Goal: Information Seeking & Learning: Learn about a topic

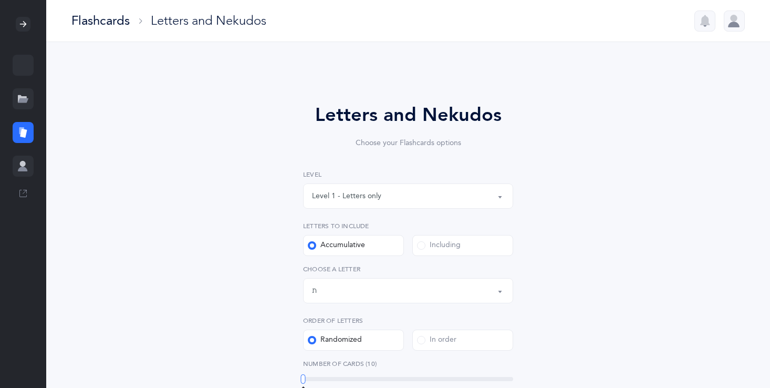
select select "27"
select select "single"
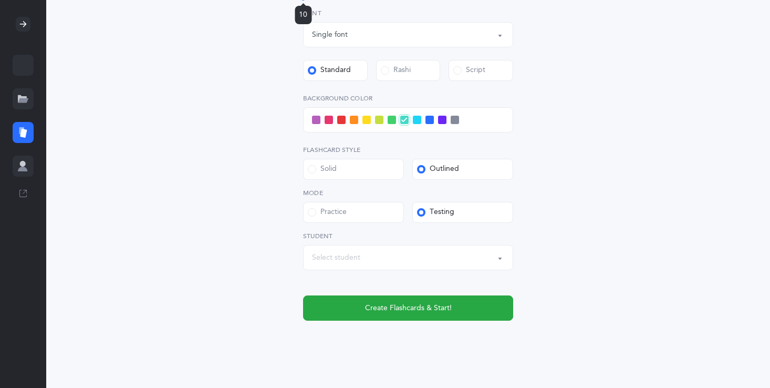
scroll to position [400, 0]
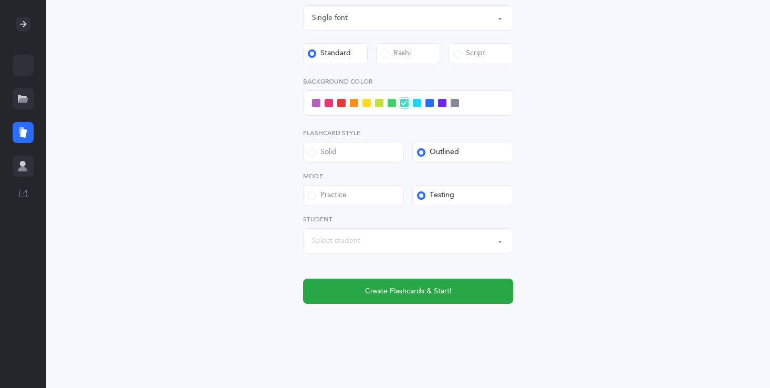
click at [341, 99] on span at bounding box center [341, 103] width 8 height 8
click at [0, 0] on input "checkbox" at bounding box center [0, 0] width 0 height 0
click at [391, 100] on span at bounding box center [392, 103] width 8 height 8
click at [0, 0] on input "checkbox" at bounding box center [0, 0] width 0 height 0
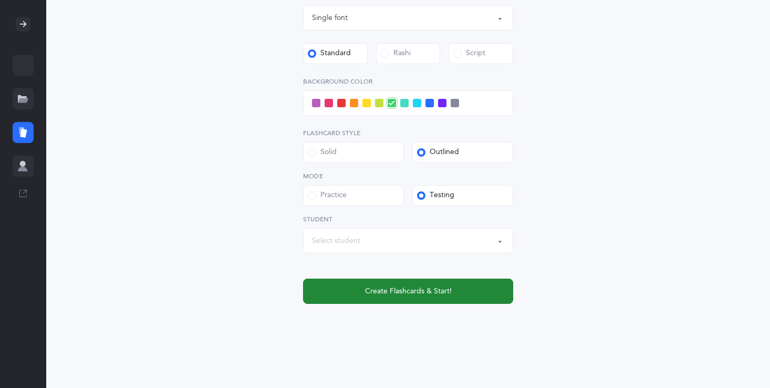
click at [433, 290] on span "Create Flashcards & Start!" at bounding box center [408, 291] width 87 height 11
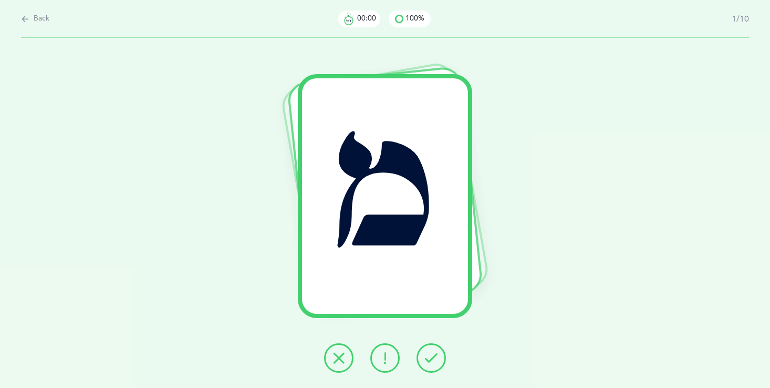
scroll to position [0, 0]
click at [431, 358] on icon at bounding box center [431, 357] width 13 height 13
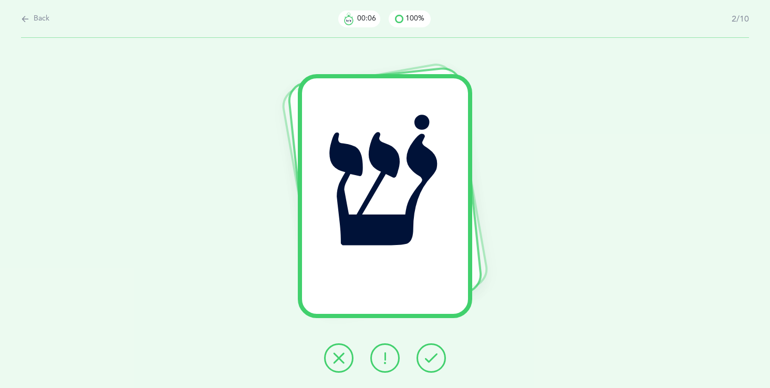
click at [432, 365] on button at bounding box center [431, 357] width 29 height 29
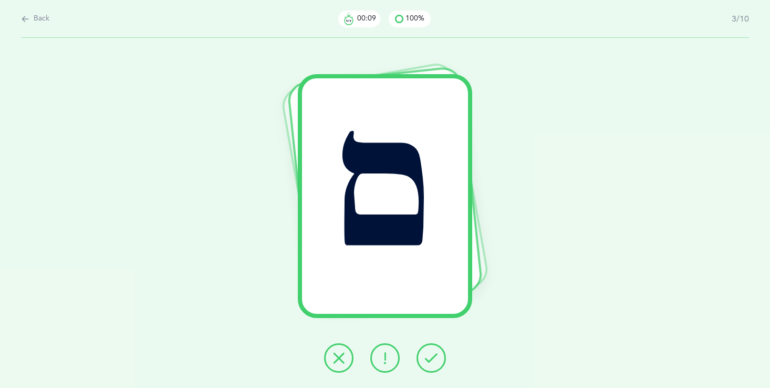
click at [430, 367] on button at bounding box center [431, 357] width 29 height 29
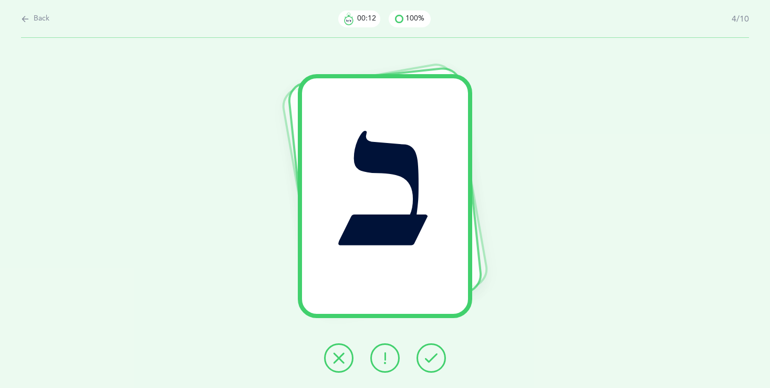
click at [431, 365] on button at bounding box center [431, 357] width 29 height 29
click at [431, 368] on button at bounding box center [431, 357] width 29 height 29
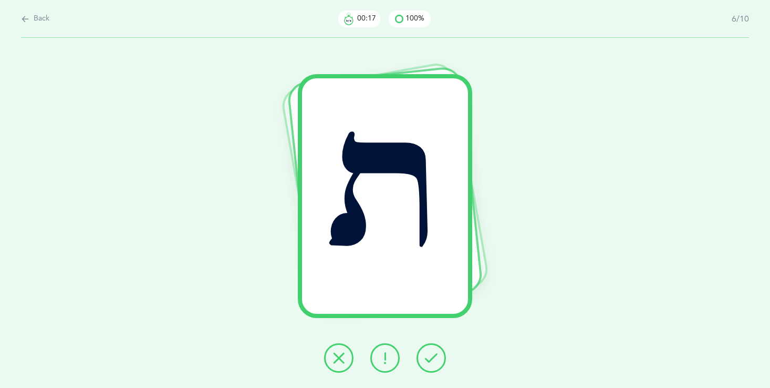
click at [432, 361] on icon at bounding box center [431, 357] width 13 height 13
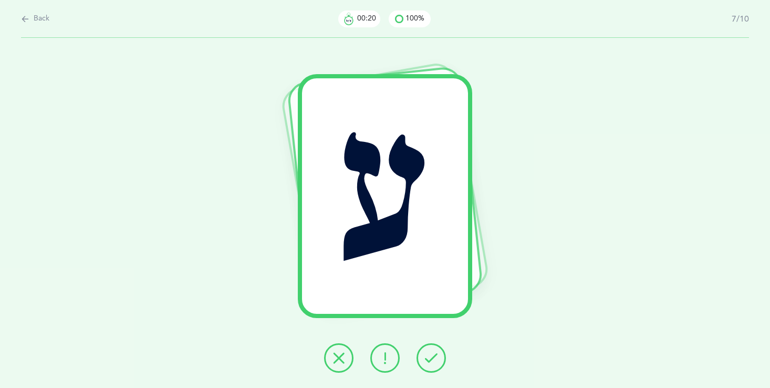
click at [432, 366] on button at bounding box center [431, 357] width 29 height 29
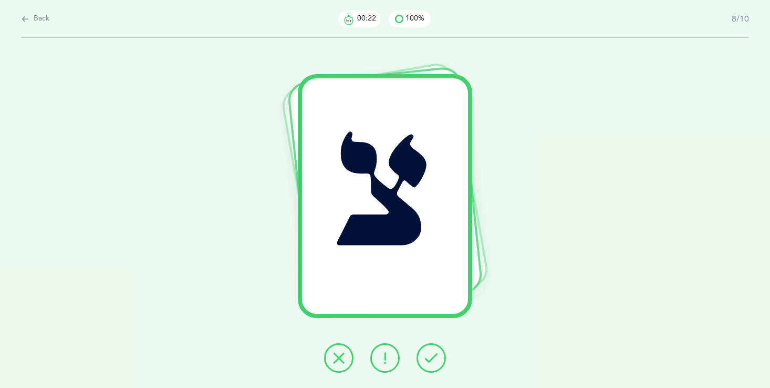
click at [432, 368] on button at bounding box center [431, 357] width 29 height 29
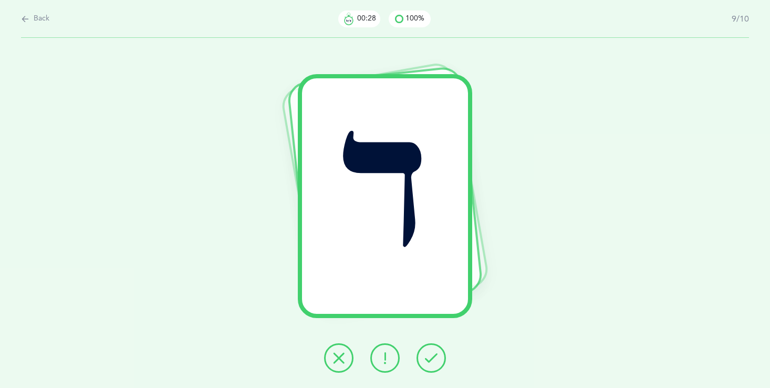
click at [379, 351] on icon at bounding box center [385, 357] width 13 height 13
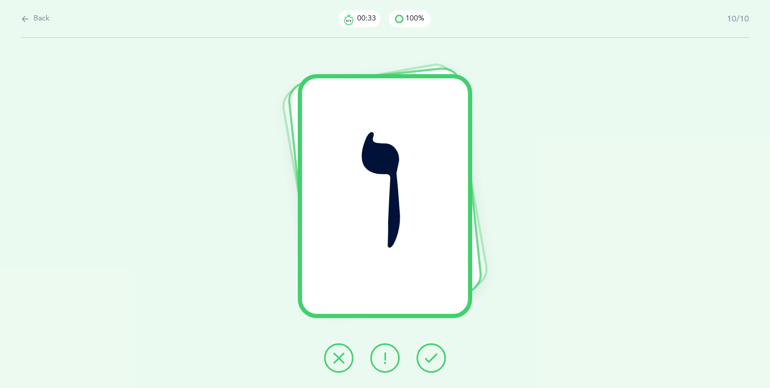
click at [424, 357] on button at bounding box center [431, 357] width 29 height 29
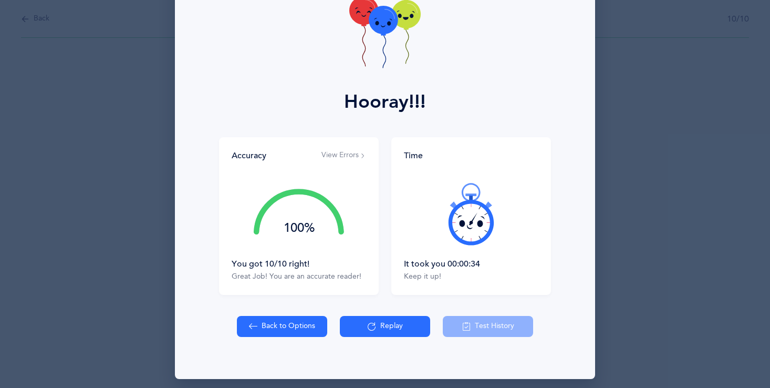
scroll to position [75, 0]
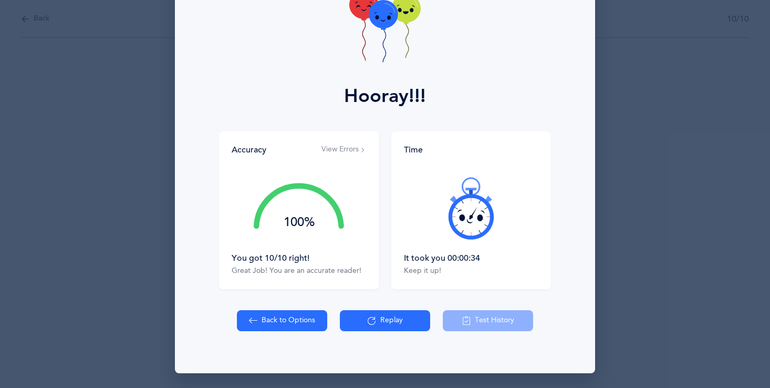
click at [308, 328] on button "Back to Options" at bounding box center [282, 320] width 90 height 21
select select "27"
select select "single"
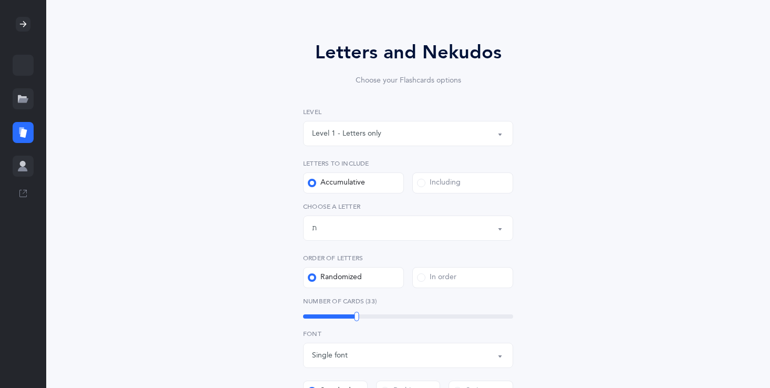
scroll to position [63, 0]
drag, startPoint x: 353, startPoint y: 312, endPoint x: 316, endPoint y: 316, distance: 37.5
click at [315, 315] on div "15" at bounding box center [408, 315] width 210 height 8
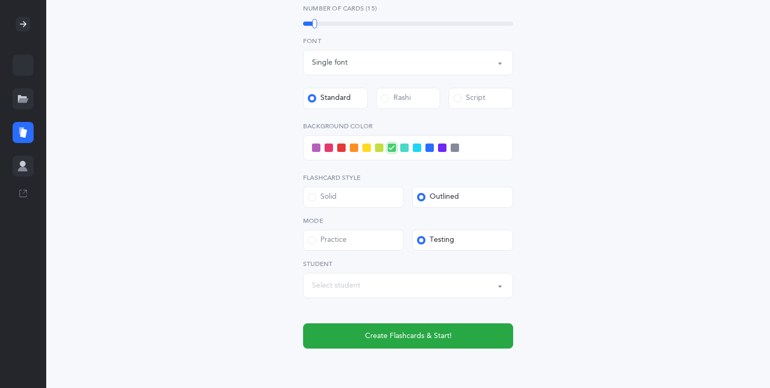
scroll to position [357, 0]
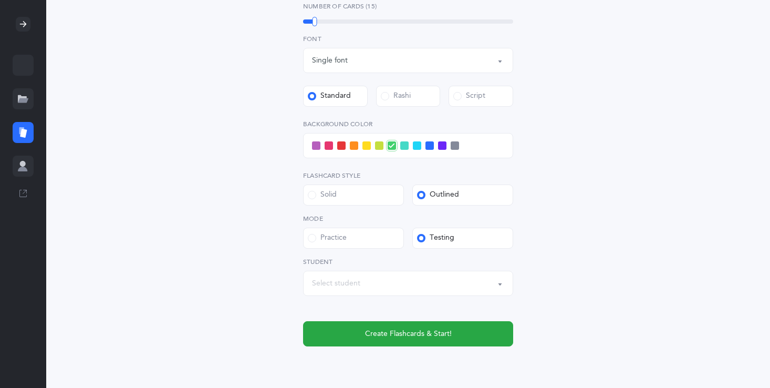
click at [430, 139] on div at bounding box center [408, 145] width 210 height 25
click at [428, 140] on div at bounding box center [408, 145] width 210 height 25
click at [429, 147] on span at bounding box center [429, 145] width 8 height 8
click at [0, 0] on input "checkbox" at bounding box center [0, 0] width 0 height 0
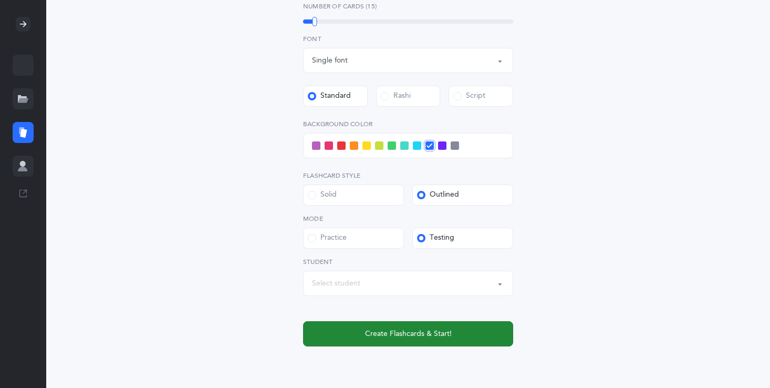
click at [420, 328] on span "Create Flashcards & Start!" at bounding box center [408, 333] width 87 height 11
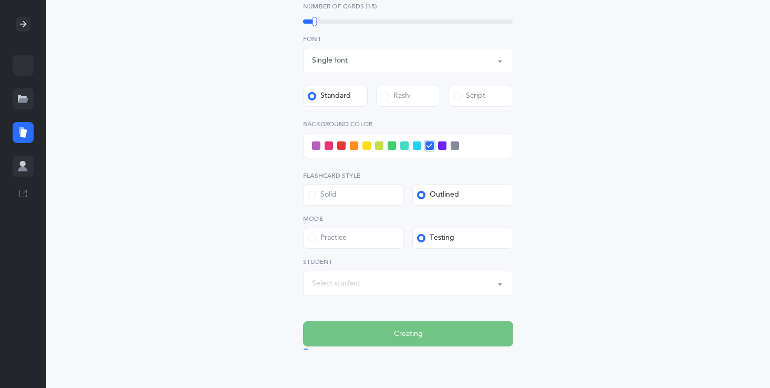
scroll to position [0, 0]
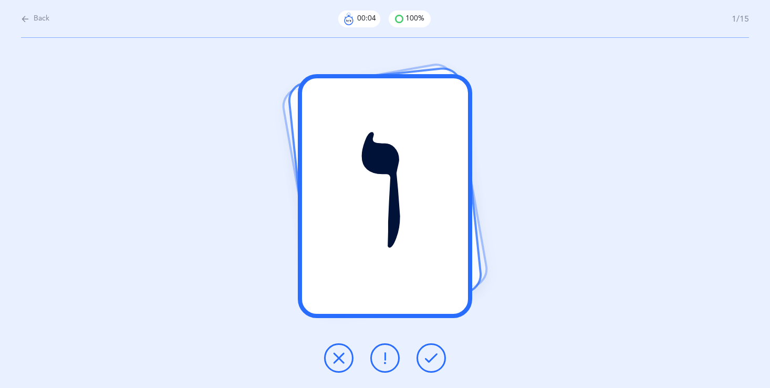
click at [430, 360] on icon at bounding box center [431, 357] width 13 height 13
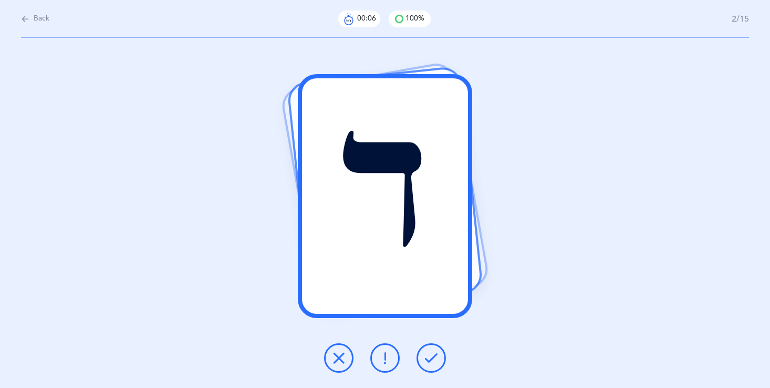
click at [430, 360] on icon at bounding box center [431, 357] width 13 height 13
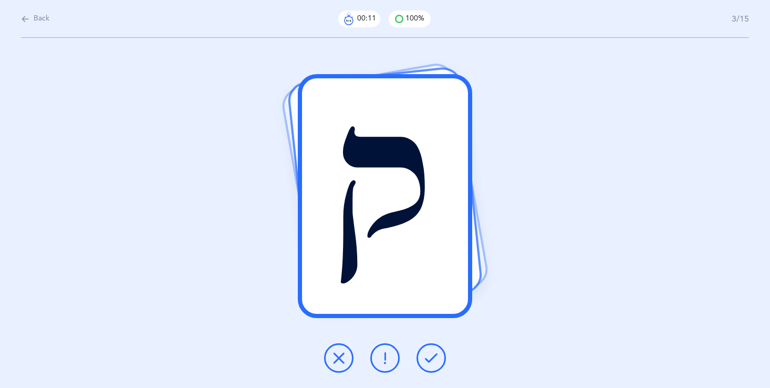
click at [431, 360] on icon at bounding box center [431, 357] width 13 height 13
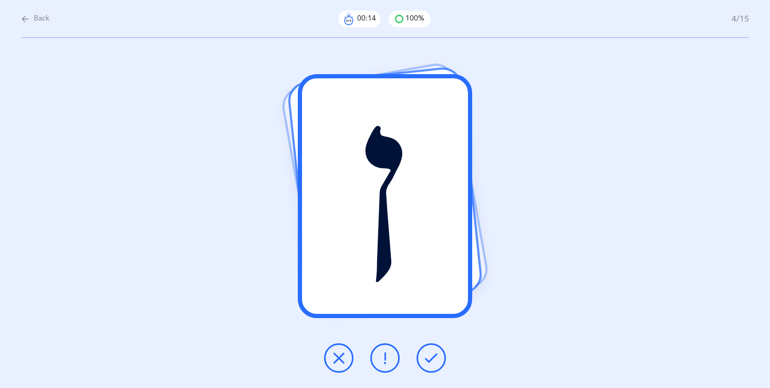
click at [431, 359] on icon at bounding box center [431, 357] width 13 height 13
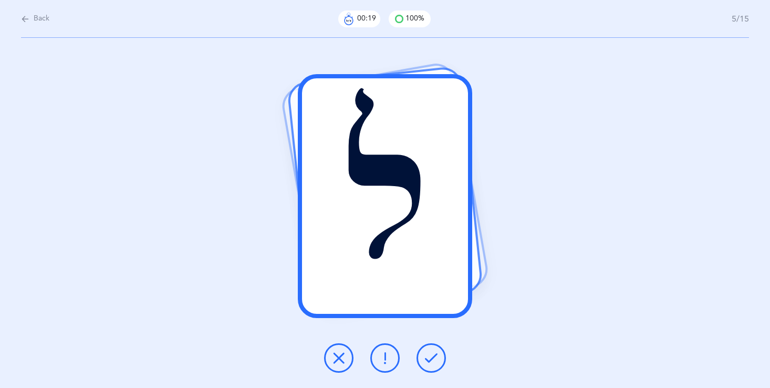
click at [431, 351] on icon at bounding box center [431, 357] width 13 height 13
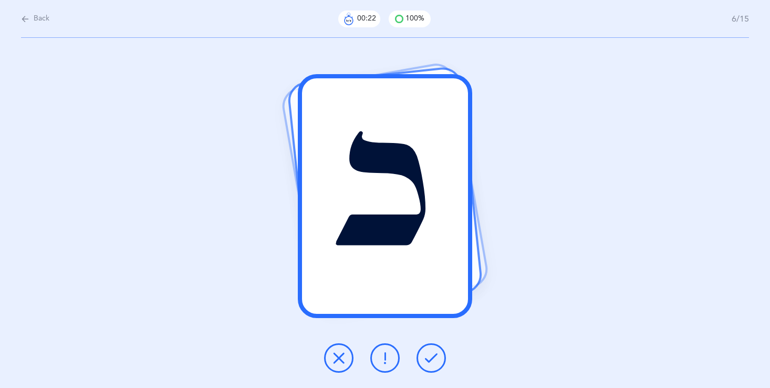
click at [430, 355] on icon at bounding box center [431, 357] width 13 height 13
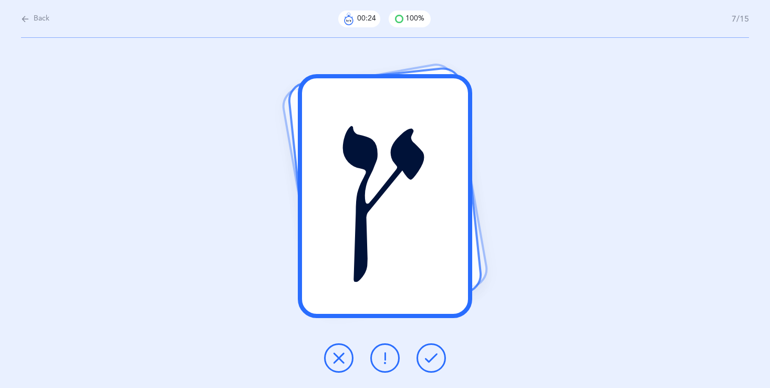
click at [431, 356] on icon at bounding box center [431, 357] width 13 height 13
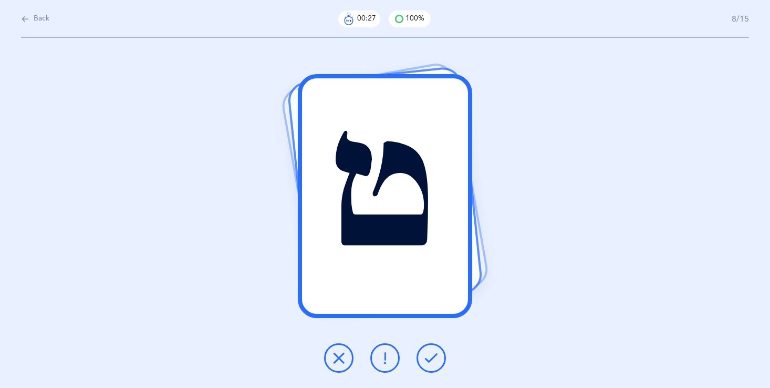
click at [431, 356] on icon at bounding box center [431, 357] width 13 height 13
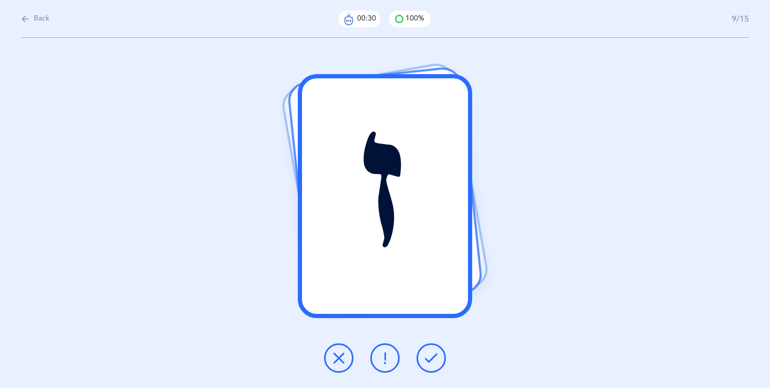
click at [439, 351] on button at bounding box center [431, 357] width 29 height 29
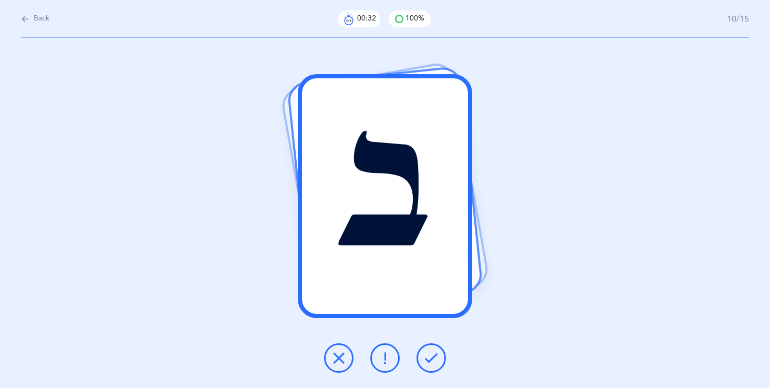
click at [435, 352] on icon at bounding box center [431, 357] width 13 height 13
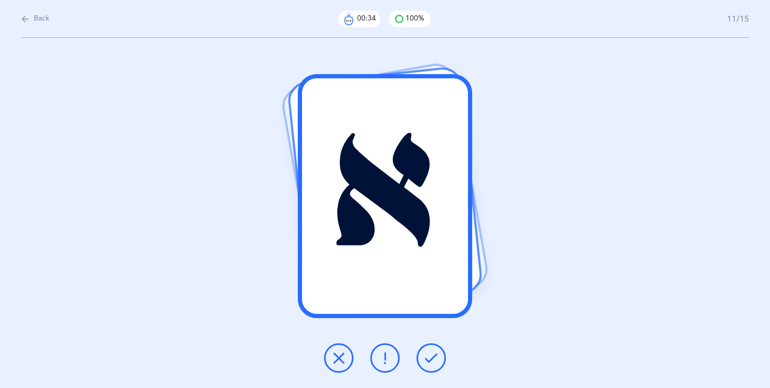
click at [435, 351] on button at bounding box center [431, 357] width 29 height 29
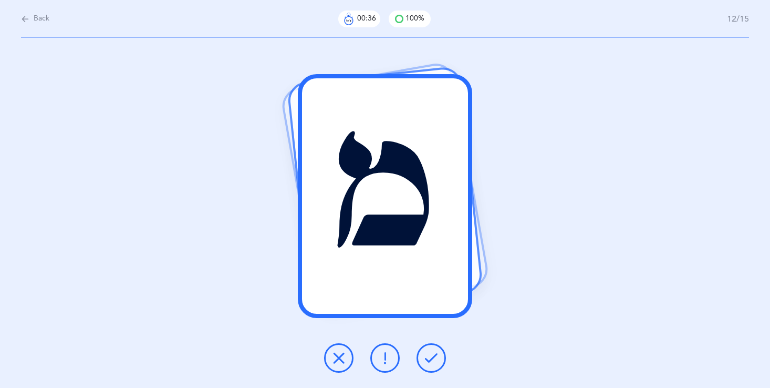
click at [434, 351] on button at bounding box center [431, 357] width 29 height 29
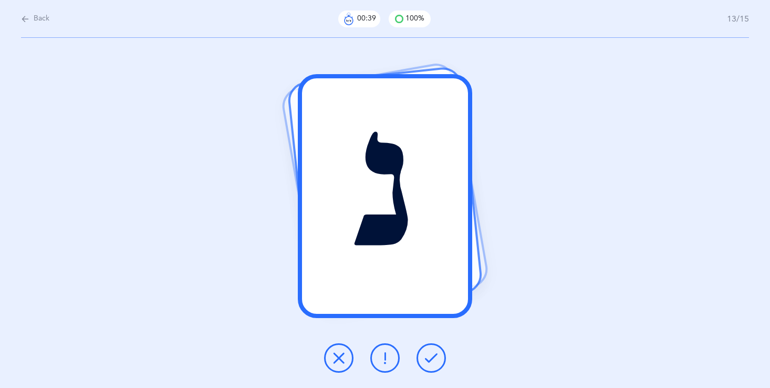
click at [433, 350] on button at bounding box center [431, 357] width 29 height 29
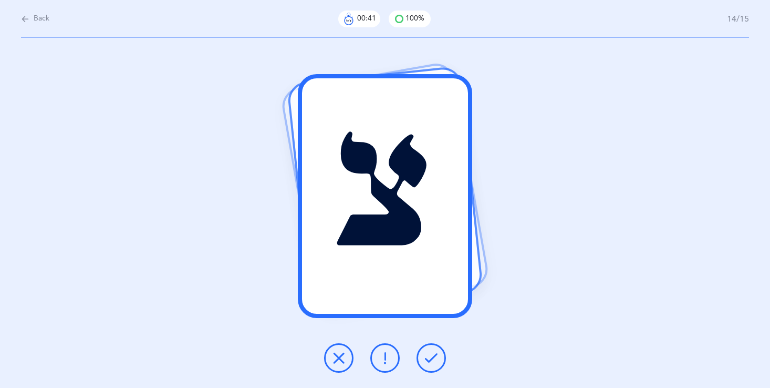
click at [433, 348] on button at bounding box center [431, 357] width 29 height 29
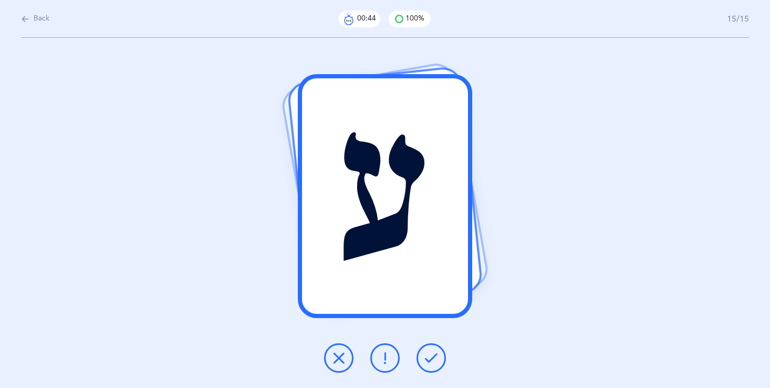
click at [433, 357] on icon at bounding box center [431, 357] width 13 height 13
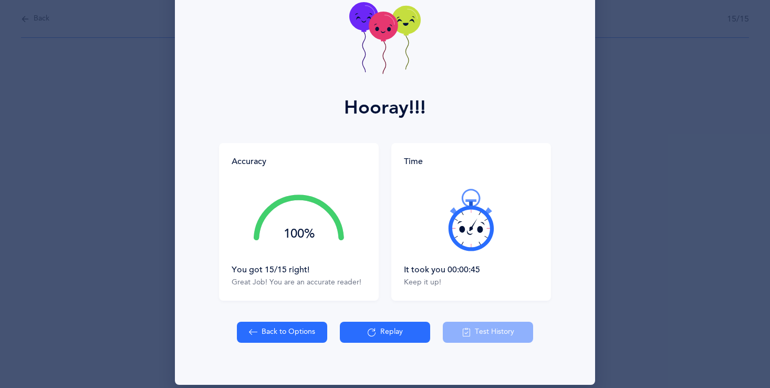
scroll to position [75, 0]
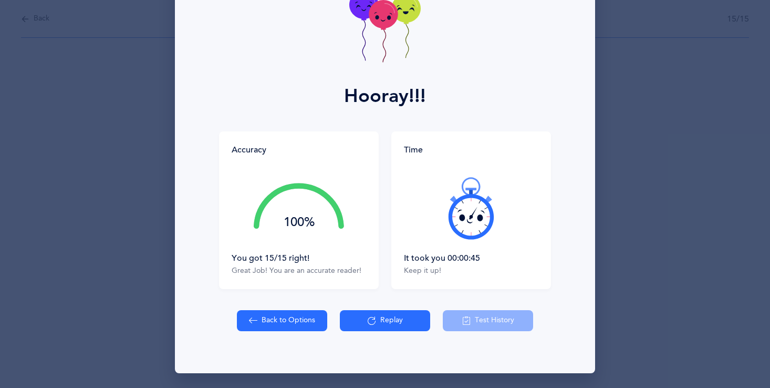
click at [309, 321] on button "Back to Options" at bounding box center [282, 320] width 90 height 21
select select "27"
select select "single"
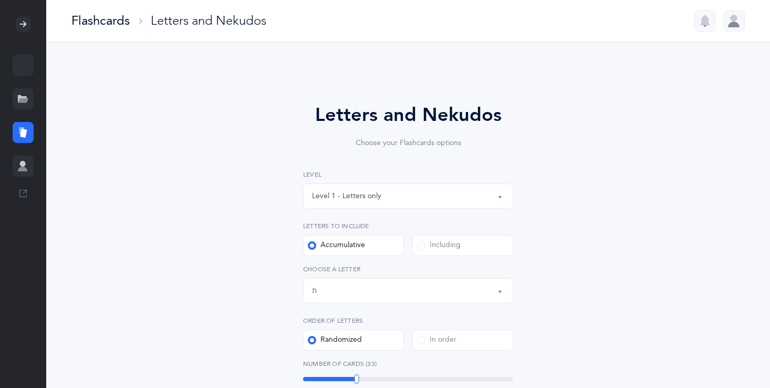
scroll to position [21, 0]
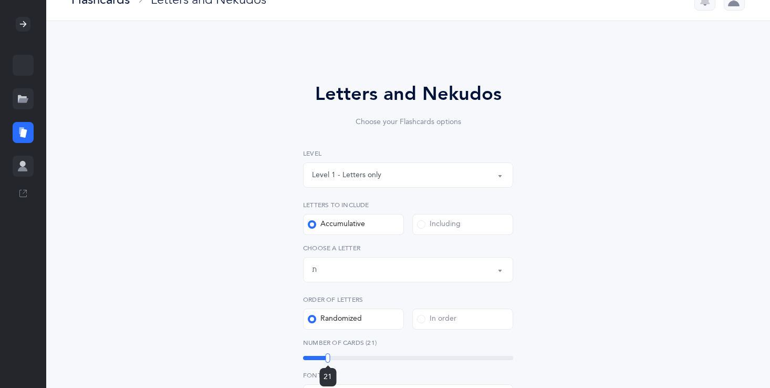
drag, startPoint x: 356, startPoint y: 353, endPoint x: 329, endPoint y: 353, distance: 26.3
click at [329, 353] on div at bounding box center [328, 357] width 5 height 9
click at [324, 352] on div "Number of Cards (21) 21" at bounding box center [408, 350] width 210 height 24
click at [326, 355] on div at bounding box center [326, 357] width 5 height 9
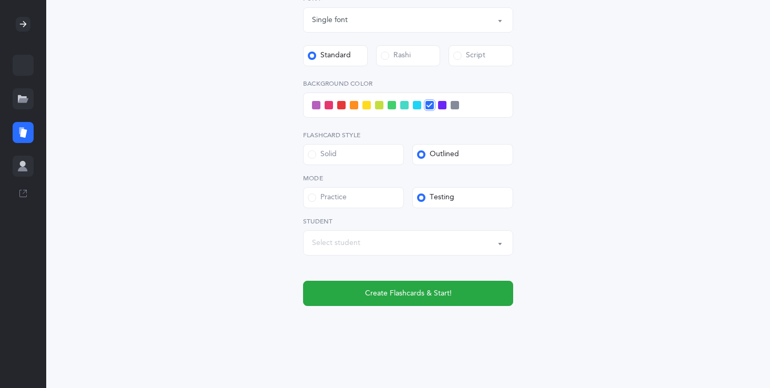
scroll to position [400, 0]
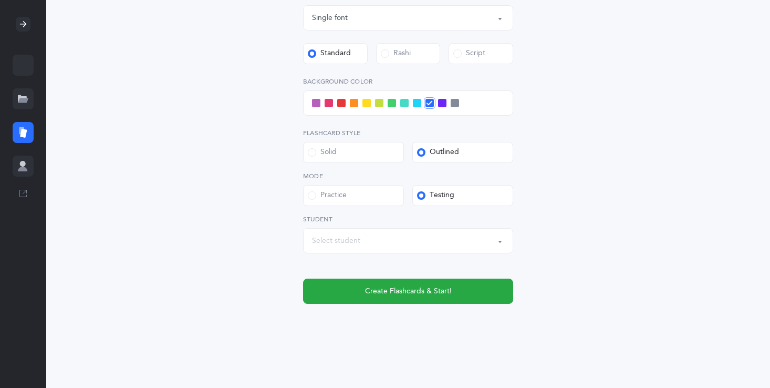
click at [378, 100] on span at bounding box center [379, 103] width 8 height 8
click at [0, 0] on input "checkbox" at bounding box center [0, 0] width 0 height 0
click at [378, 100] on icon at bounding box center [379, 103] width 6 height 6
click at [0, 0] on input "checkbox" at bounding box center [0, 0] width 0 height 0
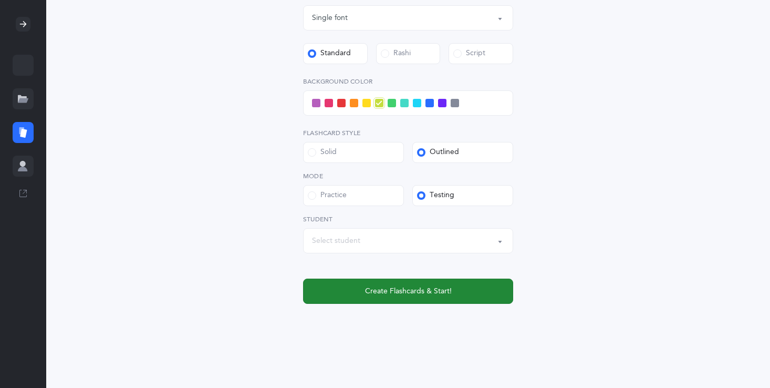
click at [416, 297] on button "Create Flashcards & Start!" at bounding box center [408, 290] width 210 height 25
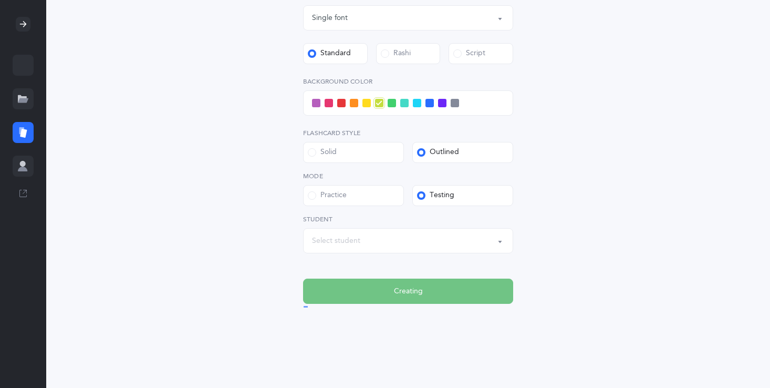
scroll to position [0, 0]
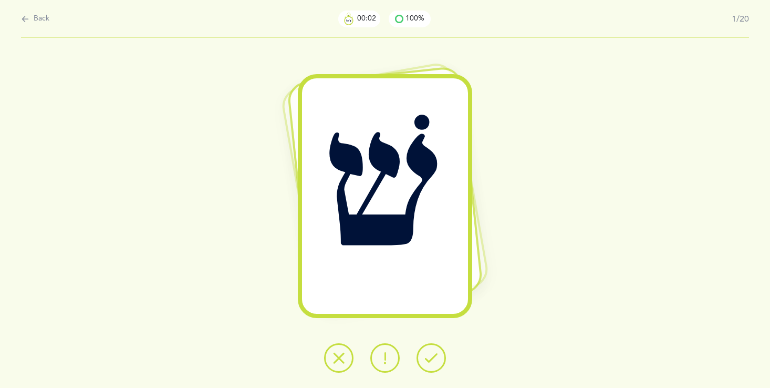
click at [430, 356] on icon at bounding box center [431, 357] width 13 height 13
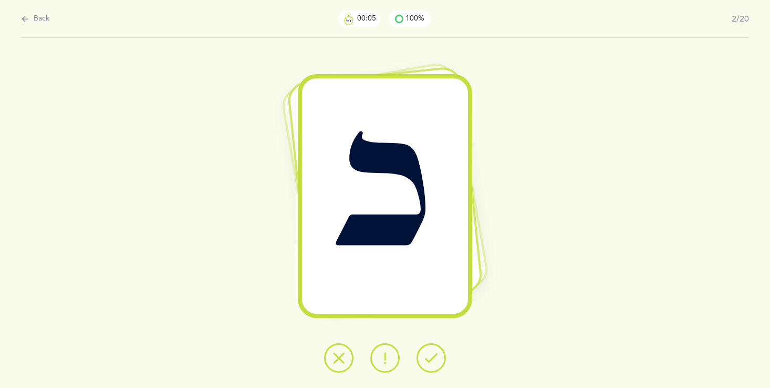
click at [431, 358] on icon at bounding box center [431, 357] width 13 height 13
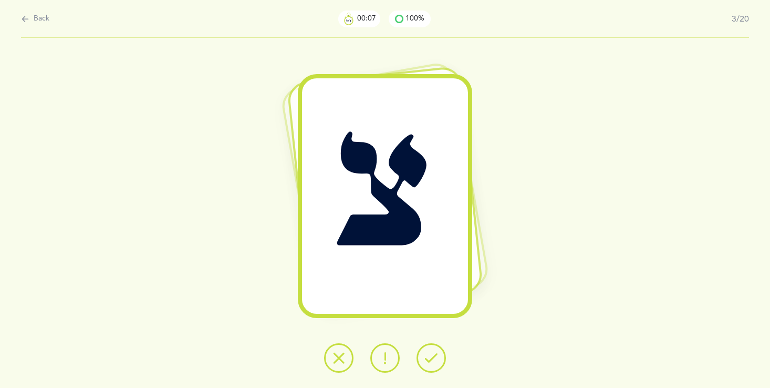
click at [432, 363] on icon at bounding box center [431, 357] width 13 height 13
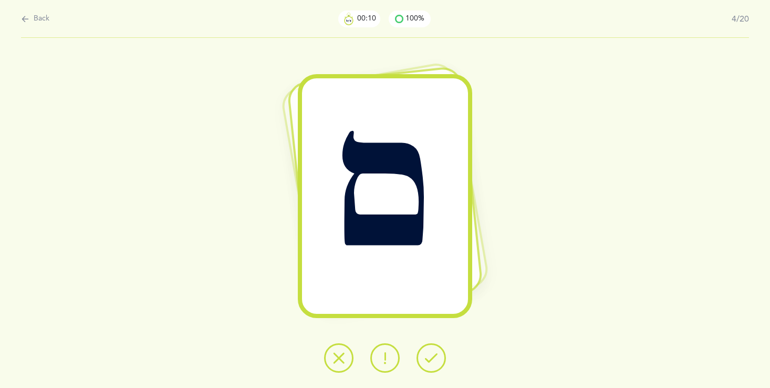
click at [433, 362] on icon at bounding box center [431, 357] width 13 height 13
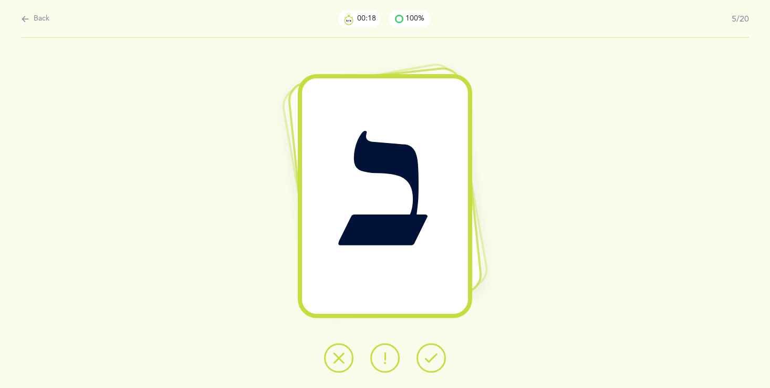
click at [389, 354] on icon at bounding box center [385, 357] width 13 height 13
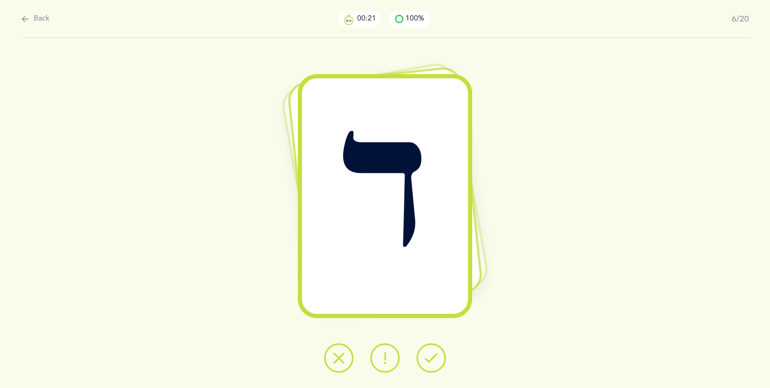
click at [433, 357] on icon at bounding box center [431, 357] width 13 height 13
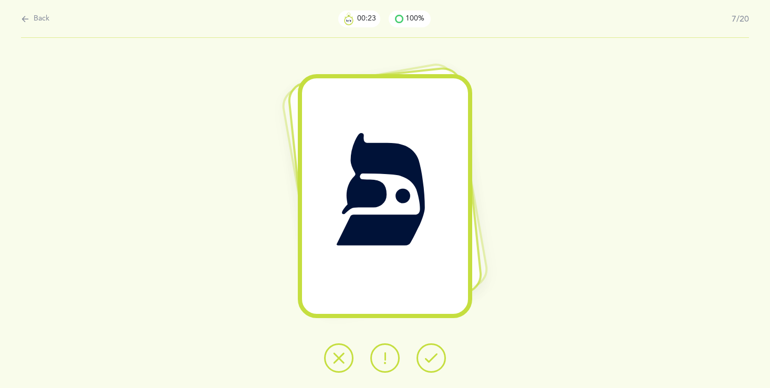
click at [433, 354] on icon at bounding box center [431, 357] width 13 height 13
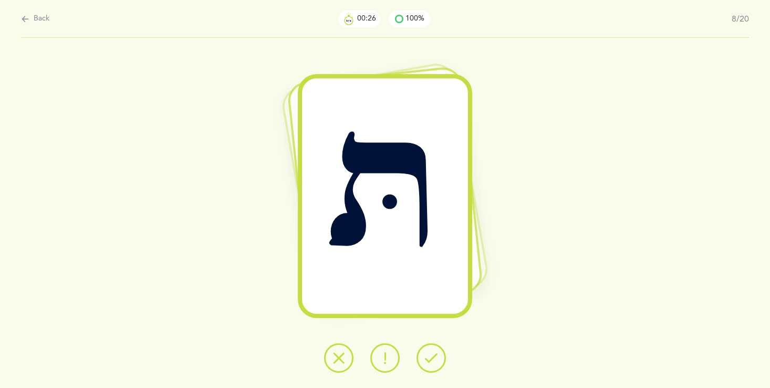
click at [433, 356] on icon at bounding box center [431, 357] width 13 height 13
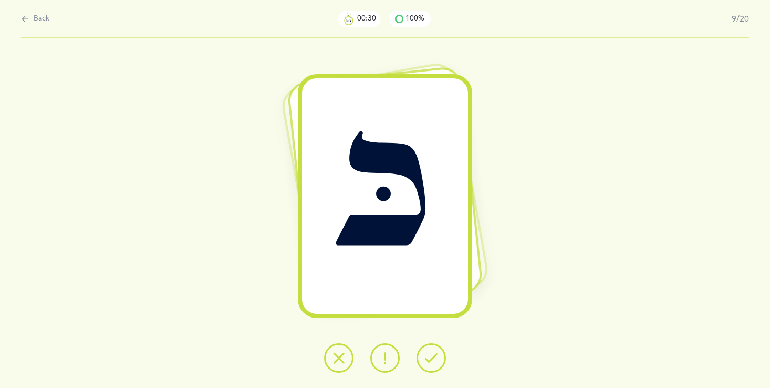
click at [432, 357] on icon at bounding box center [431, 357] width 13 height 13
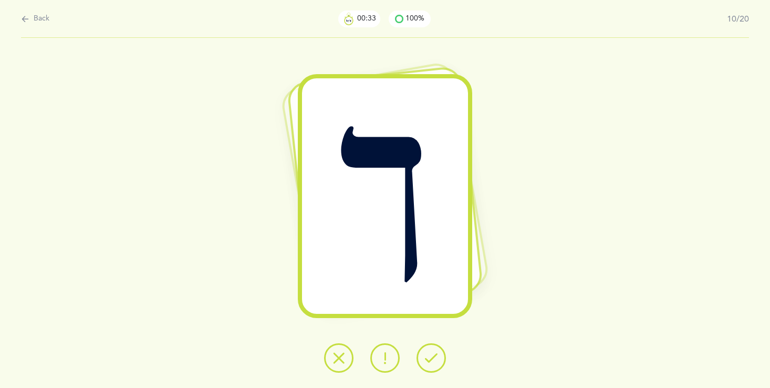
click at [434, 356] on icon at bounding box center [431, 357] width 13 height 13
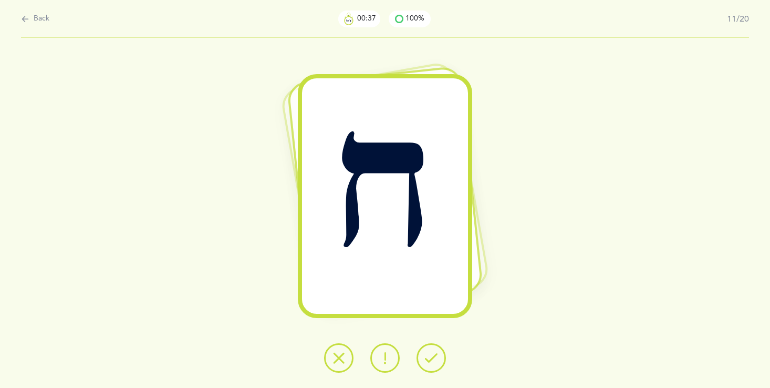
click at [434, 357] on icon at bounding box center [431, 357] width 13 height 13
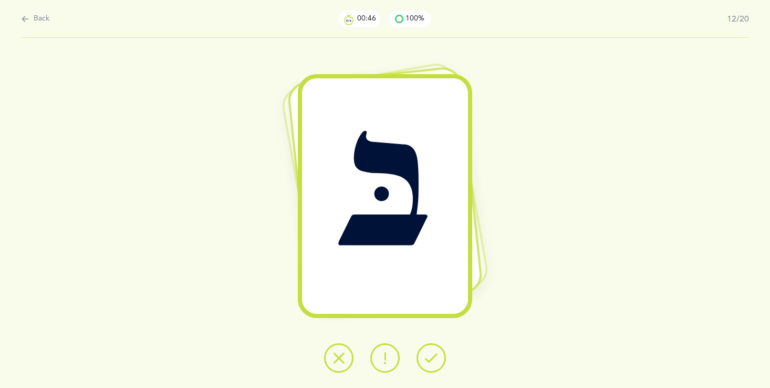
click at [435, 356] on icon at bounding box center [431, 357] width 13 height 13
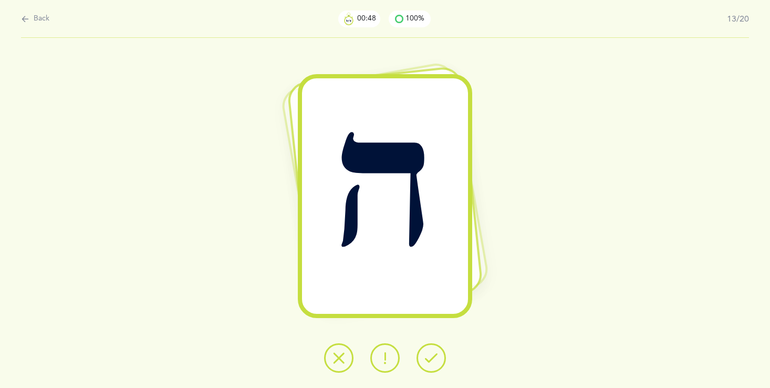
click at [433, 353] on icon at bounding box center [431, 357] width 13 height 13
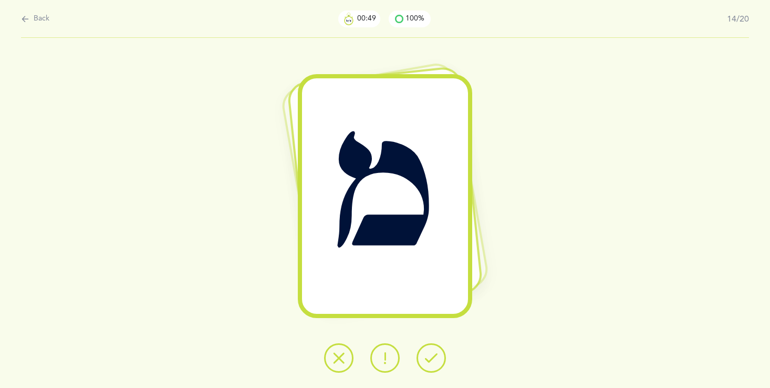
click at [432, 353] on icon at bounding box center [431, 357] width 13 height 13
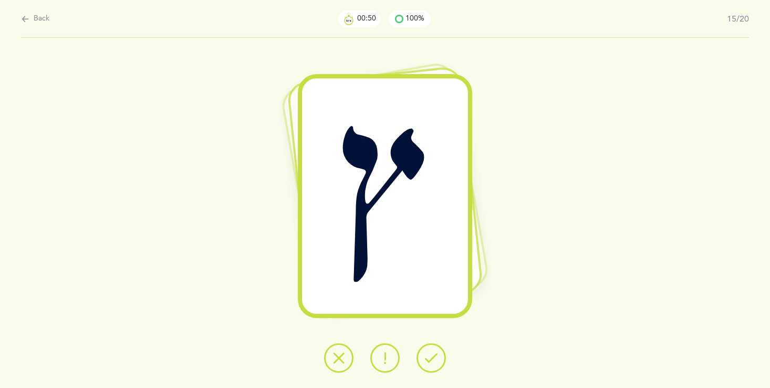
click at [433, 356] on icon at bounding box center [431, 357] width 13 height 13
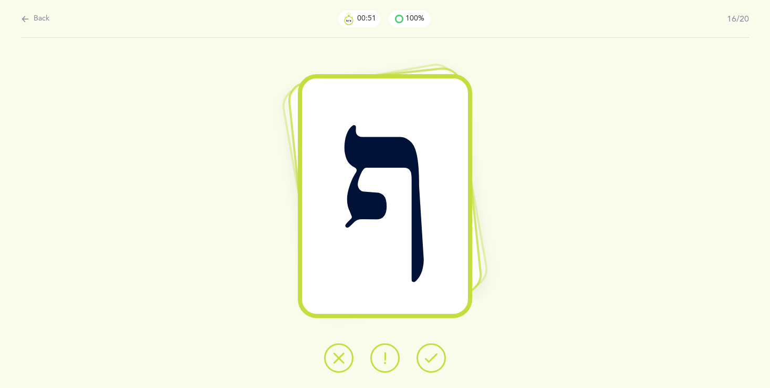
click at [433, 356] on icon at bounding box center [431, 357] width 13 height 13
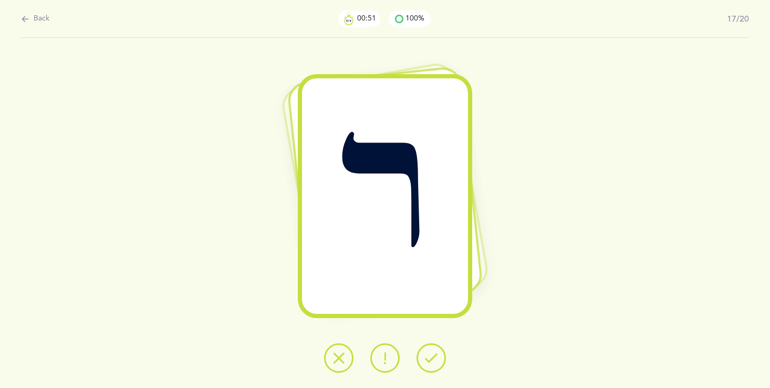
click at [433, 356] on icon at bounding box center [431, 357] width 13 height 13
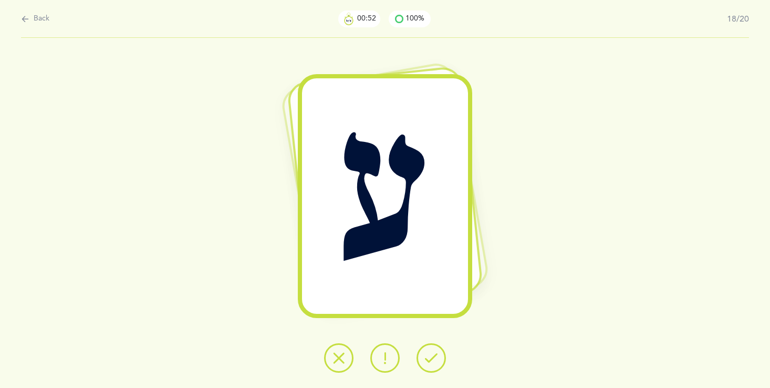
click at [433, 355] on icon at bounding box center [431, 357] width 13 height 13
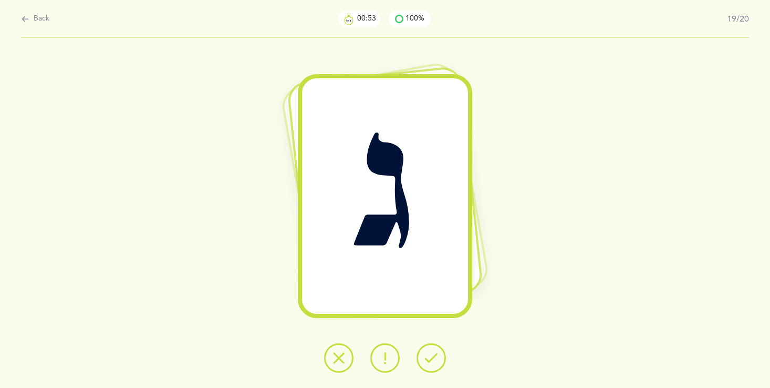
click at [433, 356] on icon at bounding box center [431, 357] width 13 height 13
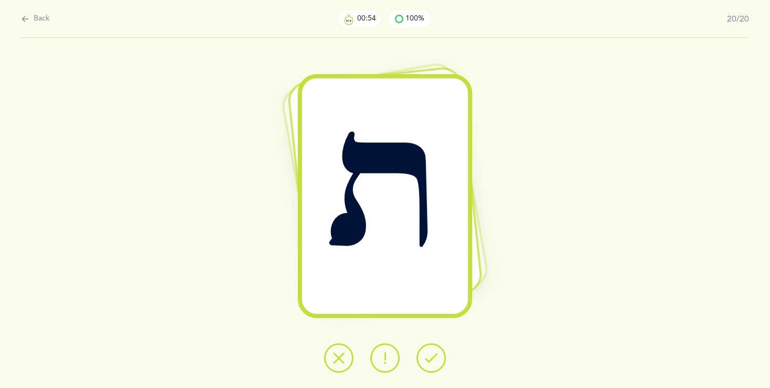
click at [433, 353] on icon at bounding box center [431, 357] width 13 height 13
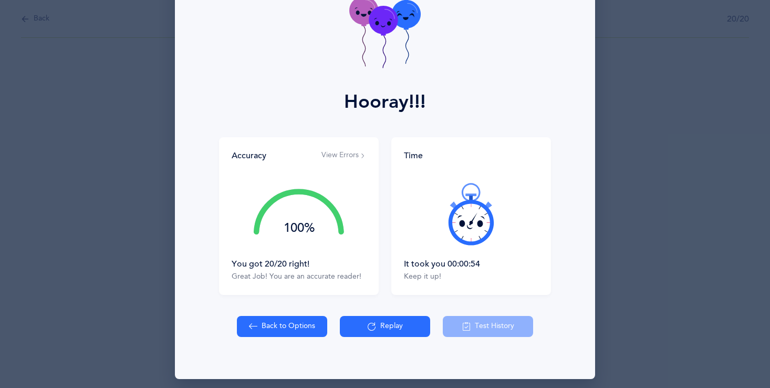
scroll to position [75, 0]
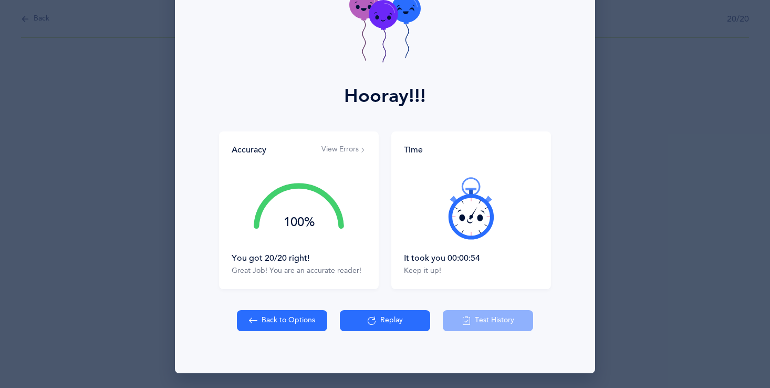
click at [420, 321] on button "Replay" at bounding box center [385, 320] width 90 height 21
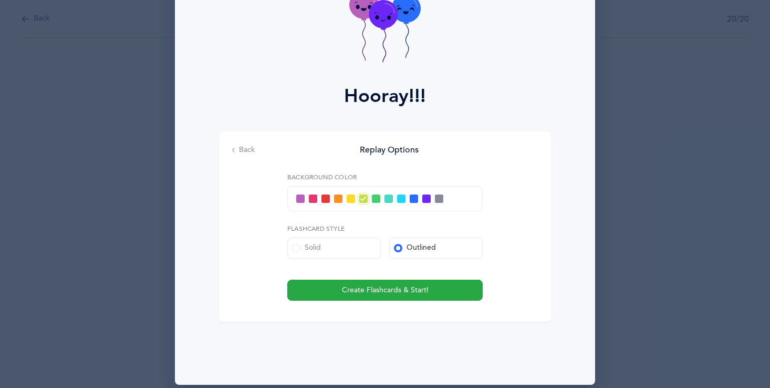
click at [304, 194] on div at bounding box center [384, 198] width 195 height 25
click at [299, 195] on span at bounding box center [300, 198] width 8 height 8
click at [0, 0] on input "checkbox" at bounding box center [0, 0] width 0 height 0
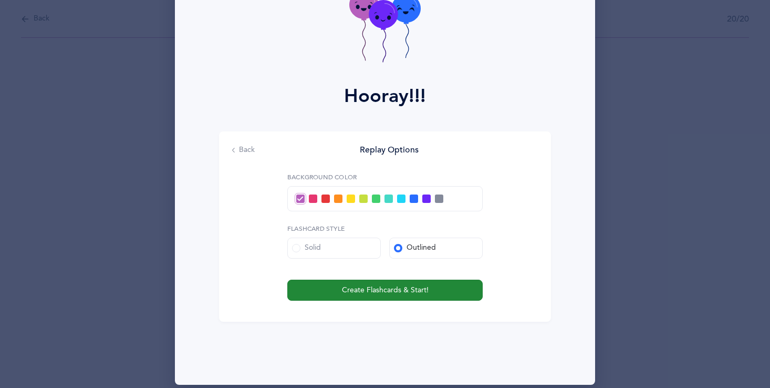
click at [382, 289] on span "Create Flashcards & Start!" at bounding box center [385, 290] width 87 height 11
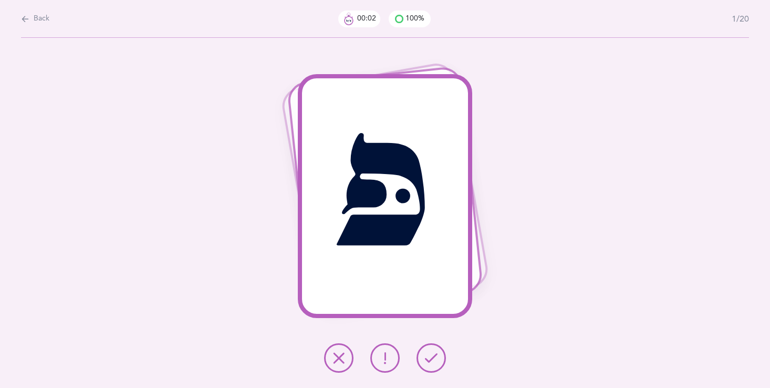
click at [440, 362] on button at bounding box center [431, 357] width 29 height 29
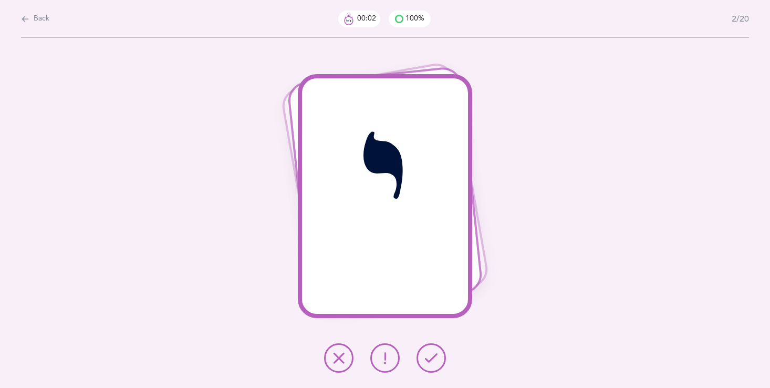
click at [440, 367] on button at bounding box center [431, 357] width 29 height 29
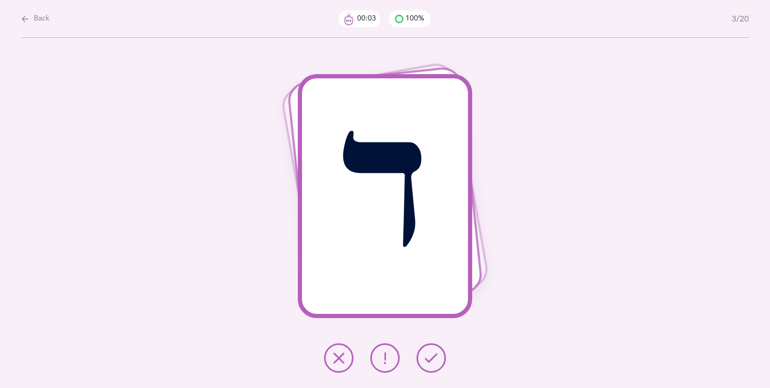
click at [439, 365] on button at bounding box center [431, 357] width 29 height 29
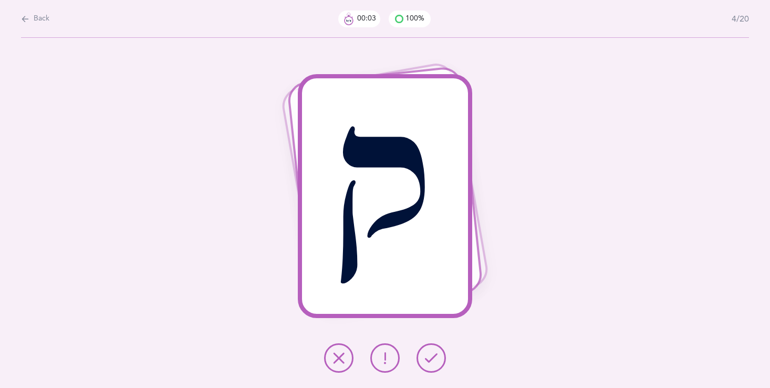
click at [439, 365] on button at bounding box center [431, 357] width 29 height 29
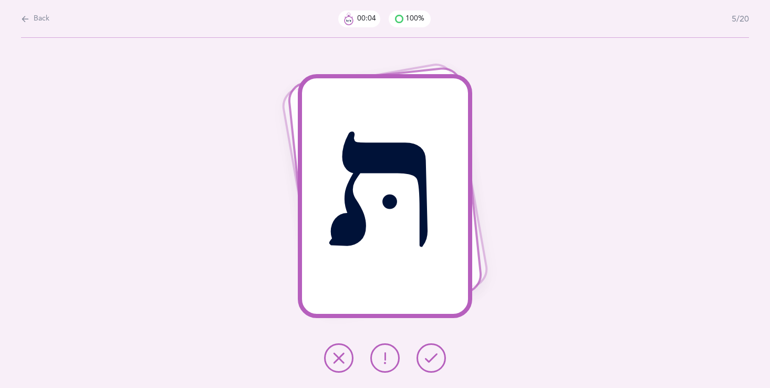
click at [439, 365] on button at bounding box center [431, 357] width 29 height 29
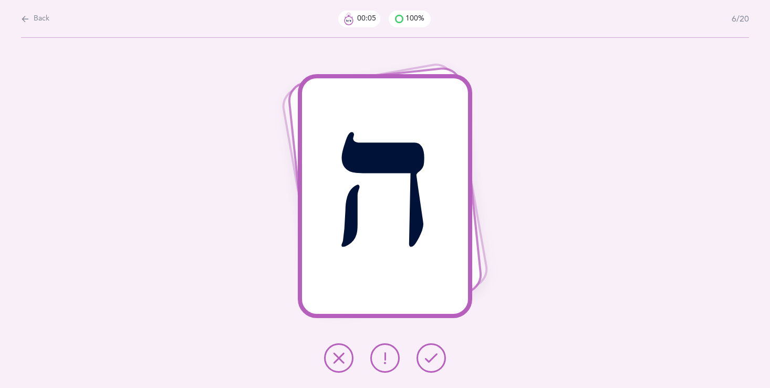
click at [439, 365] on button at bounding box center [431, 357] width 29 height 29
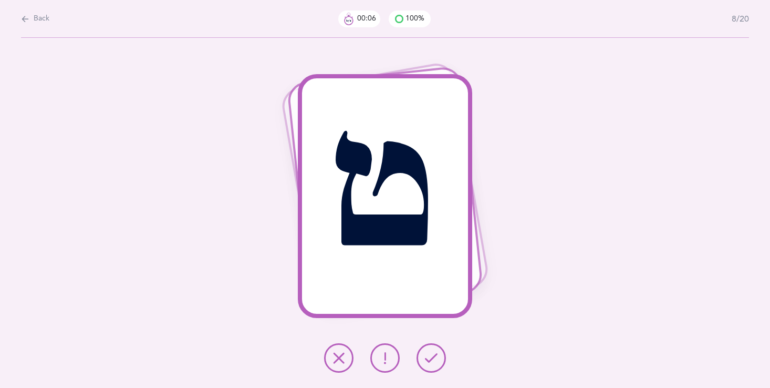
click at [439, 365] on button at bounding box center [431, 357] width 29 height 29
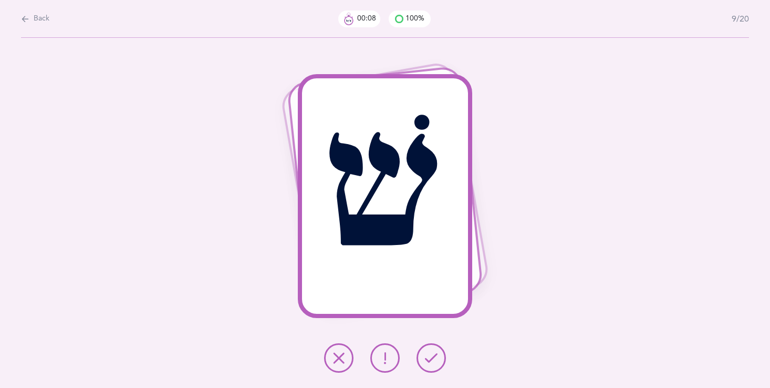
click at [437, 368] on button at bounding box center [431, 357] width 29 height 29
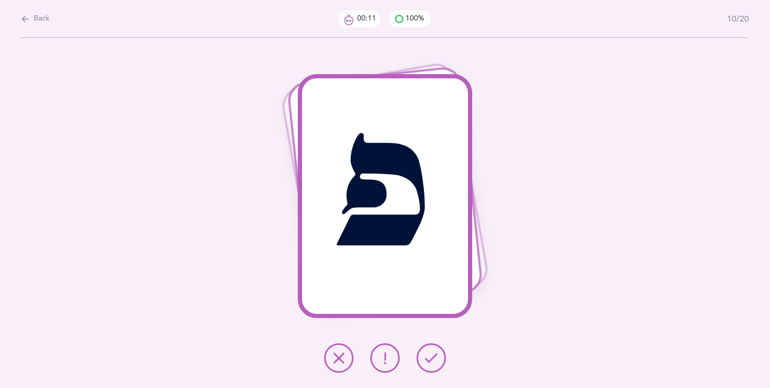
click at [433, 363] on icon at bounding box center [431, 357] width 13 height 13
click at [433, 352] on button at bounding box center [431, 357] width 29 height 29
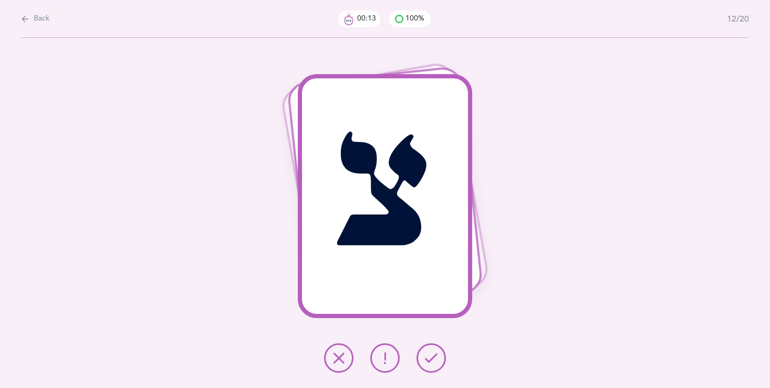
click at [433, 352] on icon at bounding box center [431, 357] width 13 height 13
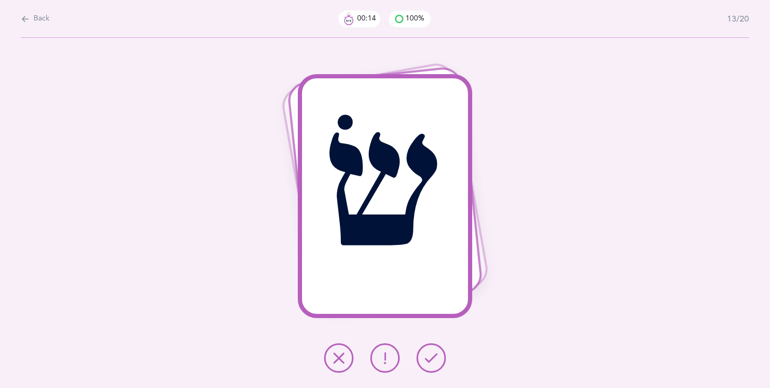
click at [433, 352] on icon at bounding box center [431, 357] width 13 height 13
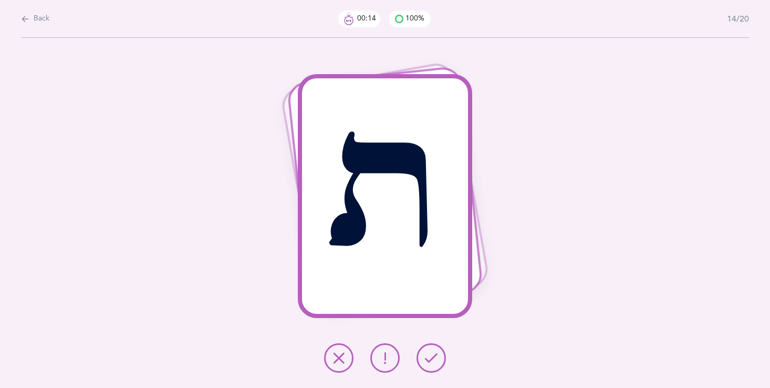
click at [433, 352] on icon at bounding box center [431, 357] width 13 height 13
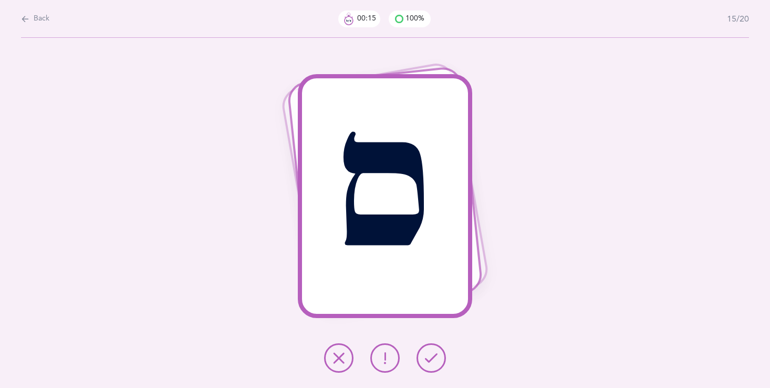
click at [433, 352] on icon at bounding box center [431, 357] width 13 height 13
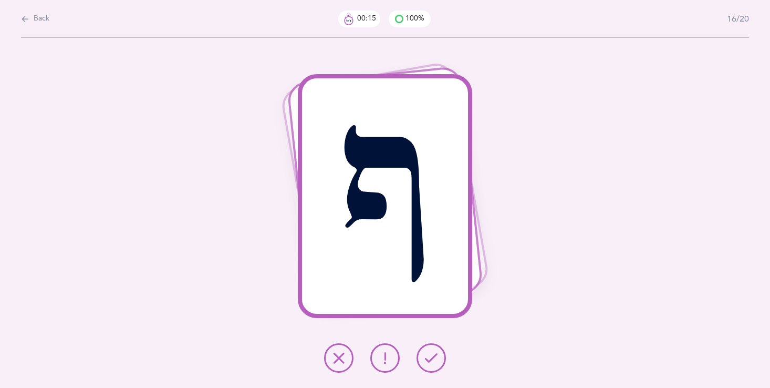
click at [433, 352] on icon at bounding box center [431, 357] width 13 height 13
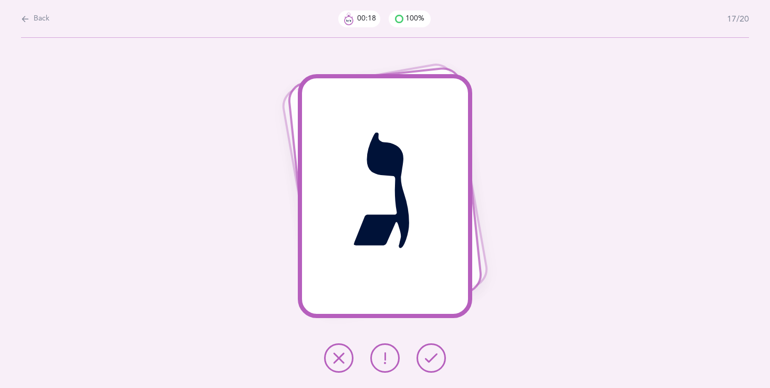
click at [433, 352] on icon at bounding box center [431, 357] width 13 height 13
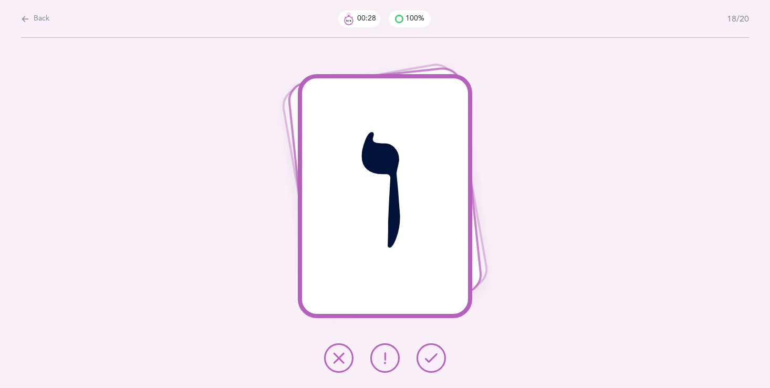
click at [432, 354] on icon at bounding box center [431, 357] width 13 height 13
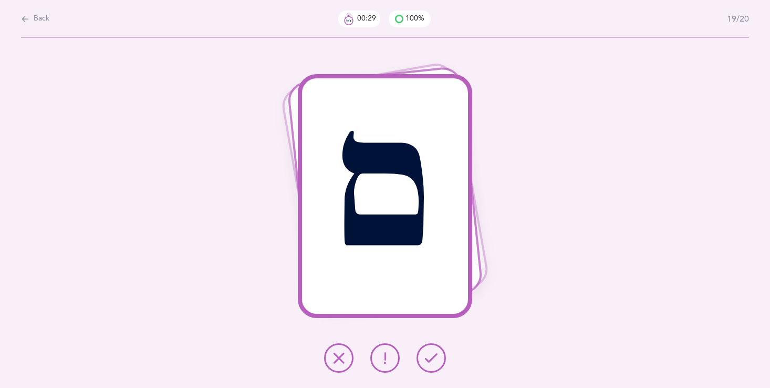
click at [432, 356] on icon at bounding box center [431, 357] width 13 height 13
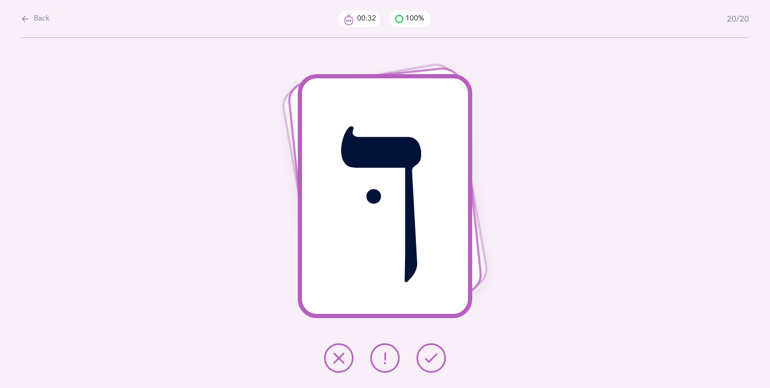
click at [430, 358] on icon at bounding box center [431, 357] width 13 height 13
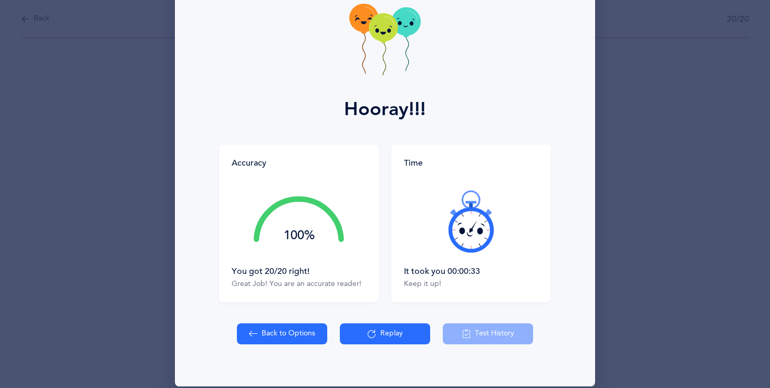
scroll to position [63, 0]
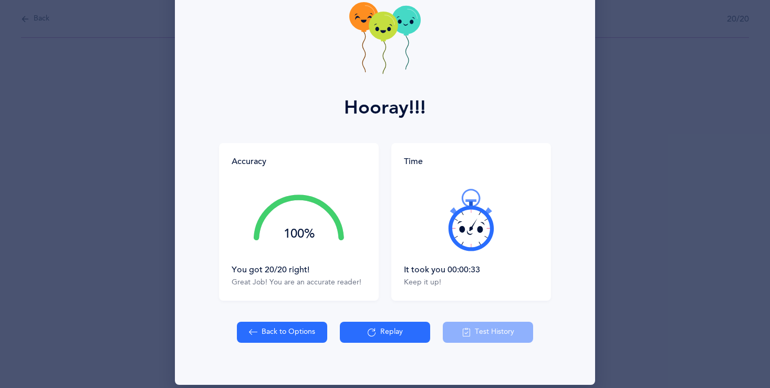
click at [285, 340] on button "Back to Options" at bounding box center [282, 331] width 90 height 21
select select "27"
select select "single"
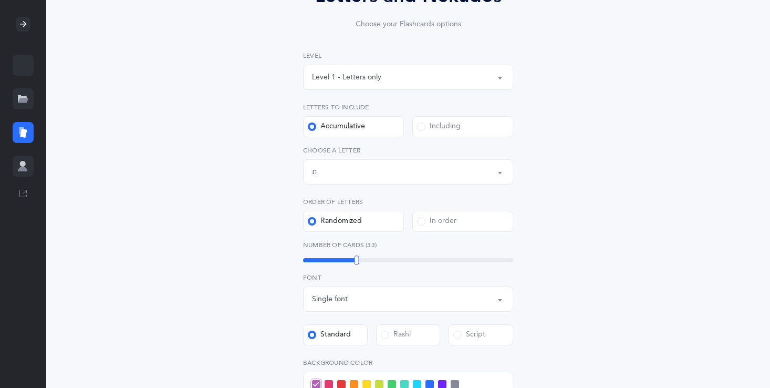
scroll to position [126, 0]
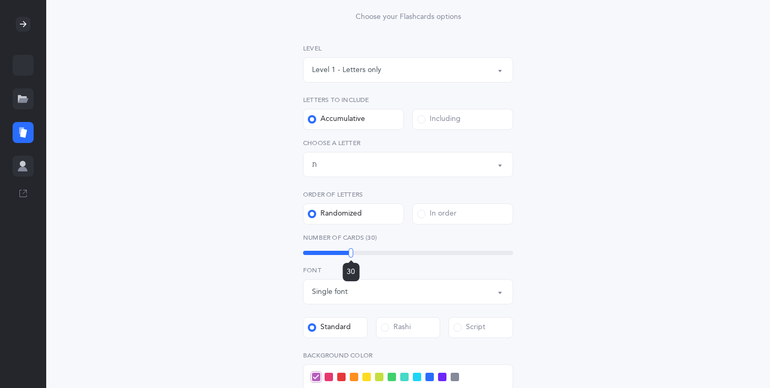
click at [351, 249] on div at bounding box center [351, 252] width 5 height 9
drag, startPoint x: 348, startPoint y: 251, endPoint x: 370, endPoint y: 273, distance: 30.8
click at [340, 250] on div at bounding box center [338, 252] width 5 height 9
click at [340, 250] on div at bounding box center [340, 252] width 5 height 9
click at [339, 250] on div at bounding box center [339, 252] width 5 height 9
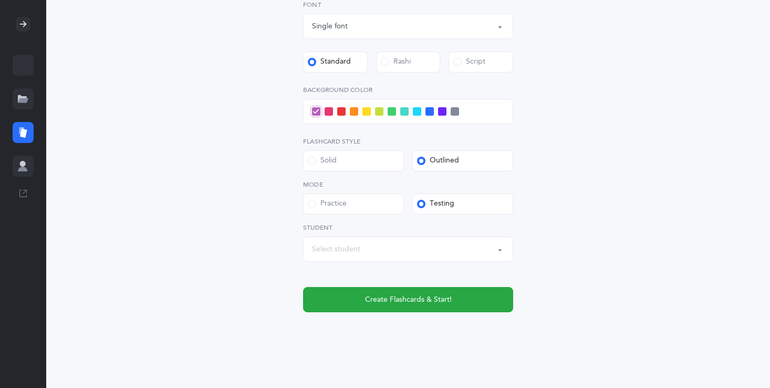
scroll to position [400, 0]
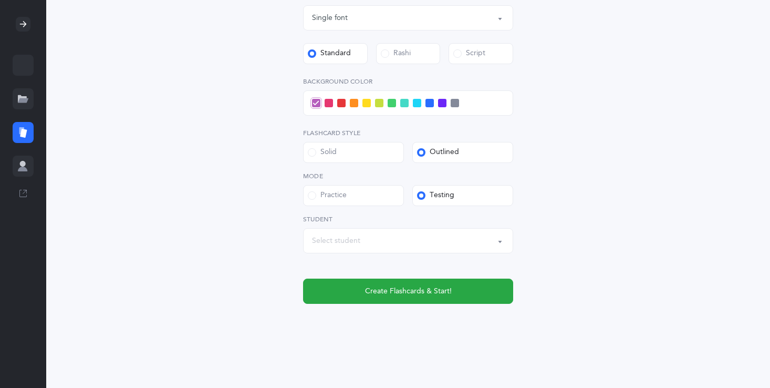
click at [353, 102] on span at bounding box center [354, 103] width 8 height 8
click at [0, 0] on input "checkbox" at bounding box center [0, 0] width 0 height 0
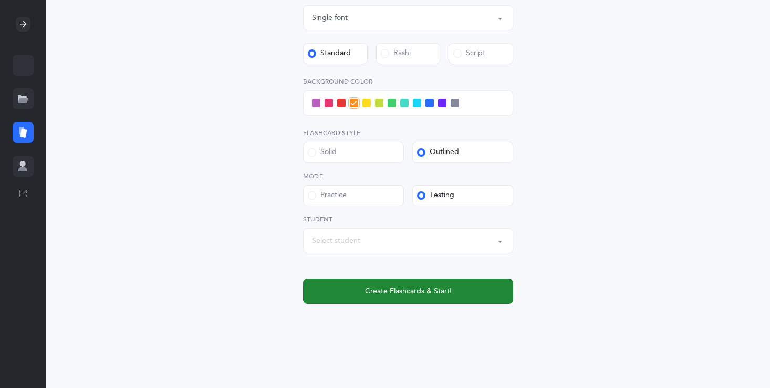
click at [418, 286] on span "Create Flashcards & Start!" at bounding box center [408, 291] width 87 height 11
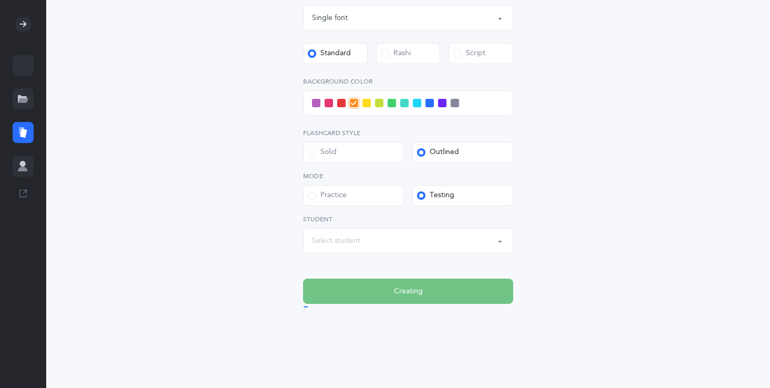
scroll to position [0, 0]
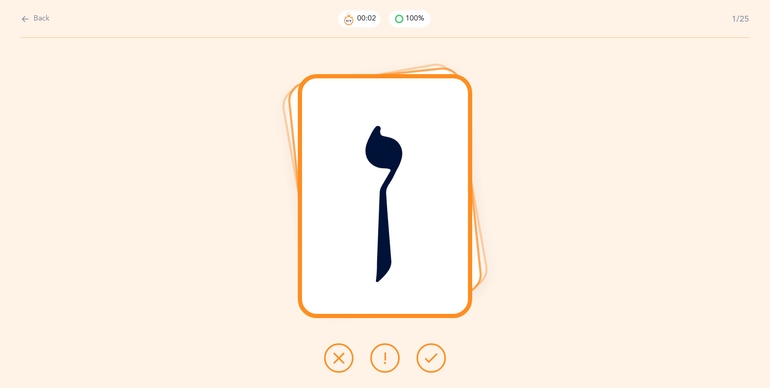
click at [431, 361] on icon at bounding box center [431, 357] width 13 height 13
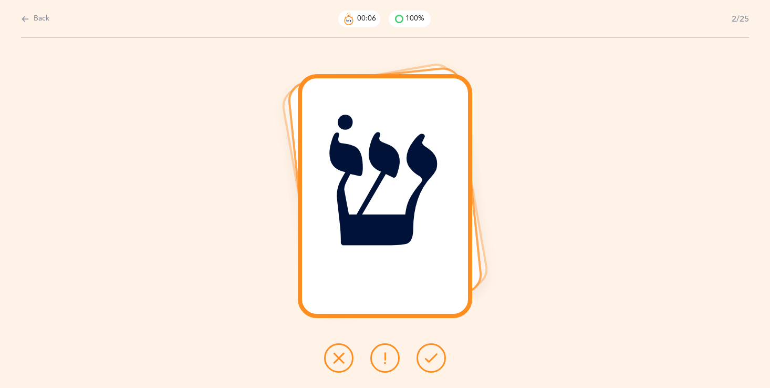
click at [431, 360] on icon at bounding box center [431, 357] width 13 height 13
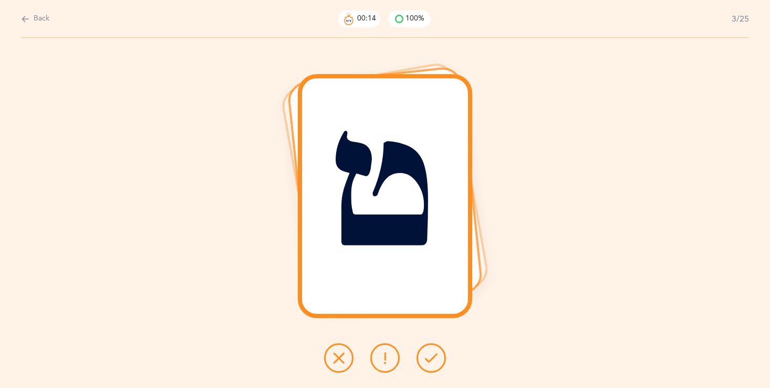
click at [390, 361] on icon at bounding box center [385, 357] width 13 height 13
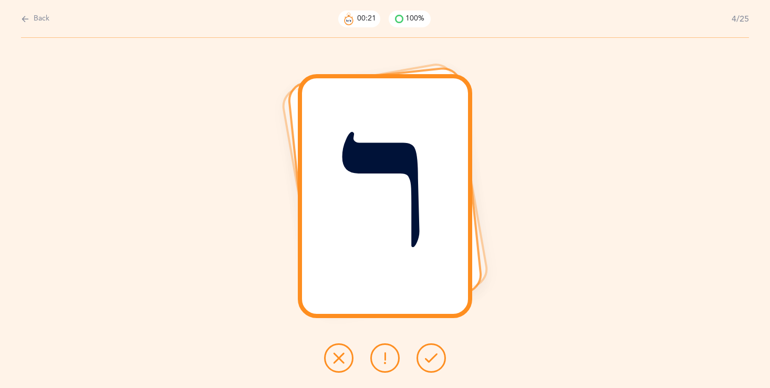
click at [337, 360] on icon at bounding box center [338, 357] width 13 height 13
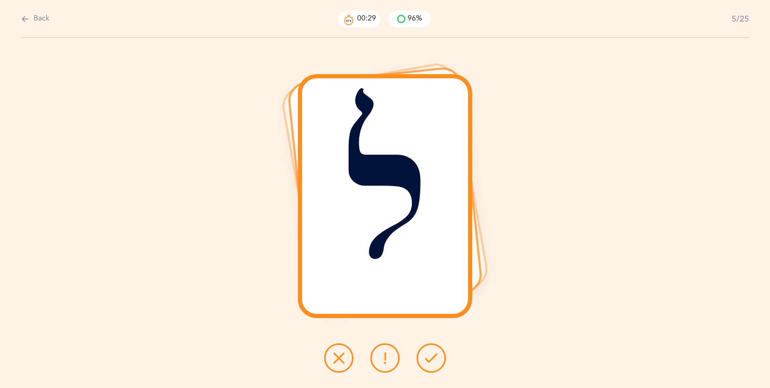
click at [441, 358] on button at bounding box center [431, 357] width 29 height 29
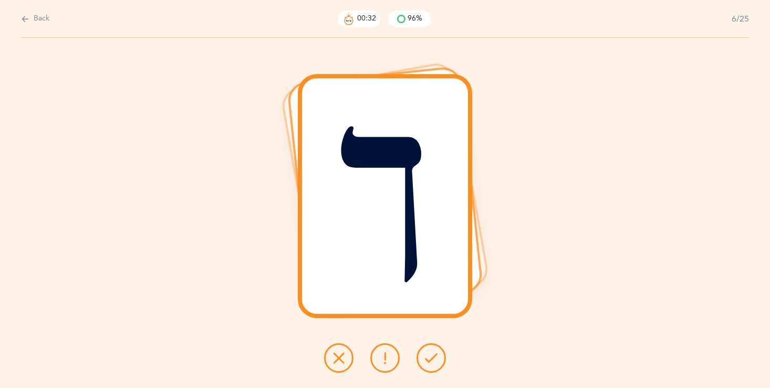
click at [411, 360] on div at bounding box center [385, 357] width 139 height 29
click at [419, 361] on button at bounding box center [431, 357] width 29 height 29
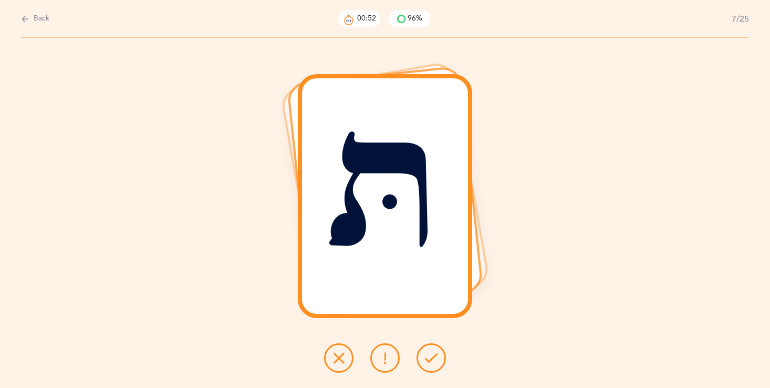
click at [345, 358] on icon at bounding box center [338, 357] width 13 height 13
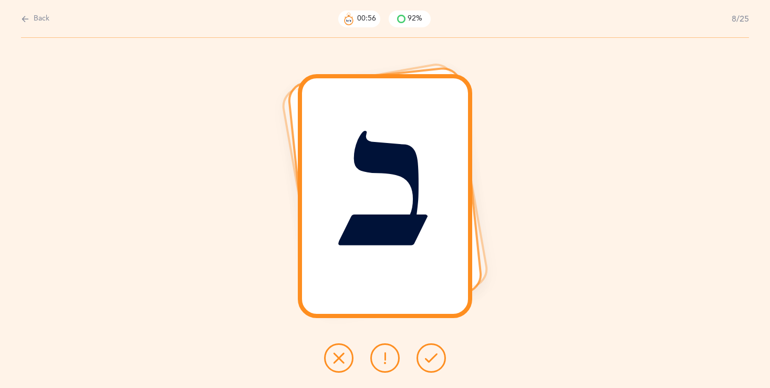
click at [432, 353] on icon at bounding box center [431, 357] width 13 height 13
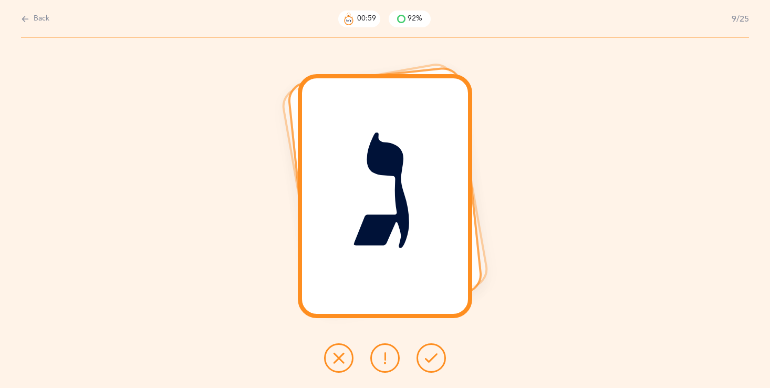
click at [432, 357] on icon at bounding box center [431, 357] width 13 height 13
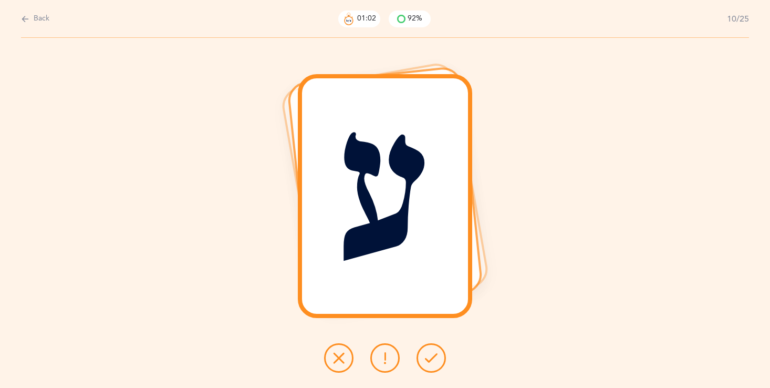
drag, startPoint x: 56, startPoint y: 162, endPoint x: 56, endPoint y: 121, distance: 41.5
click at [56, 121] on div "ע" at bounding box center [385, 213] width 770 height 350
drag, startPoint x: 41, startPoint y: 52, endPoint x: 35, endPoint y: 20, distance: 32.0
click at [35, 20] on div "Back 01:04 92% 10/25 ע" at bounding box center [385, 194] width 770 height 388
click at [25, 14] on icon at bounding box center [25, 19] width 8 height 12
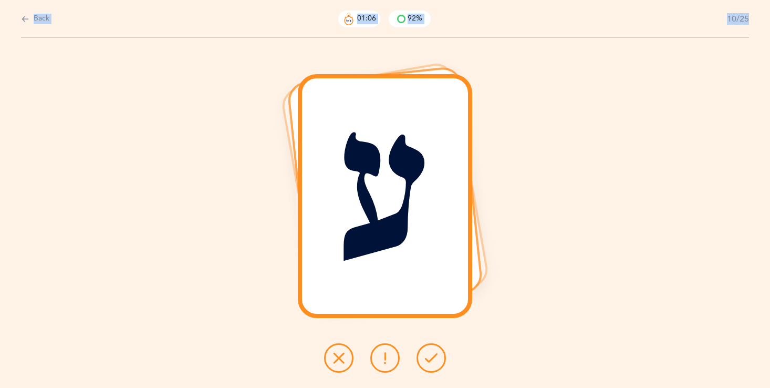
select select "27"
select select "single"
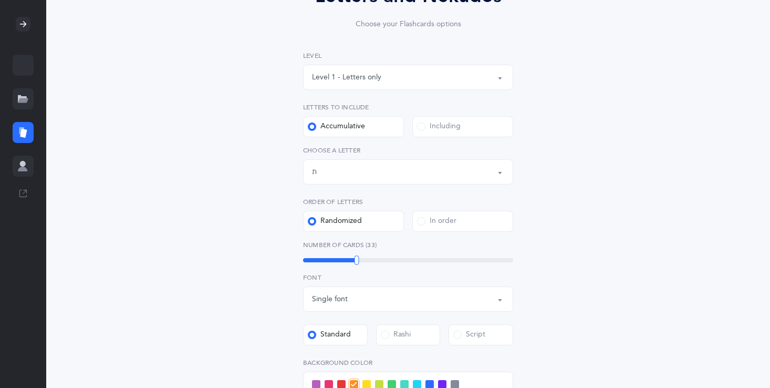
scroll to position [126, 0]
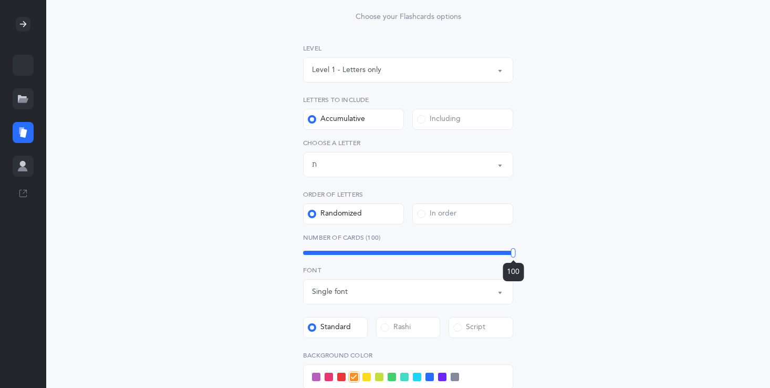
drag, startPoint x: 355, startPoint y: 250, endPoint x: 515, endPoint y: 242, distance: 160.9
click at [526, 247] on div "Letters and Nekudos Choose your Flashcards options Level 1 - Letters only Level…" at bounding box center [408, 276] width 269 height 602
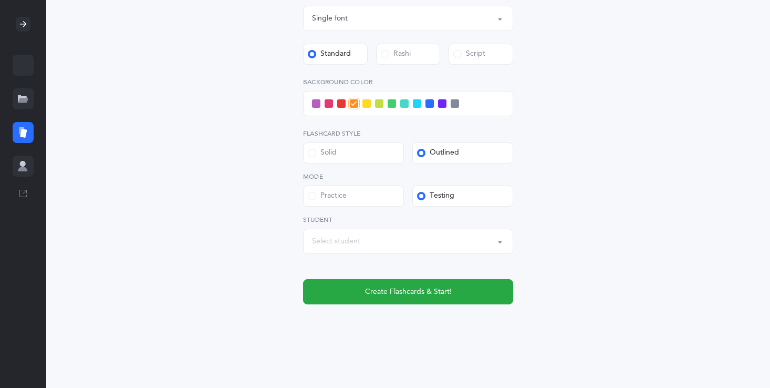
scroll to position [400, 0]
click at [442, 100] on span at bounding box center [442, 103] width 8 height 8
click at [0, 0] on input "checkbox" at bounding box center [0, 0] width 0 height 0
click at [340, 98] on div at bounding box center [408, 102] width 210 height 25
click at [340, 99] on span at bounding box center [341, 103] width 8 height 8
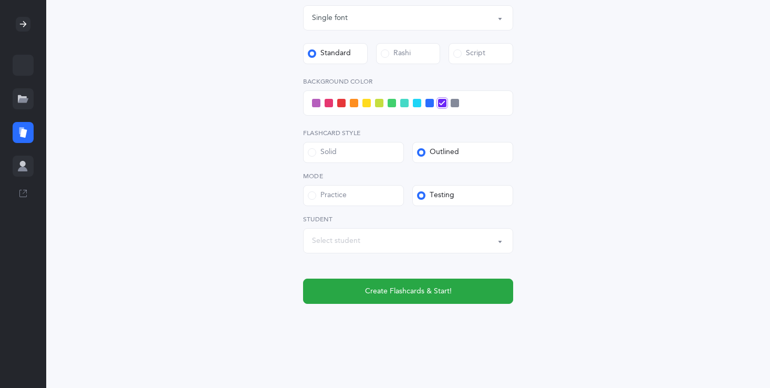
click at [0, 0] on input "checkbox" at bounding box center [0, 0] width 0 height 0
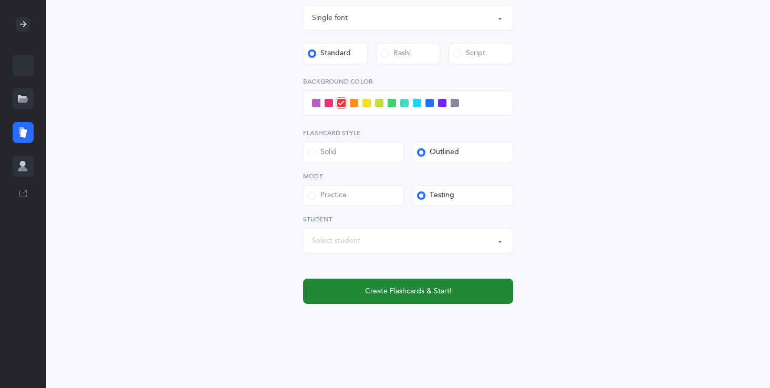
click at [368, 295] on span "Create Flashcards & Start!" at bounding box center [408, 291] width 87 height 11
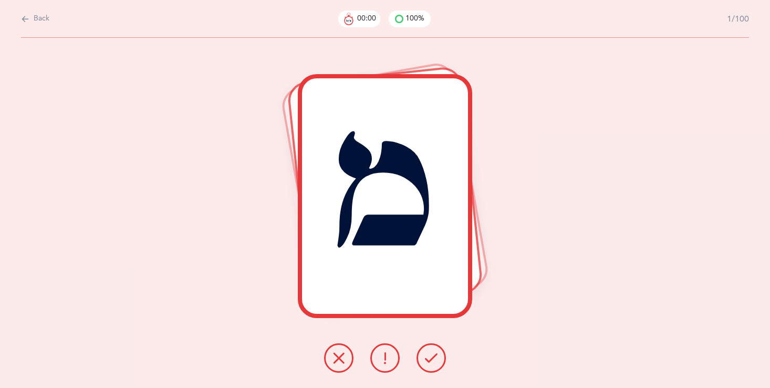
scroll to position [0, 0]
click at [434, 365] on button at bounding box center [431, 357] width 29 height 29
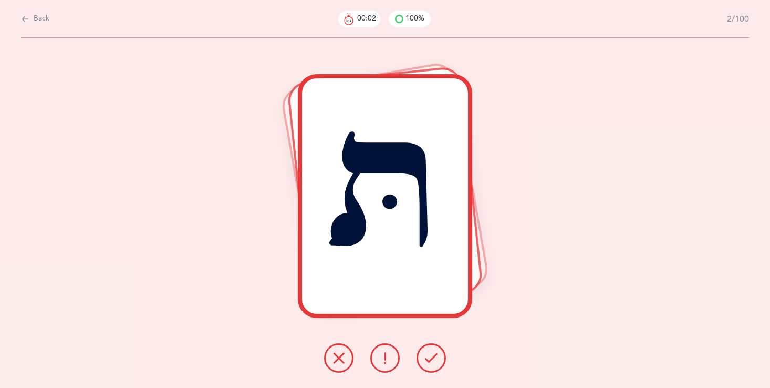
click at [434, 366] on button at bounding box center [431, 357] width 29 height 29
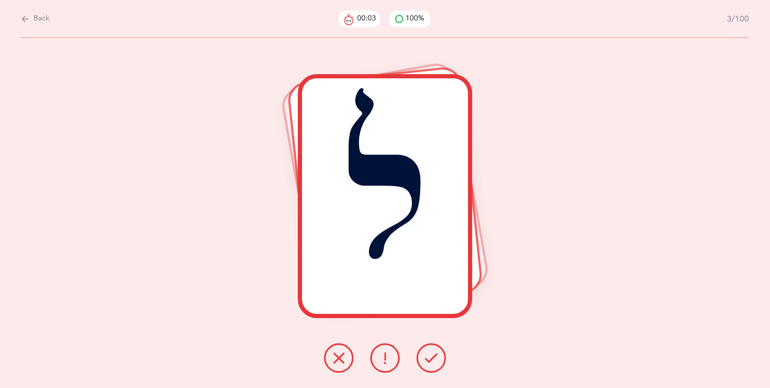
click at [434, 367] on button at bounding box center [431, 357] width 29 height 29
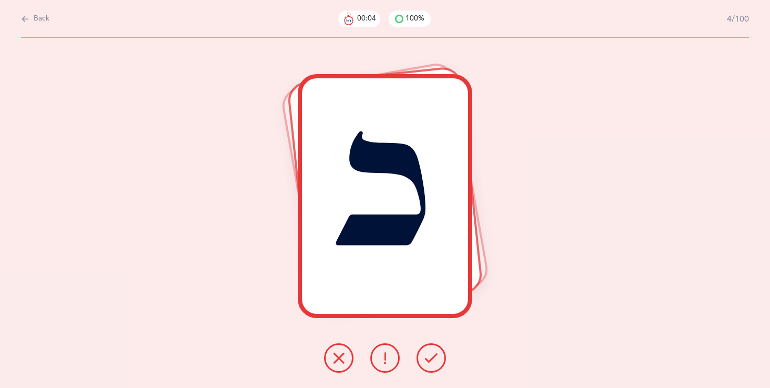
click at [434, 367] on button at bounding box center [431, 357] width 29 height 29
click at [434, 366] on button at bounding box center [431, 357] width 29 height 29
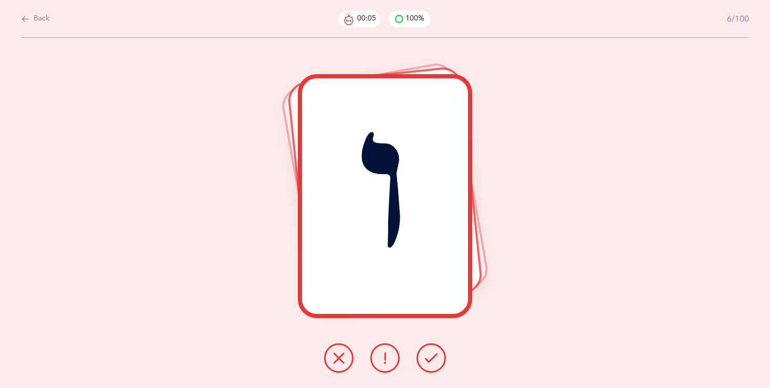
click at [434, 366] on button at bounding box center [431, 357] width 29 height 29
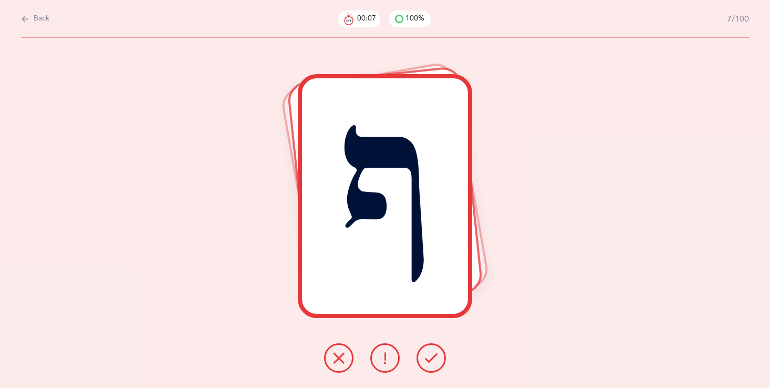
click at [435, 367] on button at bounding box center [431, 357] width 29 height 29
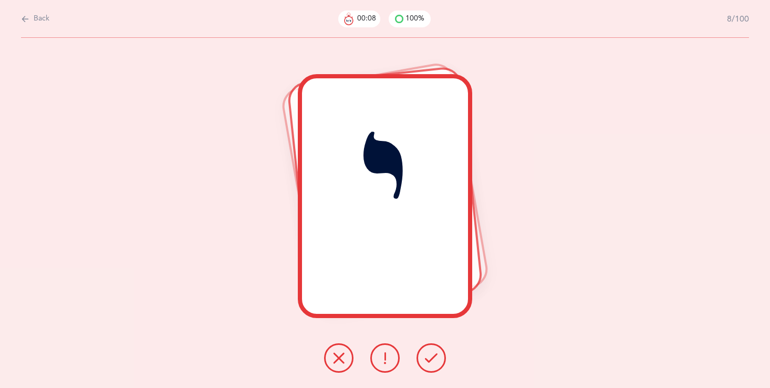
click at [435, 368] on button at bounding box center [431, 357] width 29 height 29
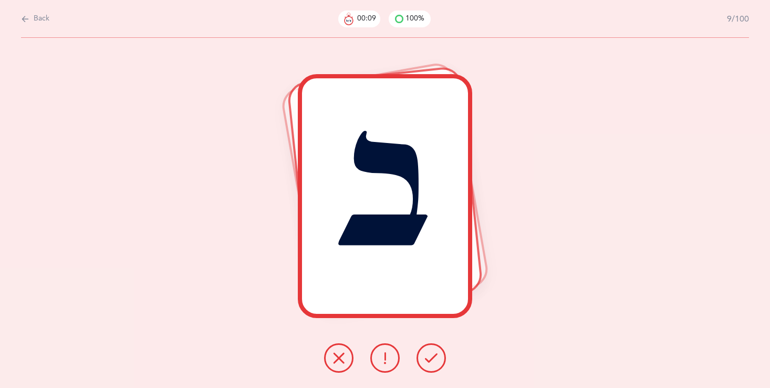
click at [435, 368] on button at bounding box center [431, 357] width 29 height 29
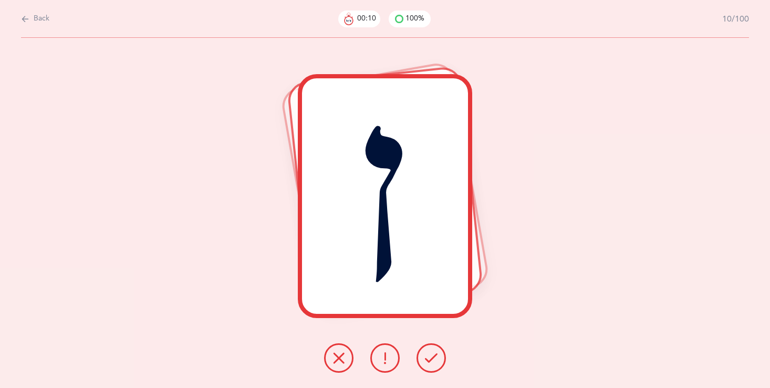
click at [435, 366] on button at bounding box center [431, 357] width 29 height 29
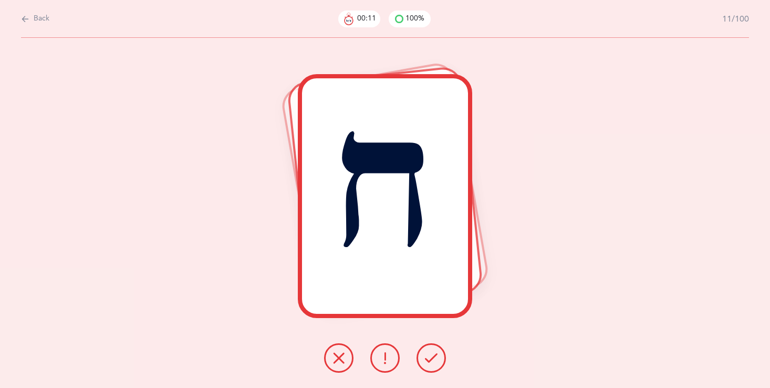
click at [436, 374] on div "ח" at bounding box center [385, 213] width 770 height 350
click at [433, 361] on icon at bounding box center [431, 357] width 13 height 13
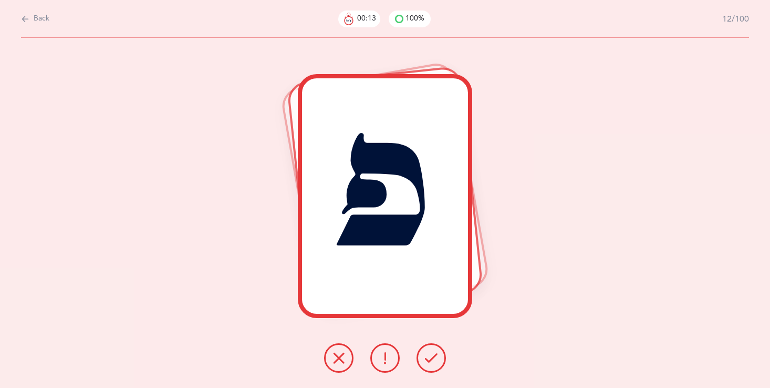
click at [432, 361] on icon at bounding box center [431, 357] width 13 height 13
click at [432, 362] on icon at bounding box center [431, 357] width 13 height 13
click at [433, 362] on icon at bounding box center [431, 357] width 13 height 13
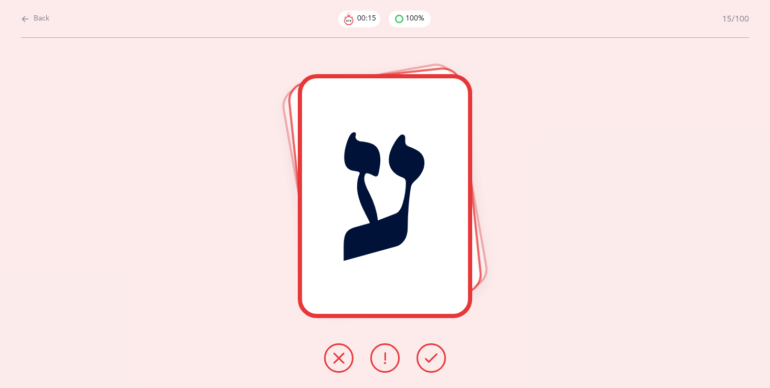
click at [432, 363] on icon at bounding box center [431, 357] width 13 height 13
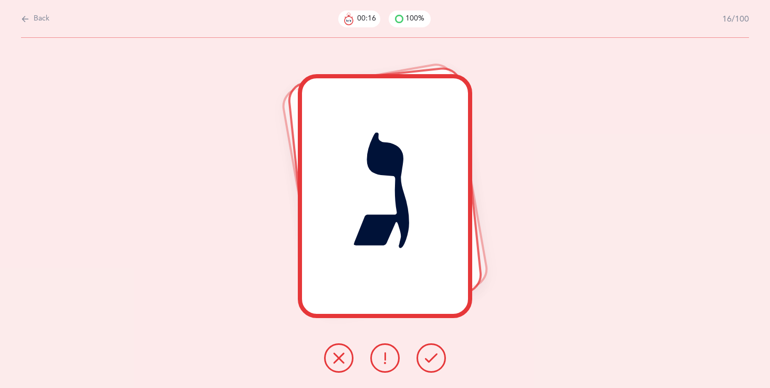
click at [432, 363] on icon at bounding box center [431, 357] width 13 height 13
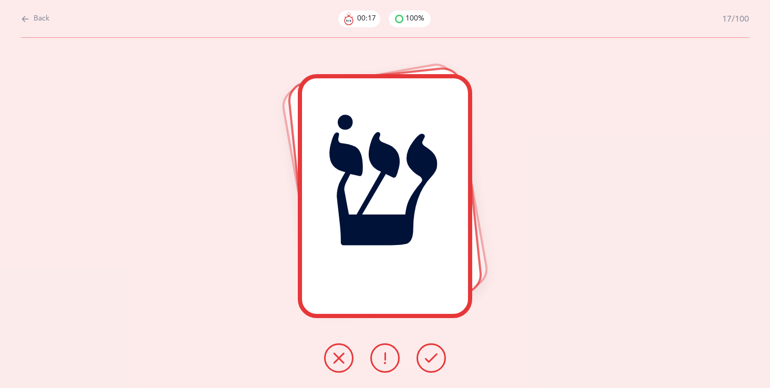
click at [431, 362] on icon at bounding box center [431, 357] width 13 height 13
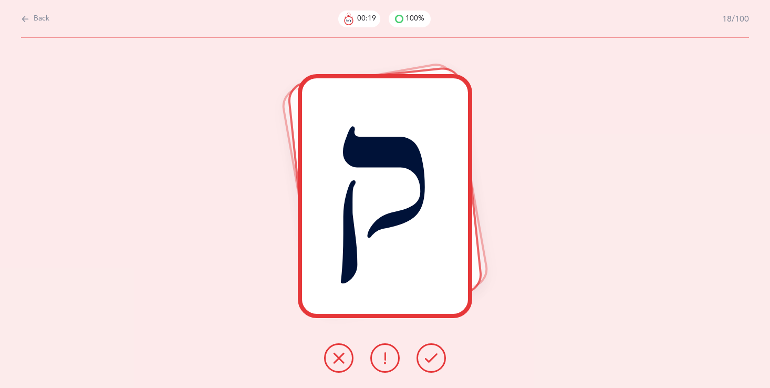
click at [427, 353] on icon at bounding box center [431, 357] width 13 height 13
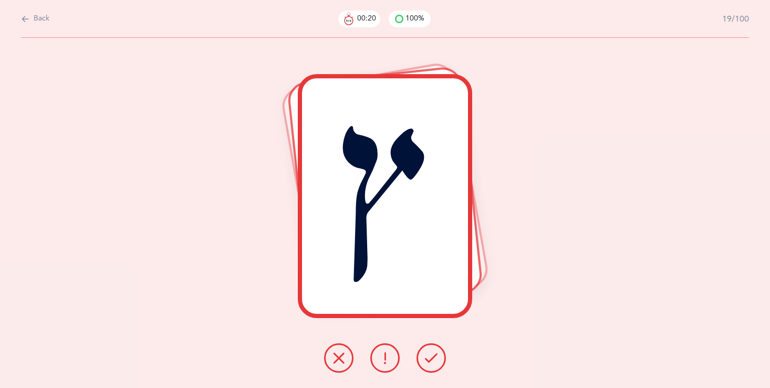
click at [427, 355] on icon at bounding box center [431, 357] width 13 height 13
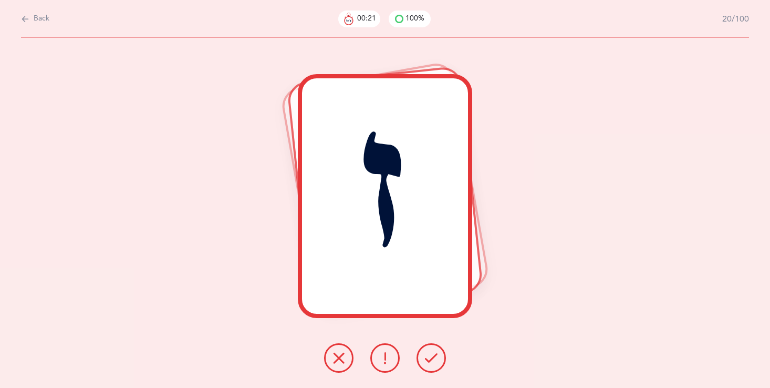
click at [425, 353] on icon at bounding box center [431, 357] width 13 height 13
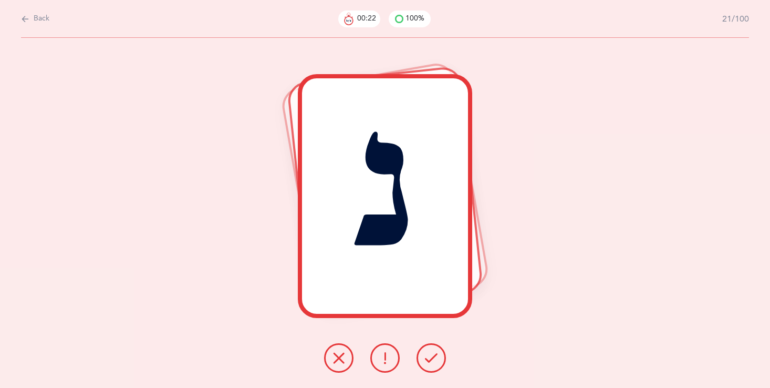
click at [425, 352] on icon at bounding box center [431, 357] width 13 height 13
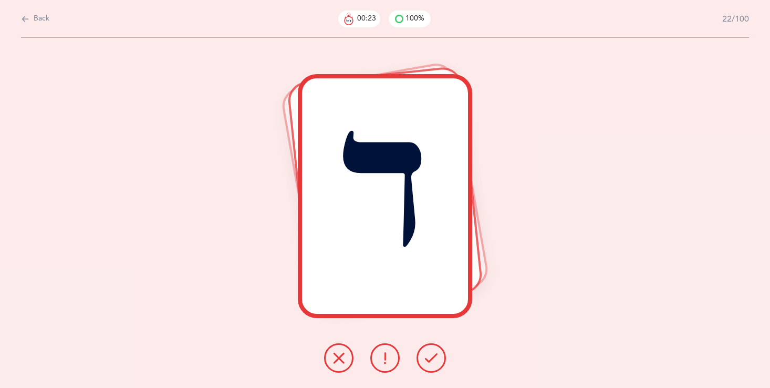
click at [425, 351] on icon at bounding box center [431, 357] width 13 height 13
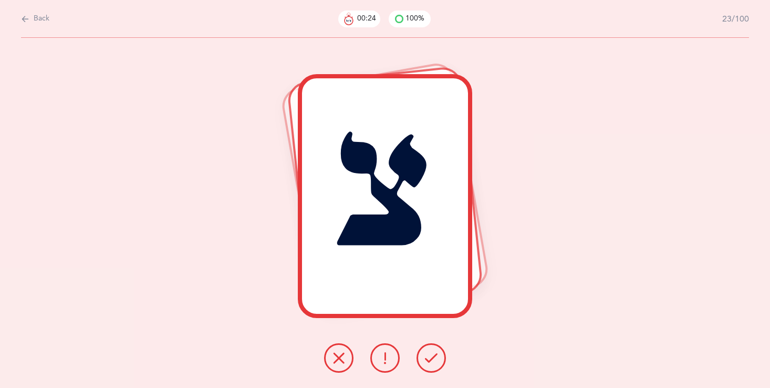
click at [424, 351] on button at bounding box center [431, 357] width 29 height 29
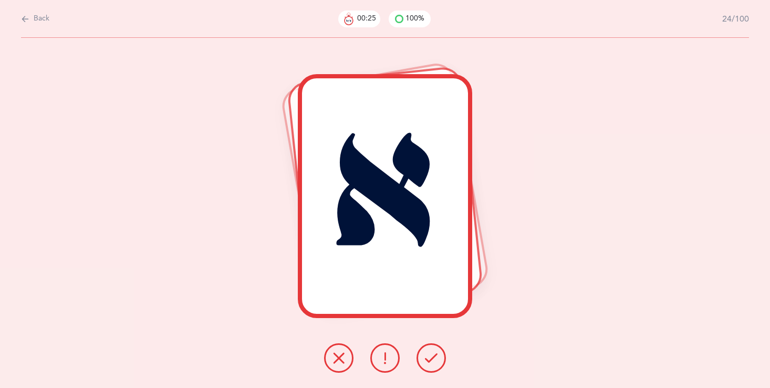
click at [424, 352] on button at bounding box center [431, 357] width 29 height 29
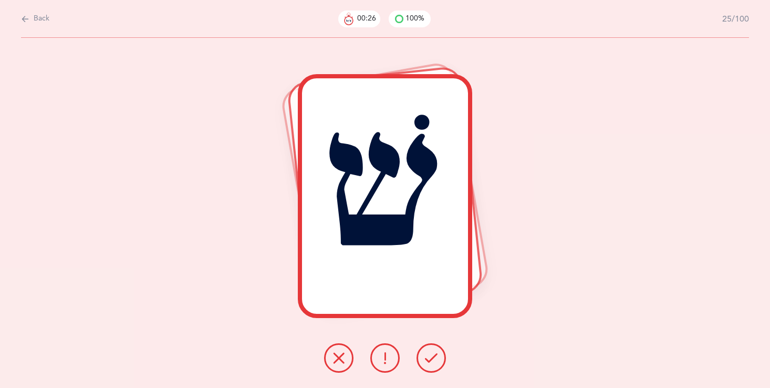
click at [424, 352] on button at bounding box center [431, 357] width 29 height 29
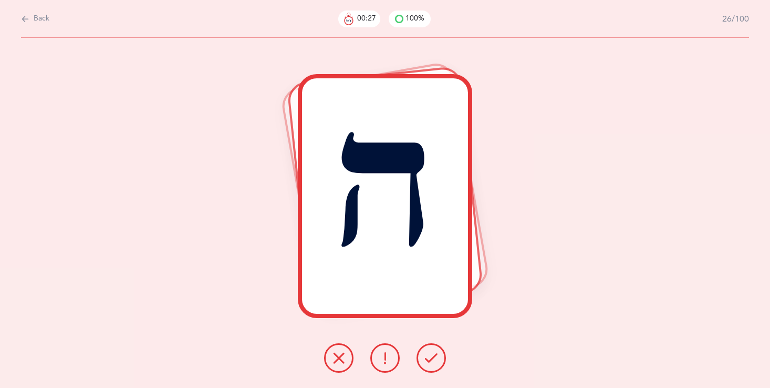
click at [423, 352] on button at bounding box center [431, 357] width 29 height 29
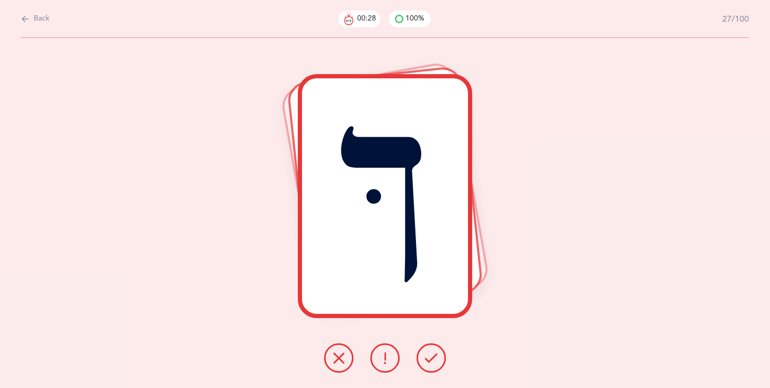
click at [423, 353] on button at bounding box center [431, 357] width 29 height 29
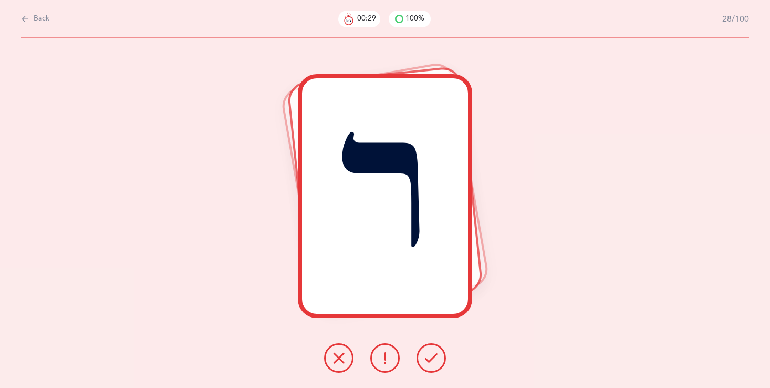
click at [424, 353] on button at bounding box center [431, 357] width 29 height 29
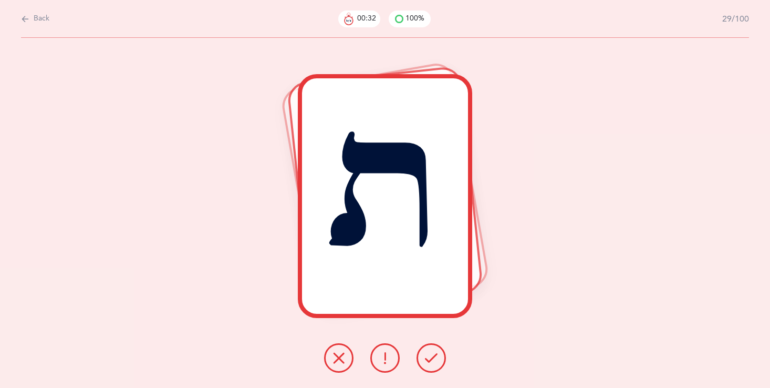
click at [429, 351] on button at bounding box center [431, 357] width 29 height 29
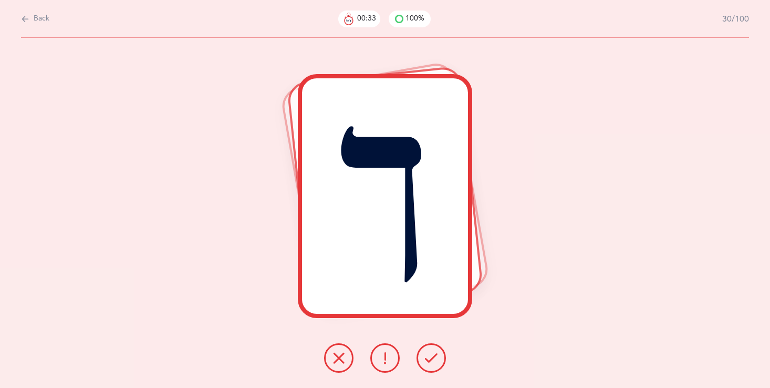
click at [430, 352] on icon at bounding box center [431, 357] width 13 height 13
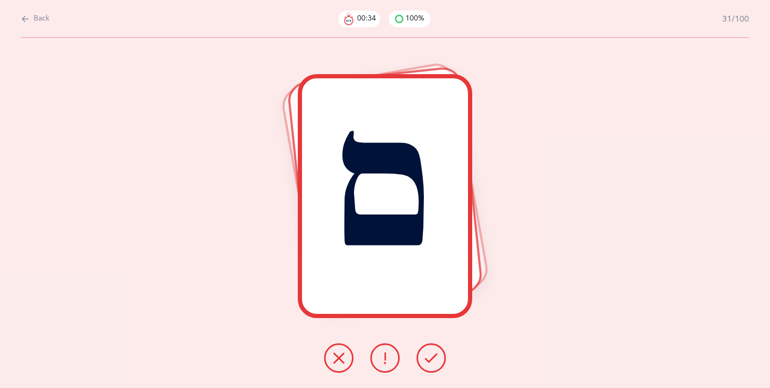
click at [430, 352] on icon at bounding box center [431, 357] width 13 height 13
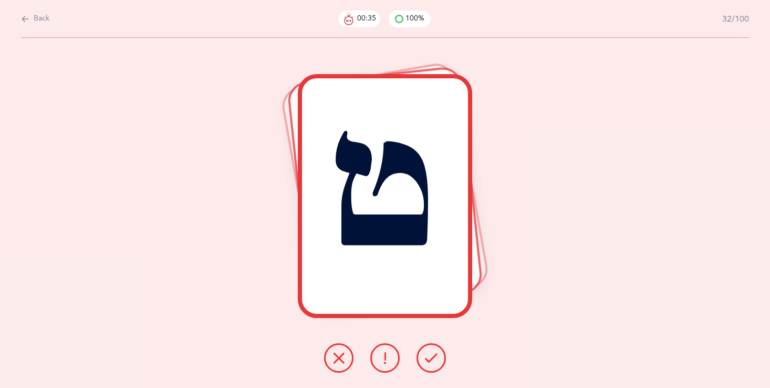
click at [430, 353] on icon at bounding box center [431, 357] width 13 height 13
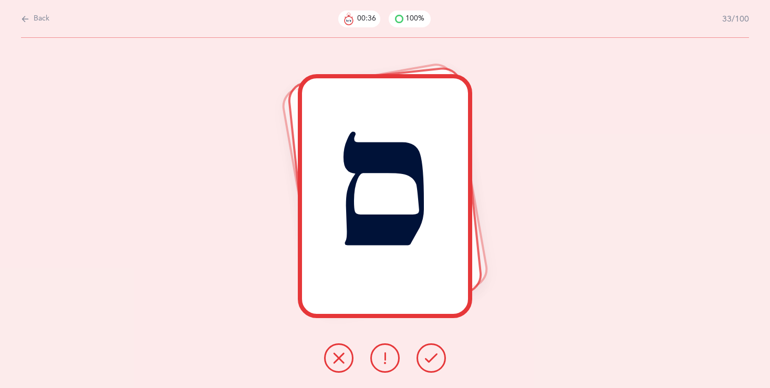
click at [430, 353] on icon at bounding box center [431, 357] width 13 height 13
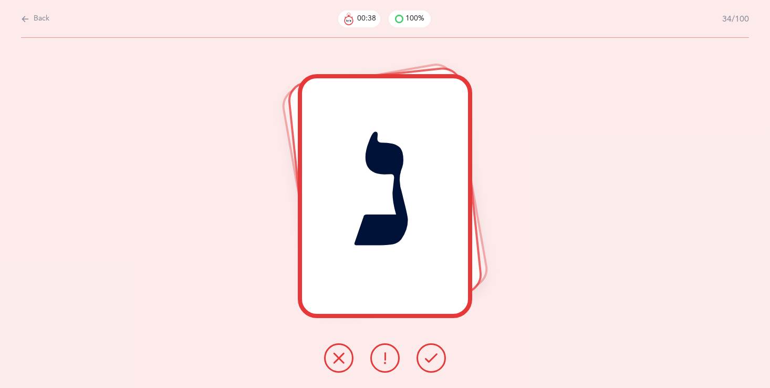
click at [430, 353] on icon at bounding box center [431, 357] width 13 height 13
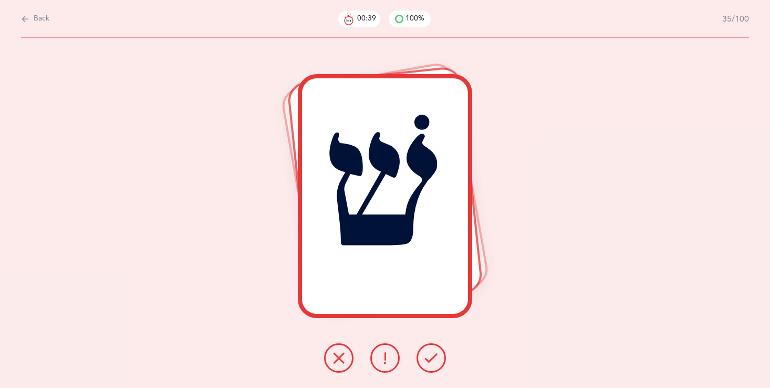
click at [430, 353] on icon at bounding box center [431, 357] width 13 height 13
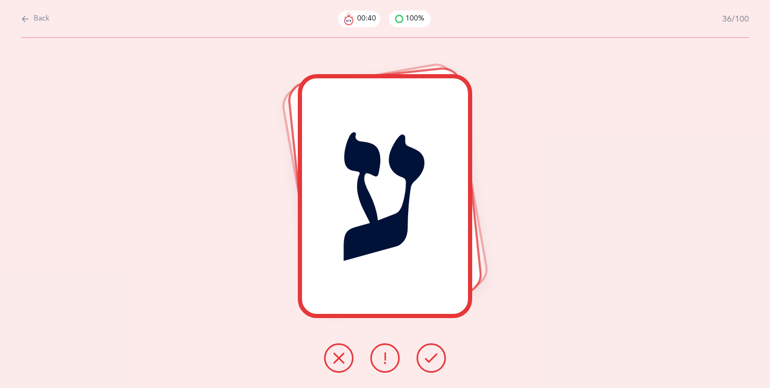
click at [430, 352] on icon at bounding box center [431, 357] width 13 height 13
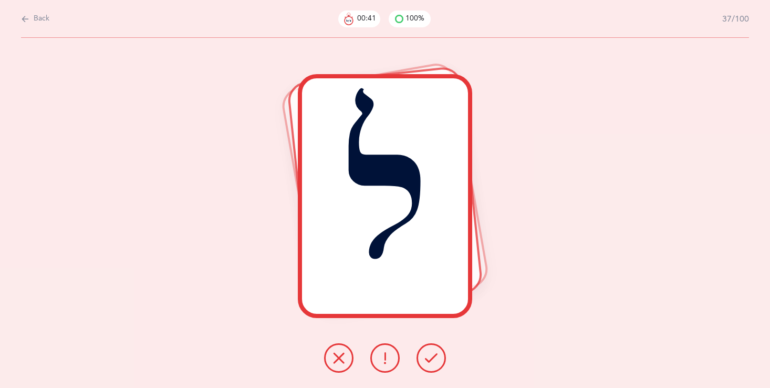
click at [430, 352] on icon at bounding box center [431, 357] width 13 height 13
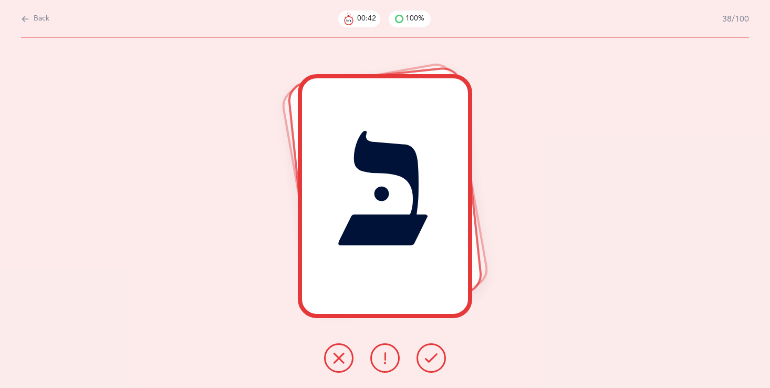
click at [430, 352] on icon at bounding box center [431, 357] width 13 height 13
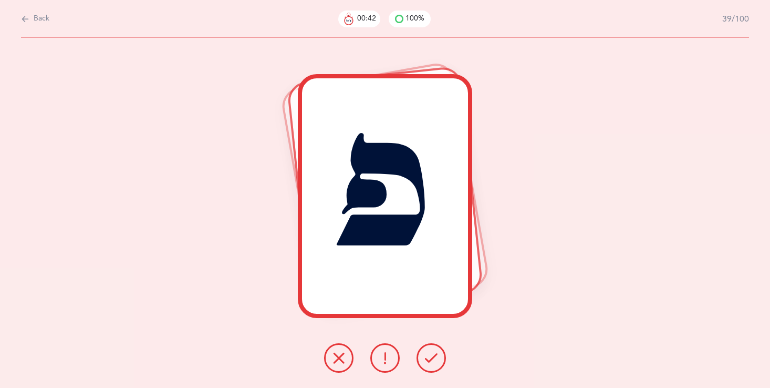
click at [430, 352] on icon at bounding box center [431, 357] width 13 height 13
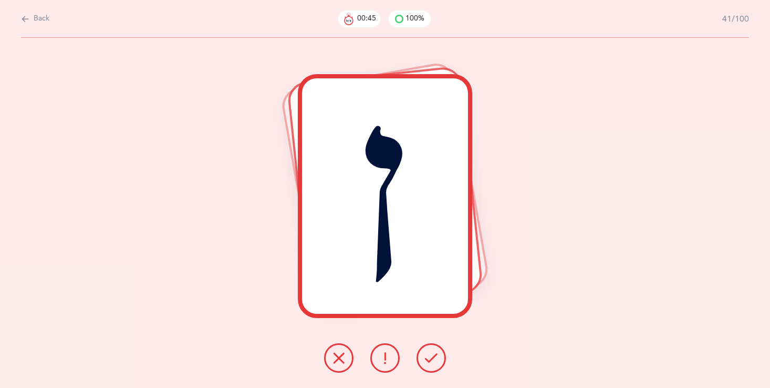
click at [430, 352] on icon at bounding box center [431, 357] width 13 height 13
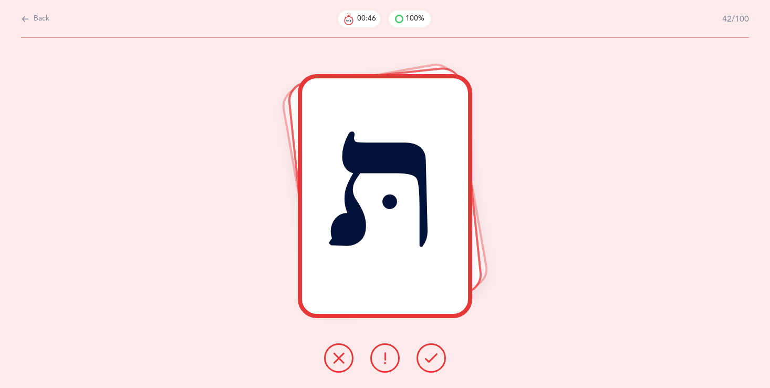
click at [430, 352] on icon at bounding box center [431, 357] width 13 height 13
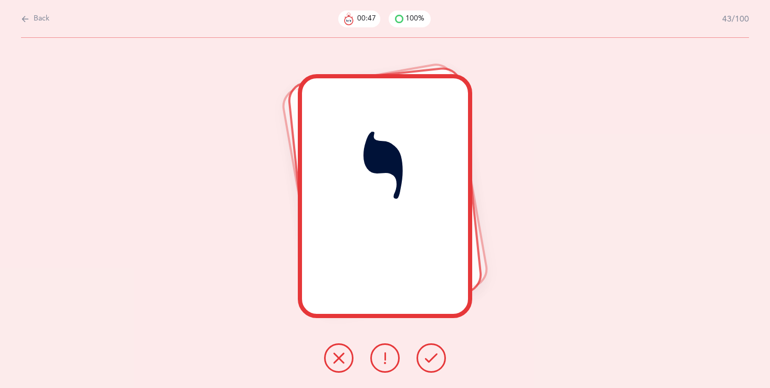
click at [430, 354] on icon at bounding box center [431, 357] width 13 height 13
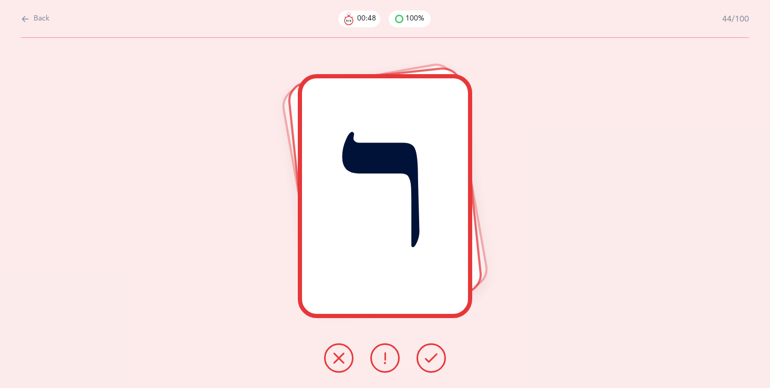
click at [430, 349] on button at bounding box center [431, 357] width 29 height 29
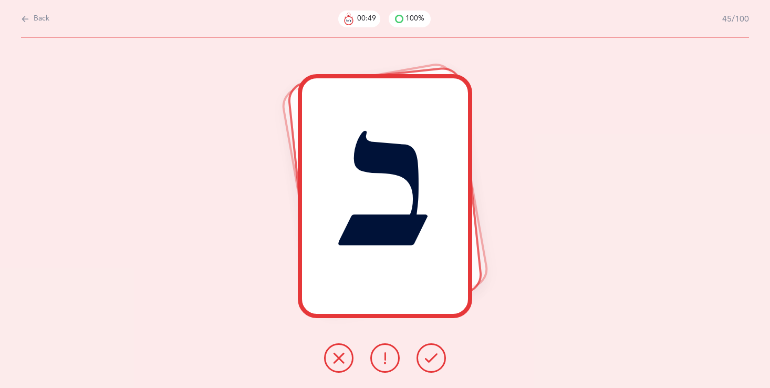
click at [429, 350] on button at bounding box center [431, 357] width 29 height 29
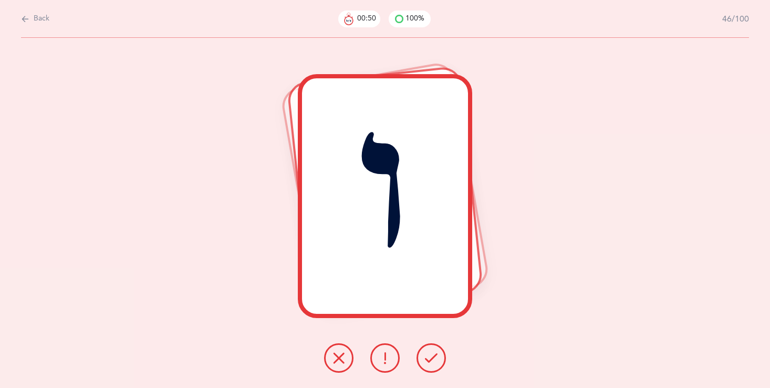
click at [429, 350] on button at bounding box center [431, 357] width 29 height 29
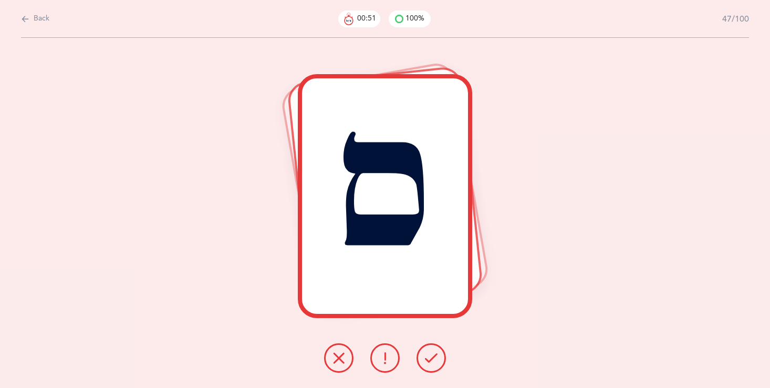
click at [429, 349] on button at bounding box center [431, 357] width 29 height 29
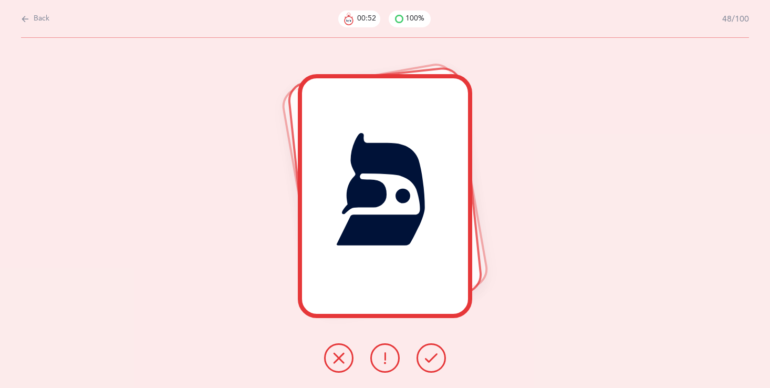
click at [429, 349] on button at bounding box center [431, 357] width 29 height 29
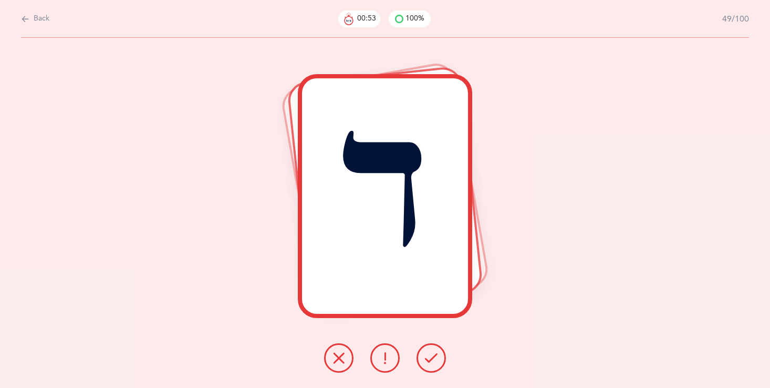
click at [429, 349] on button at bounding box center [431, 357] width 29 height 29
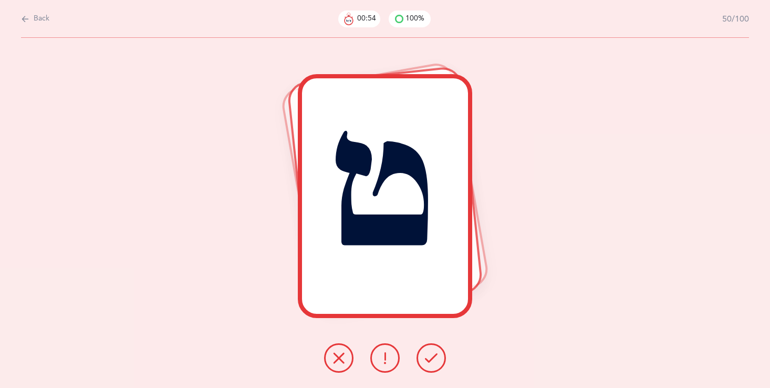
click at [429, 348] on button at bounding box center [431, 357] width 29 height 29
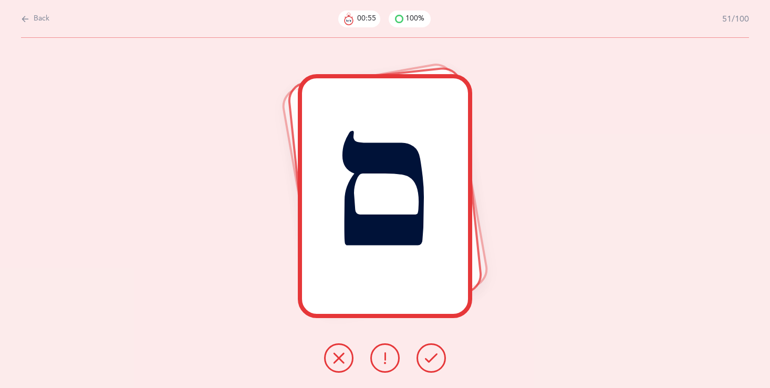
click at [429, 348] on button at bounding box center [431, 357] width 29 height 29
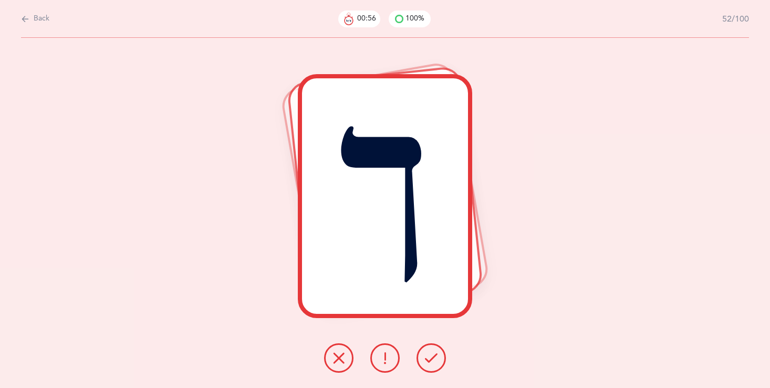
click at [428, 347] on button at bounding box center [431, 357] width 29 height 29
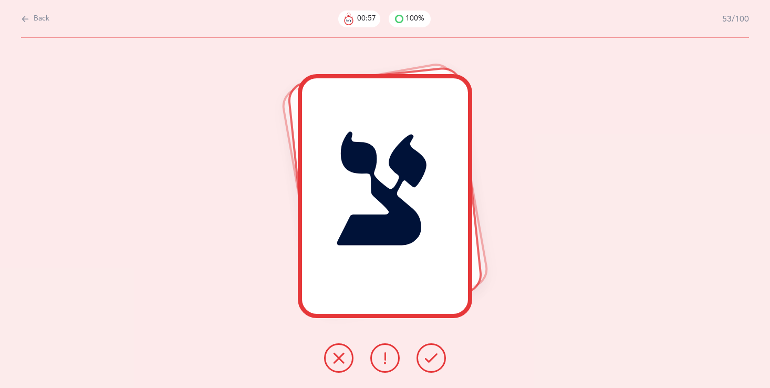
click at [428, 345] on button at bounding box center [431, 357] width 29 height 29
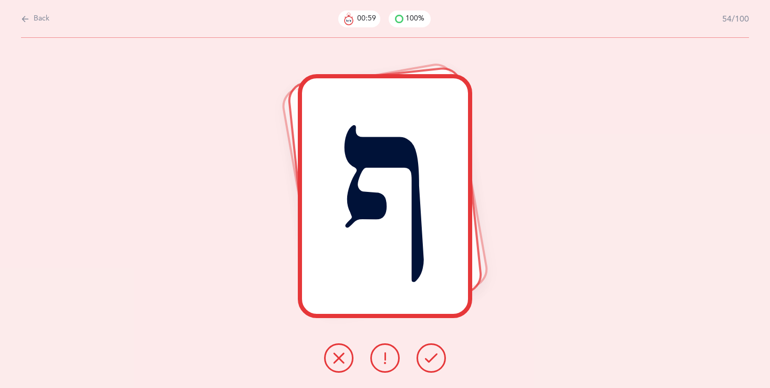
click at [430, 350] on button at bounding box center [431, 357] width 29 height 29
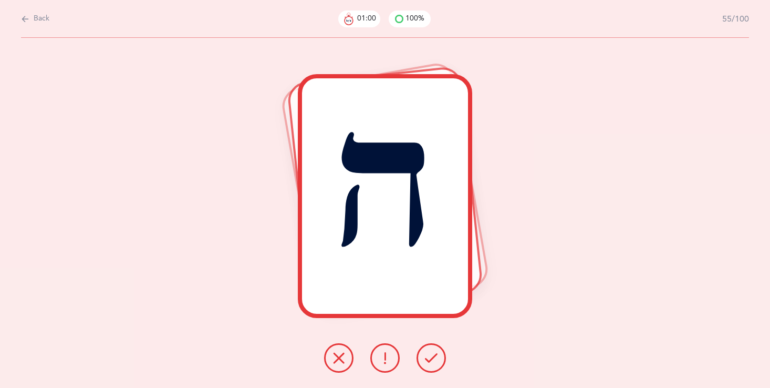
click at [428, 348] on button at bounding box center [431, 357] width 29 height 29
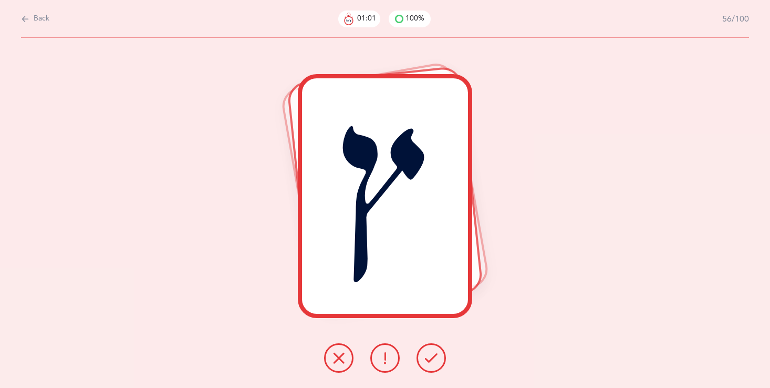
click at [428, 347] on button at bounding box center [431, 357] width 29 height 29
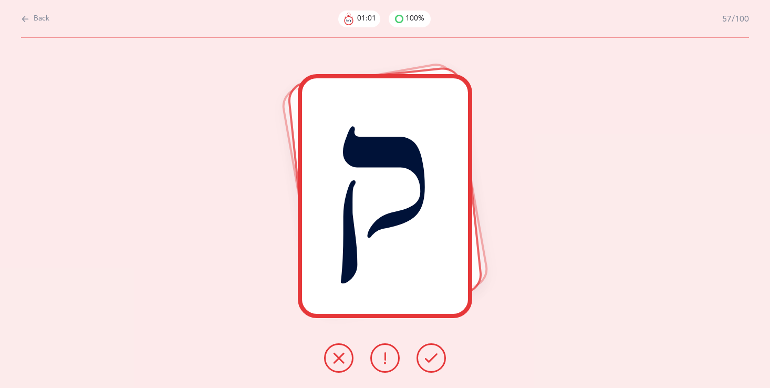
click at [428, 344] on button at bounding box center [431, 357] width 29 height 29
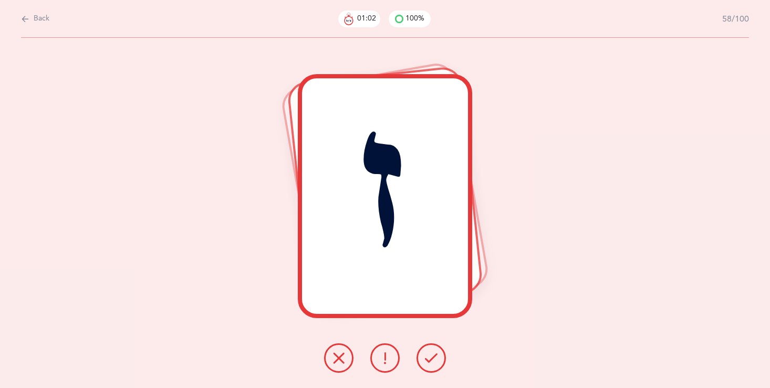
click at [430, 346] on button at bounding box center [431, 357] width 29 height 29
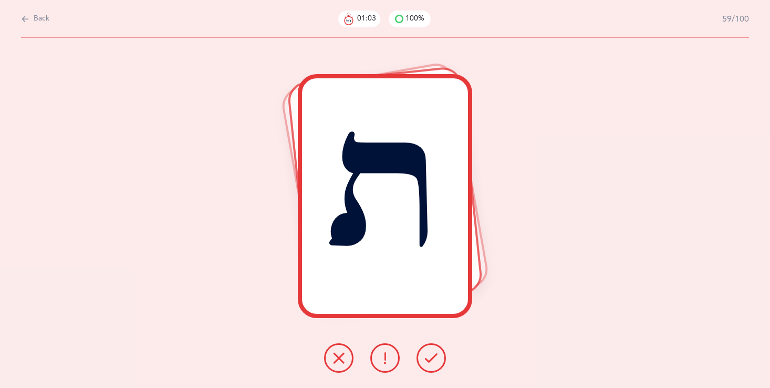
click at [430, 346] on button at bounding box center [431, 357] width 29 height 29
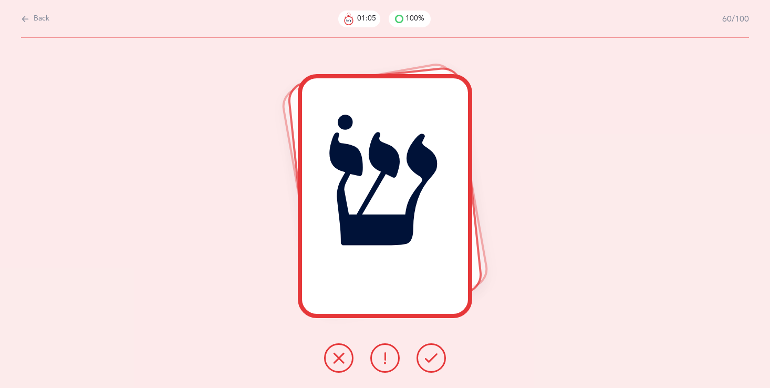
click at [430, 346] on button at bounding box center [431, 357] width 29 height 29
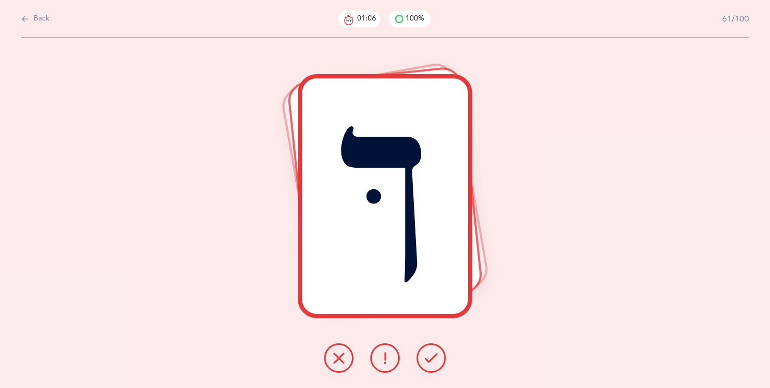
click at [430, 346] on button at bounding box center [431, 357] width 29 height 29
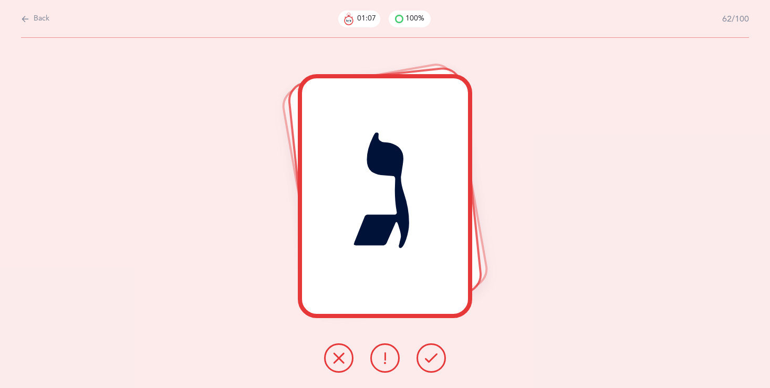
click at [428, 350] on button at bounding box center [431, 357] width 29 height 29
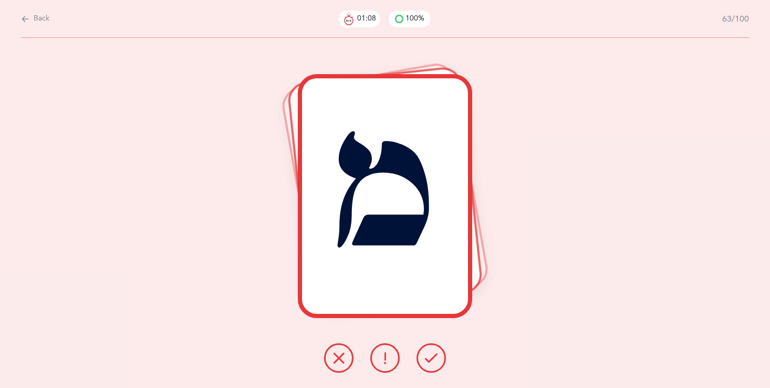
click at [428, 350] on button at bounding box center [431, 357] width 29 height 29
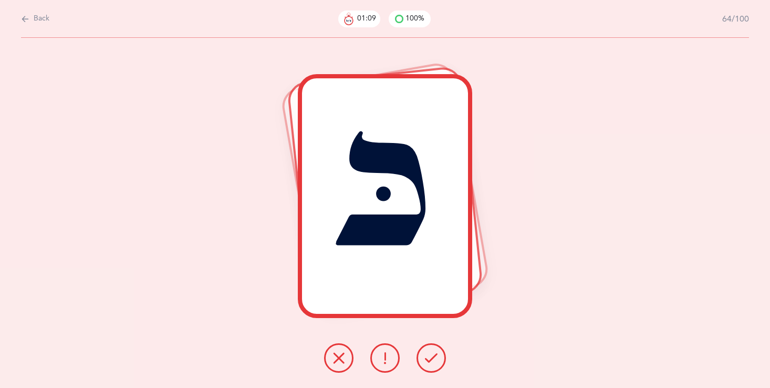
click at [428, 350] on button at bounding box center [431, 357] width 29 height 29
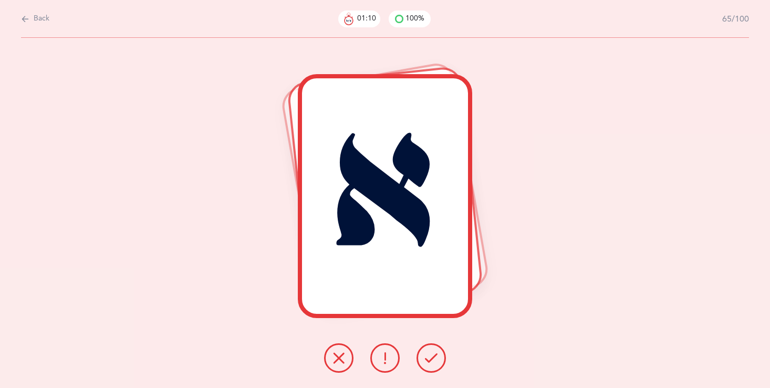
click at [428, 350] on button at bounding box center [431, 357] width 29 height 29
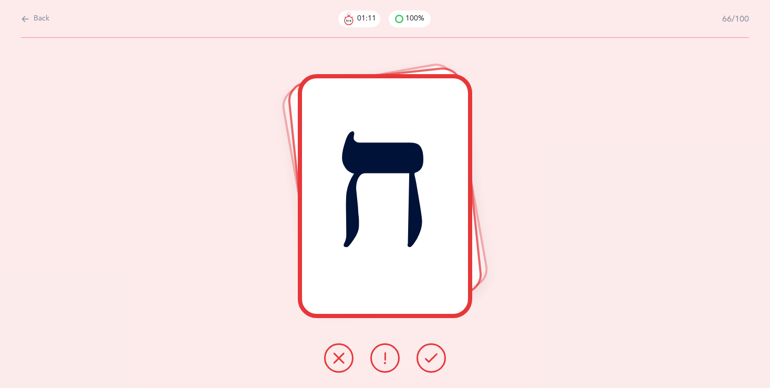
click at [427, 349] on button at bounding box center [431, 357] width 29 height 29
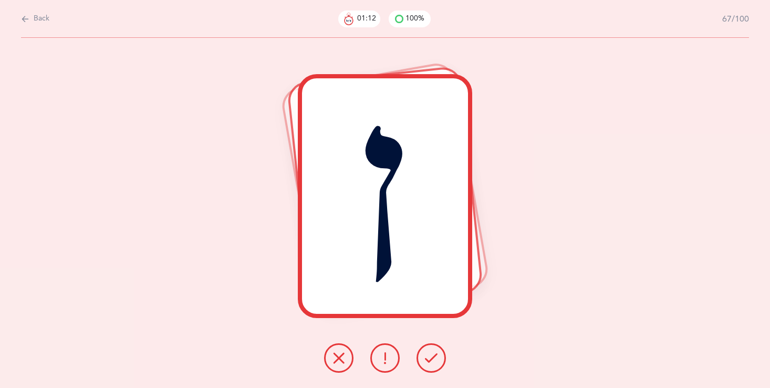
click at [426, 349] on button at bounding box center [431, 357] width 29 height 29
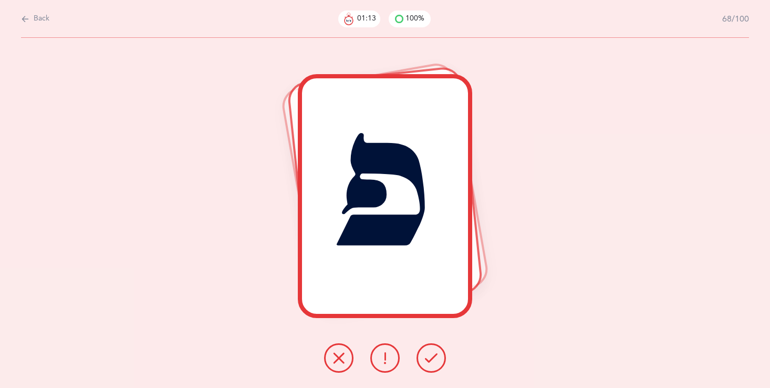
click at [426, 348] on button at bounding box center [431, 357] width 29 height 29
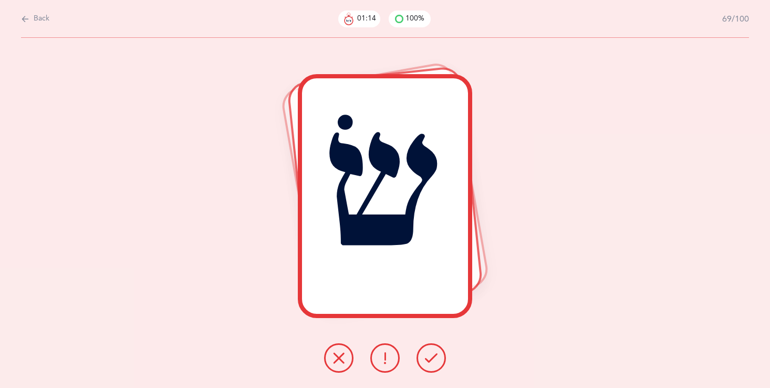
click at [426, 348] on button at bounding box center [431, 357] width 29 height 29
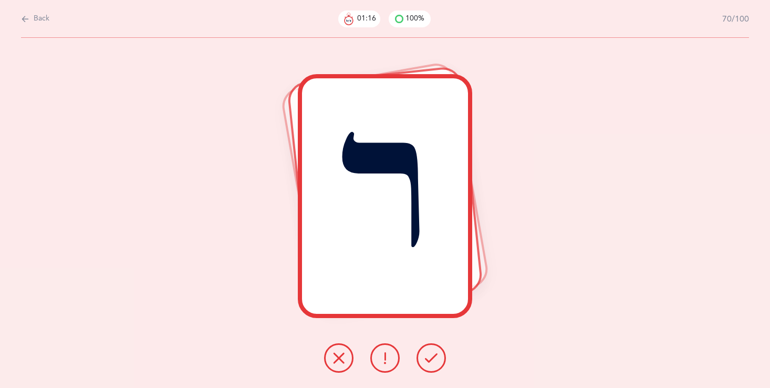
click at [427, 350] on button at bounding box center [431, 357] width 29 height 29
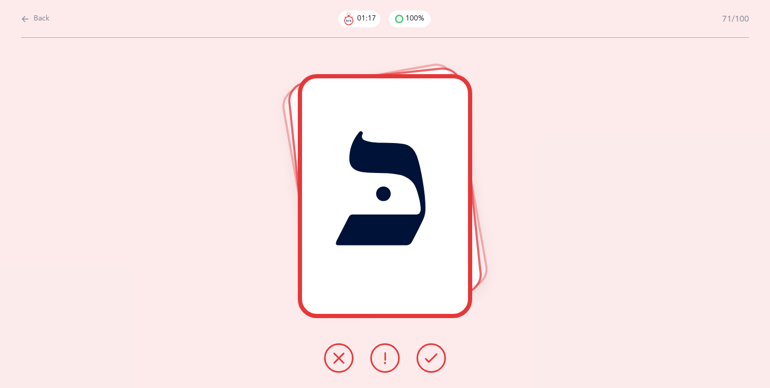
click at [427, 350] on button at bounding box center [431, 357] width 29 height 29
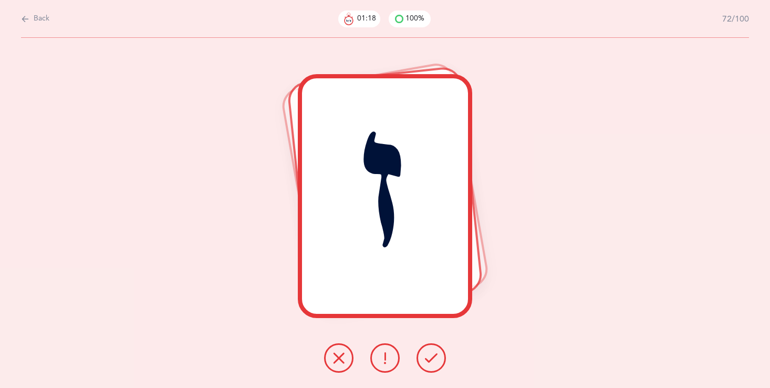
click at [427, 350] on button at bounding box center [431, 357] width 29 height 29
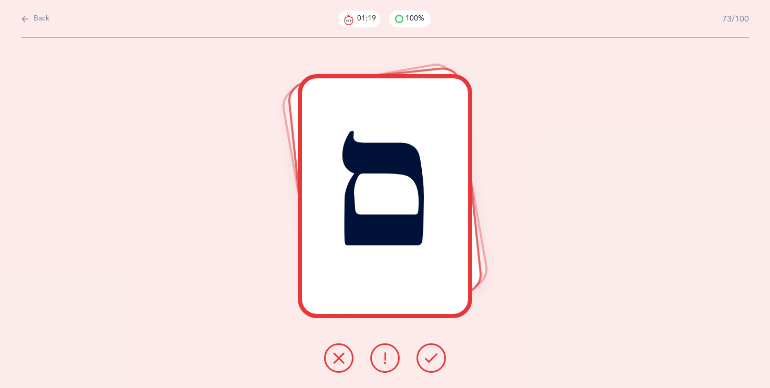
click at [427, 350] on button at bounding box center [431, 357] width 29 height 29
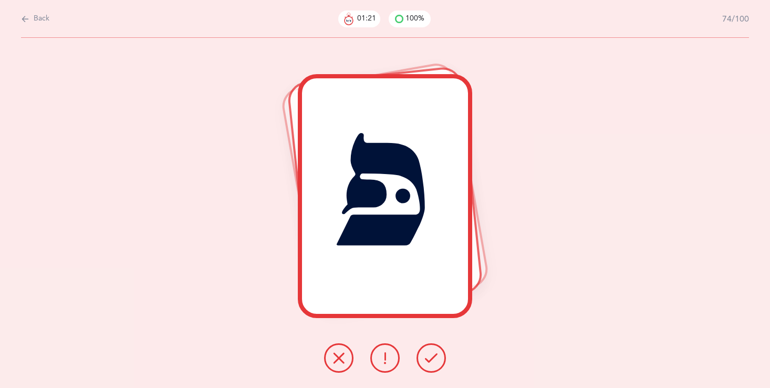
click at [427, 349] on button at bounding box center [431, 357] width 29 height 29
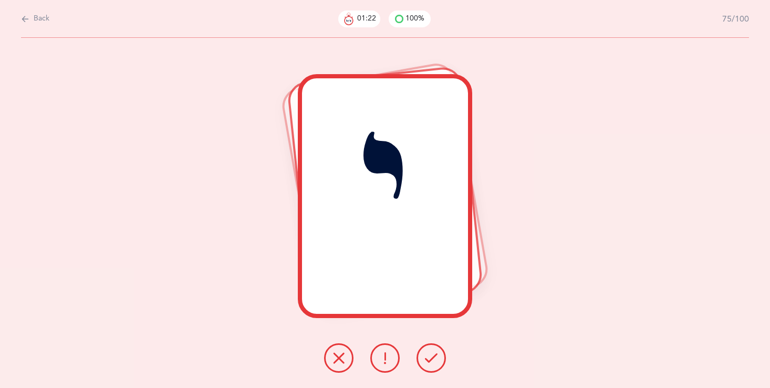
click at [427, 349] on button at bounding box center [431, 357] width 29 height 29
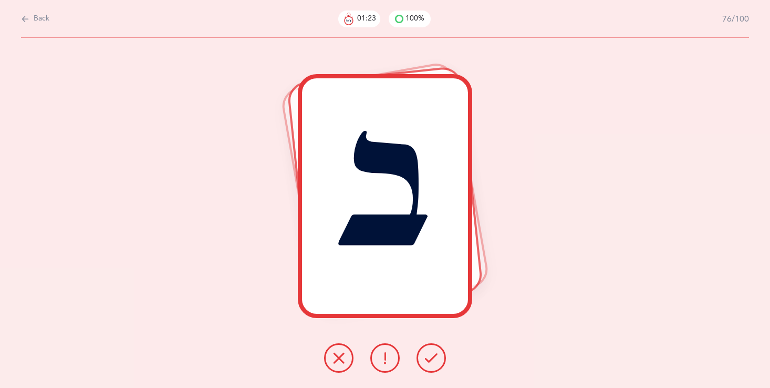
click at [427, 349] on button at bounding box center [431, 357] width 29 height 29
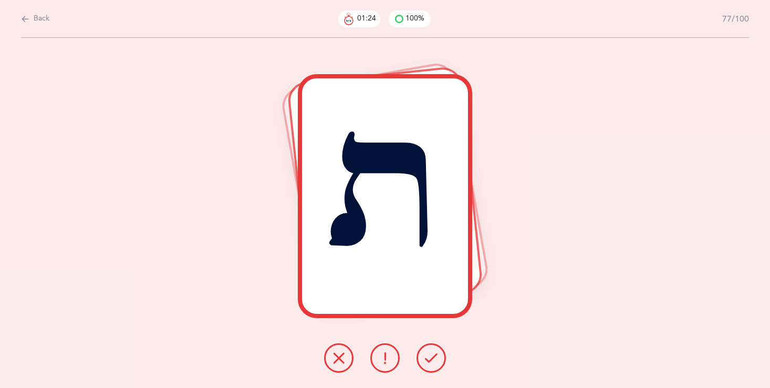
click at [427, 349] on button at bounding box center [431, 357] width 29 height 29
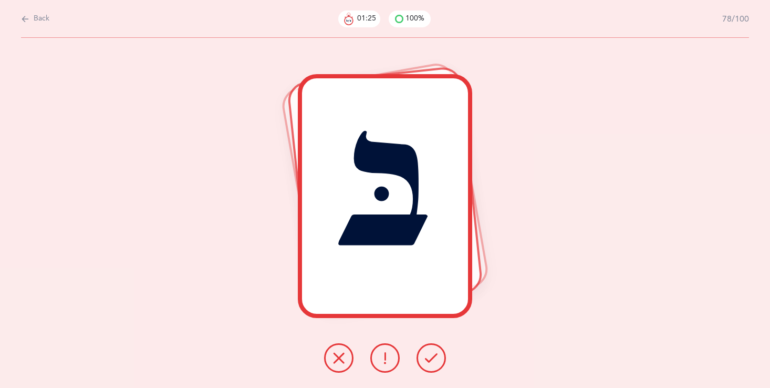
click at [428, 345] on button at bounding box center [431, 357] width 29 height 29
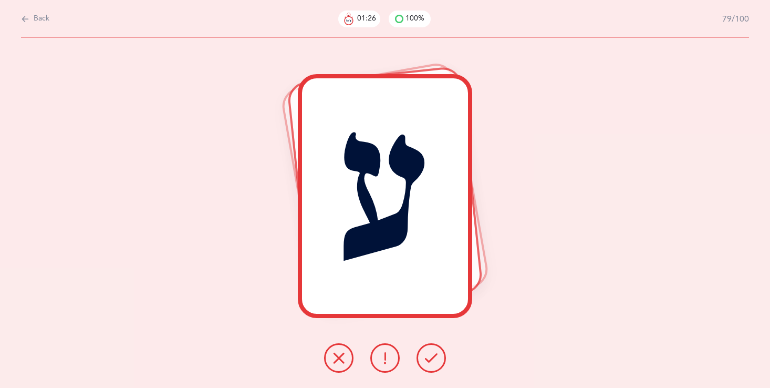
click at [428, 345] on button at bounding box center [431, 357] width 29 height 29
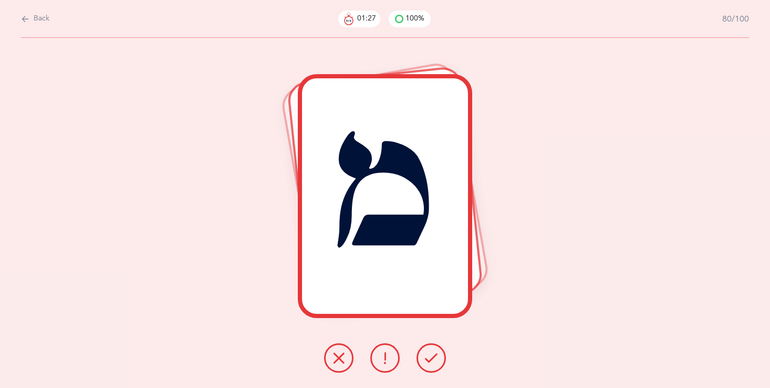
click at [428, 344] on button at bounding box center [431, 357] width 29 height 29
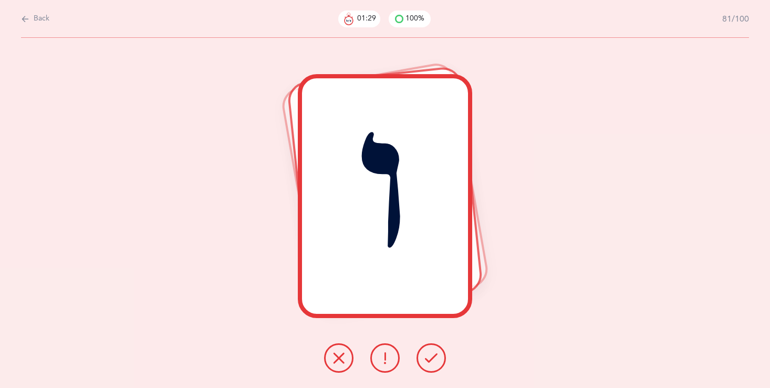
click at [432, 349] on button at bounding box center [431, 357] width 29 height 29
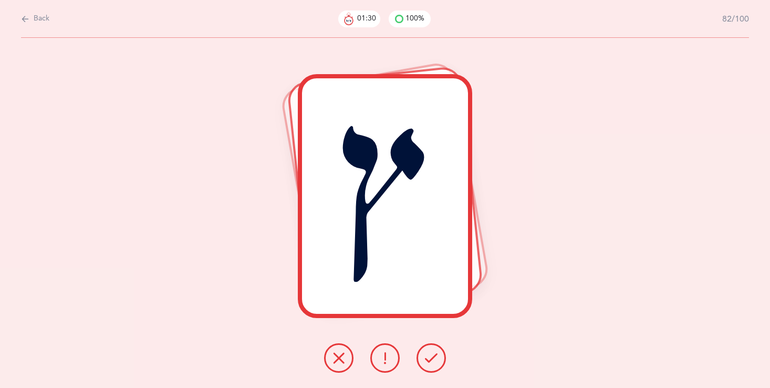
click at [432, 349] on button at bounding box center [431, 357] width 29 height 29
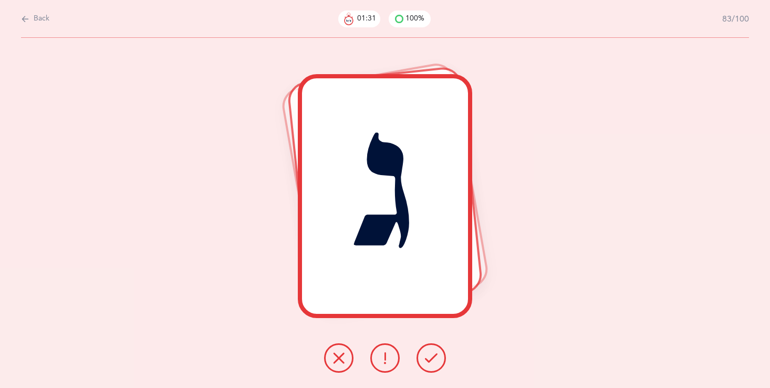
click at [431, 352] on icon at bounding box center [431, 357] width 13 height 13
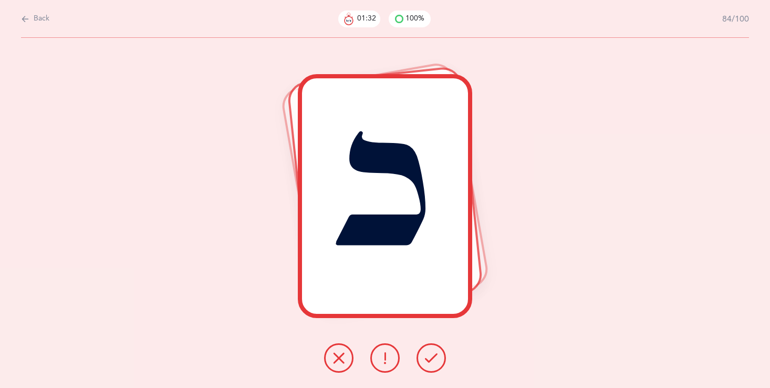
click at [429, 352] on icon at bounding box center [431, 357] width 13 height 13
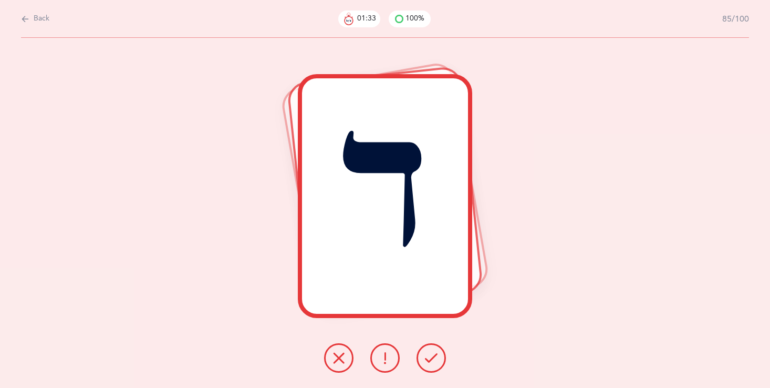
click at [427, 355] on icon at bounding box center [431, 357] width 13 height 13
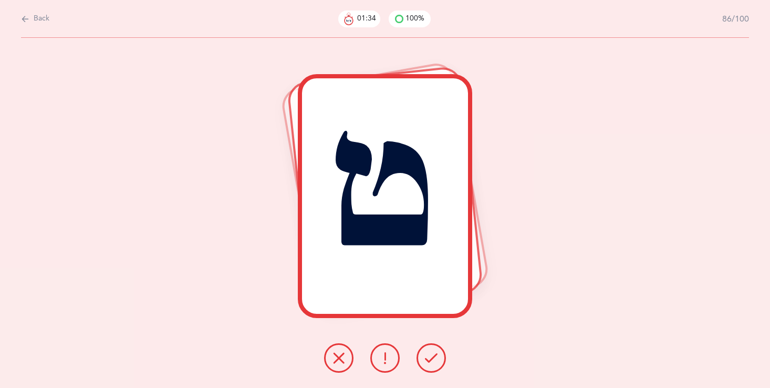
click at [425, 355] on icon at bounding box center [431, 357] width 13 height 13
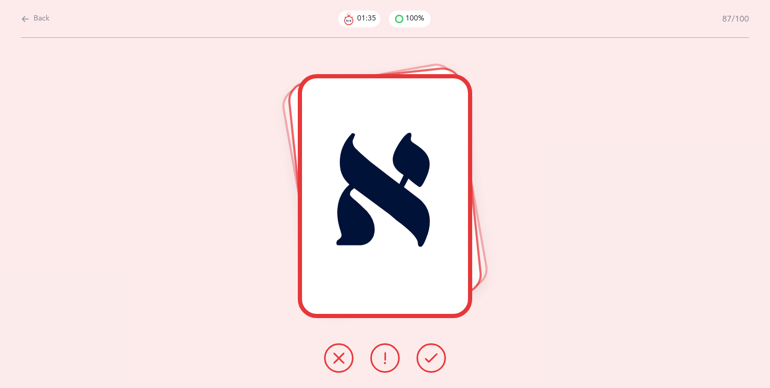
click at [425, 354] on icon at bounding box center [431, 357] width 13 height 13
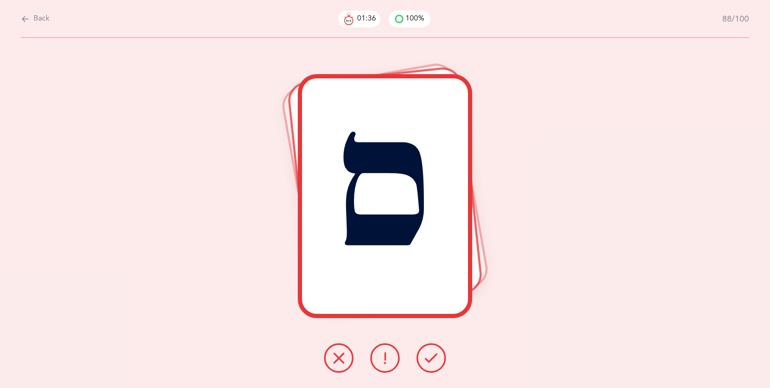
click at [428, 355] on icon at bounding box center [431, 357] width 13 height 13
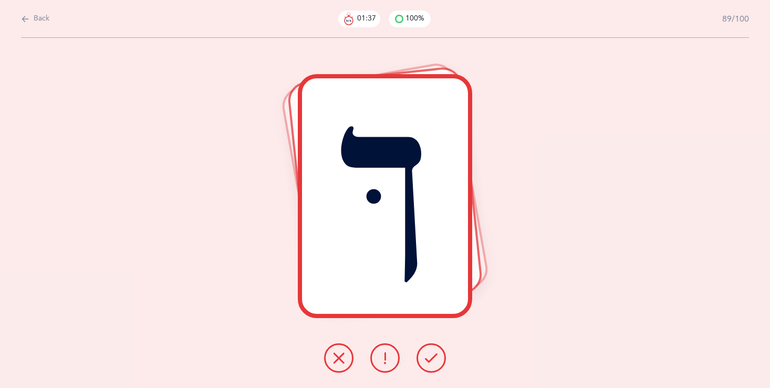
click at [428, 355] on icon at bounding box center [431, 357] width 13 height 13
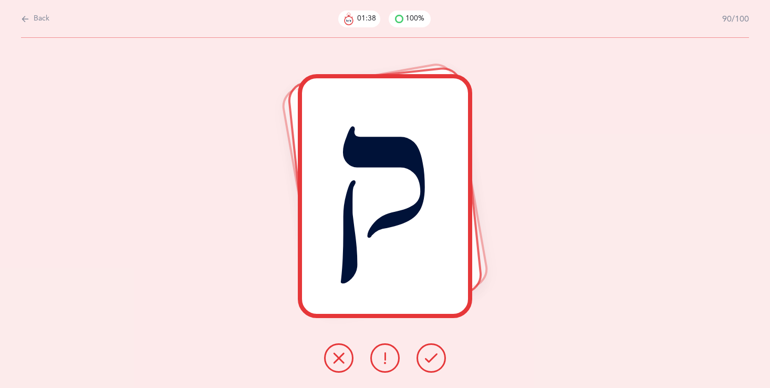
click at [428, 358] on icon at bounding box center [431, 357] width 13 height 13
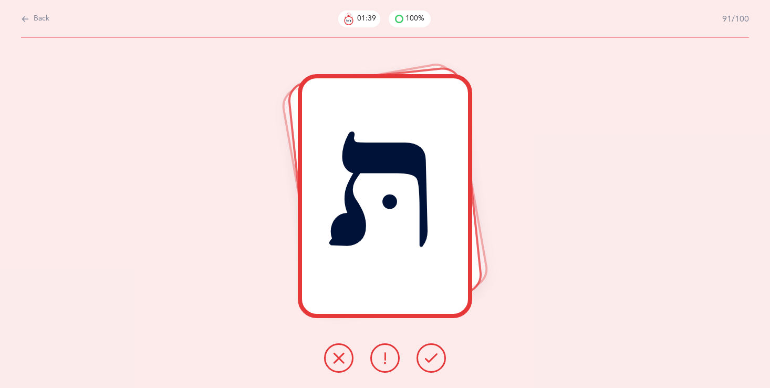
click at [431, 358] on icon at bounding box center [431, 357] width 13 height 13
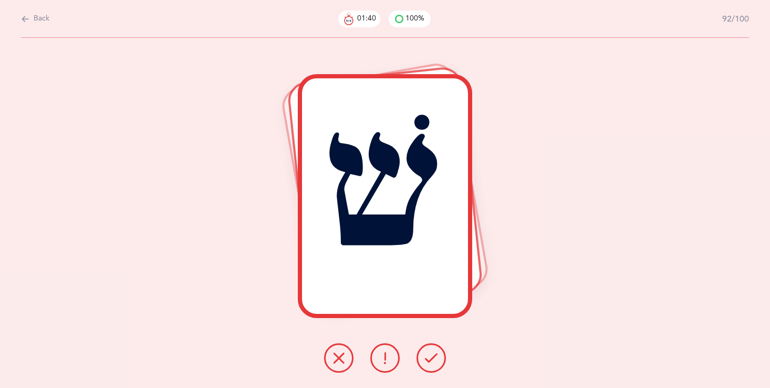
click at [431, 358] on icon at bounding box center [431, 357] width 13 height 13
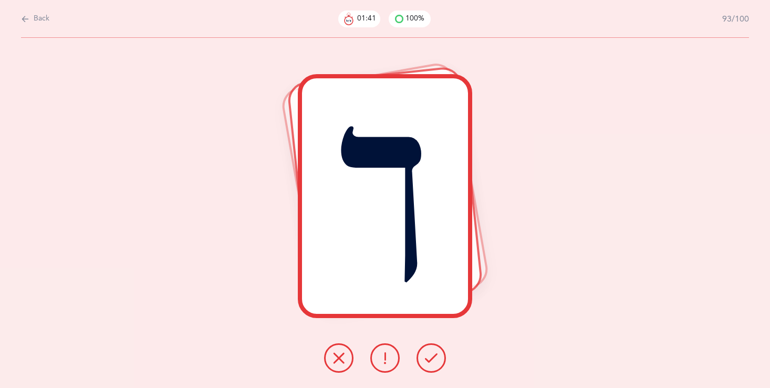
click at [431, 358] on icon at bounding box center [431, 357] width 13 height 13
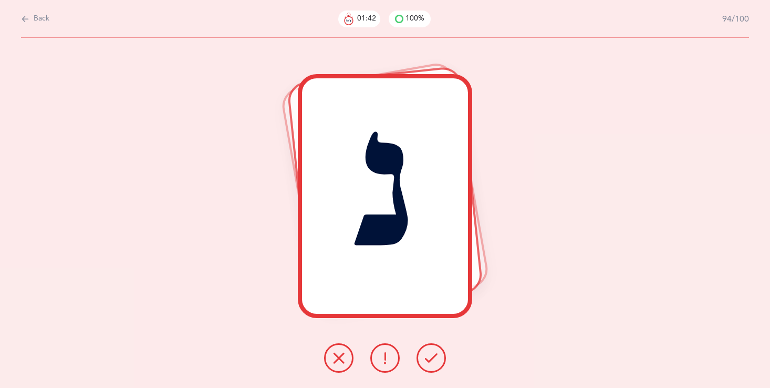
click at [431, 358] on icon at bounding box center [431, 357] width 13 height 13
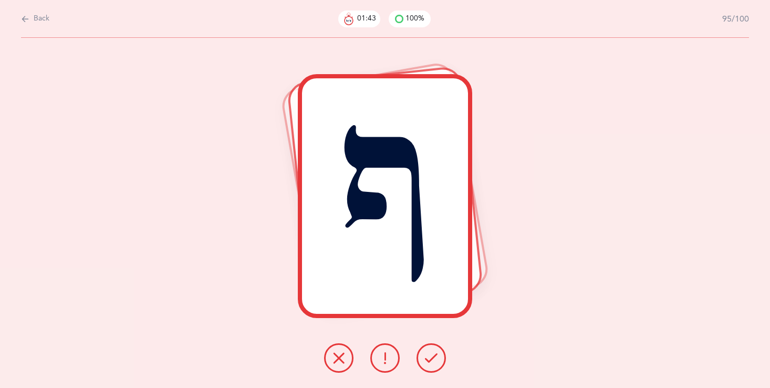
click at [431, 357] on icon at bounding box center [431, 357] width 13 height 13
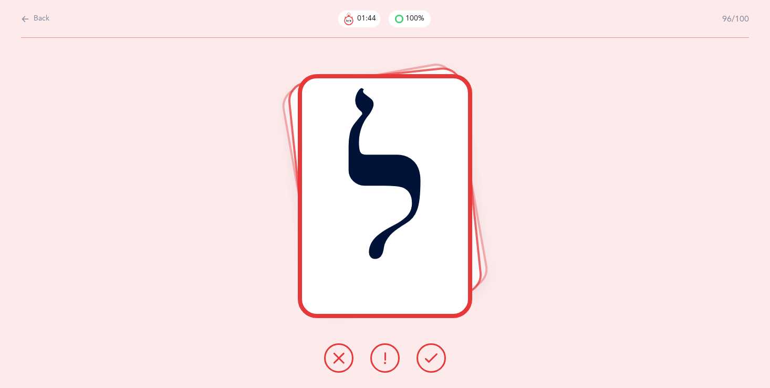
click at [430, 356] on icon at bounding box center [431, 357] width 13 height 13
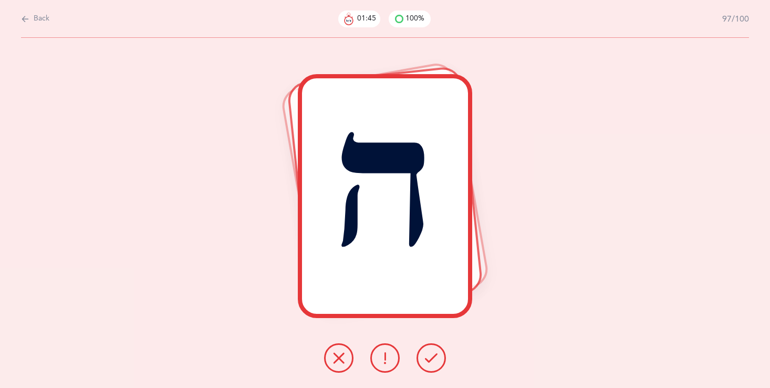
click at [430, 356] on icon at bounding box center [431, 357] width 13 height 13
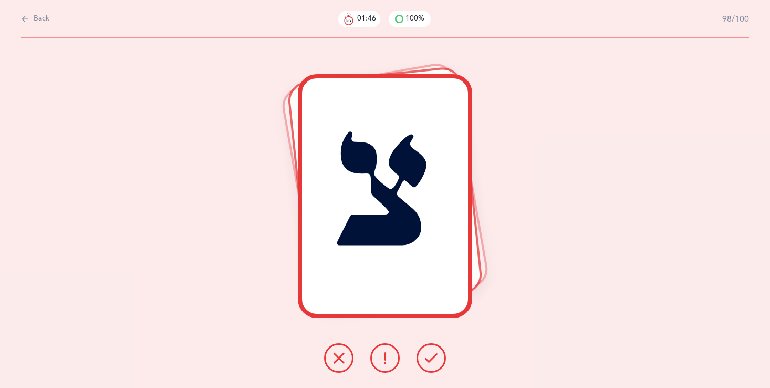
click at [425, 357] on icon at bounding box center [431, 357] width 13 height 13
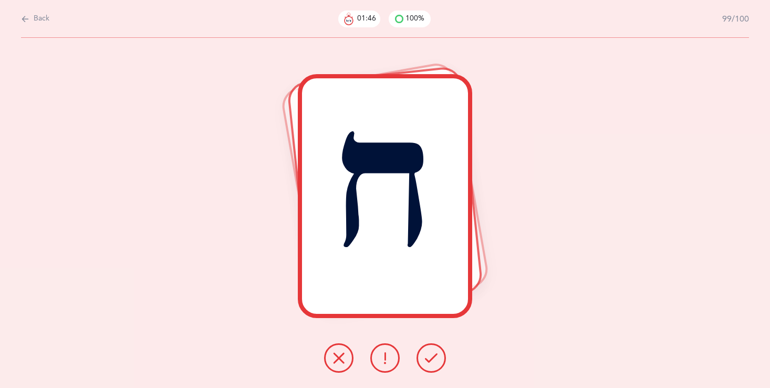
click at [425, 355] on icon at bounding box center [431, 357] width 13 height 13
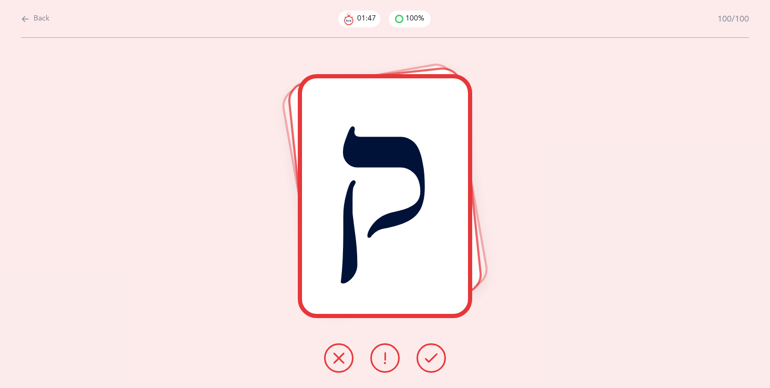
click at [425, 355] on icon at bounding box center [431, 357] width 13 height 13
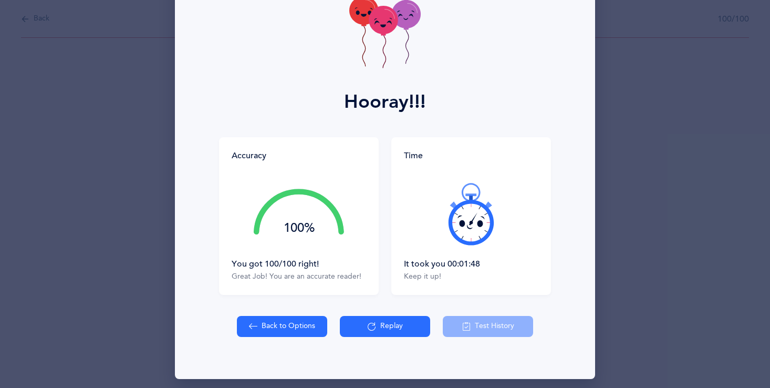
scroll to position [75, 0]
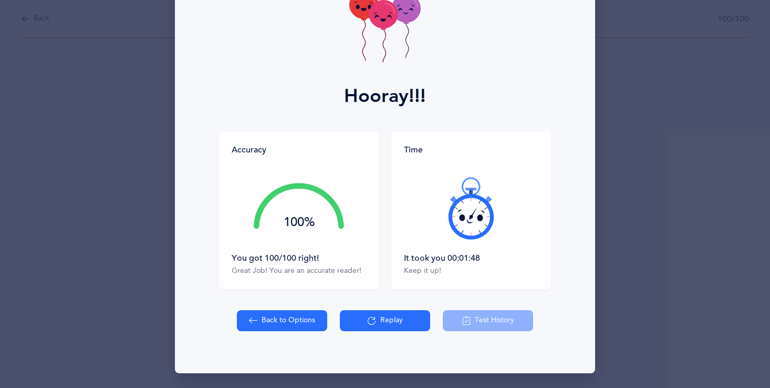
click at [288, 321] on button "Back to Options" at bounding box center [282, 320] width 90 height 21
select select "27"
select select "single"
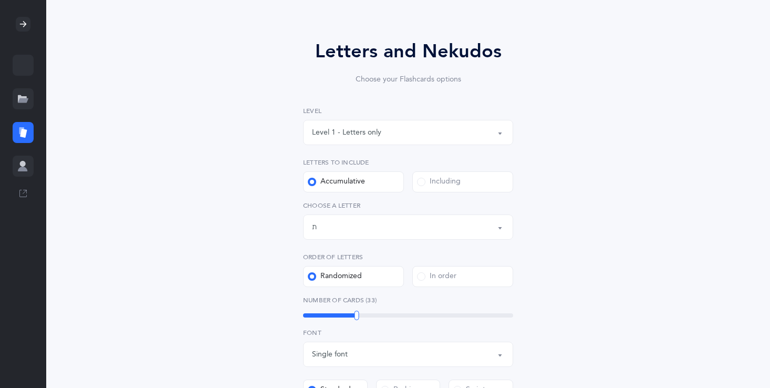
scroll to position [105, 0]
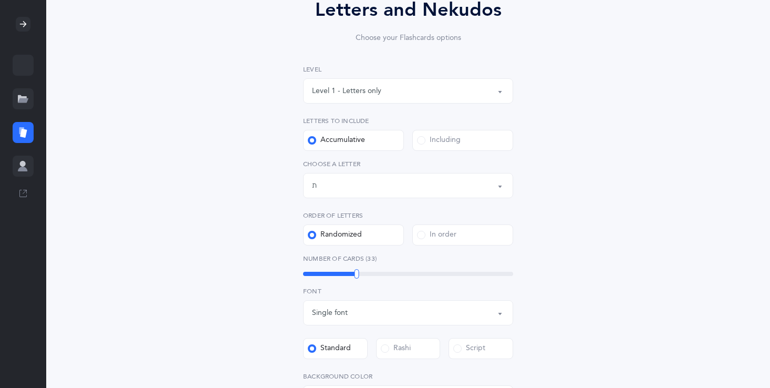
click at [317, 183] on div "Letters up until: ת" at bounding box center [408, 185] width 192 height 18
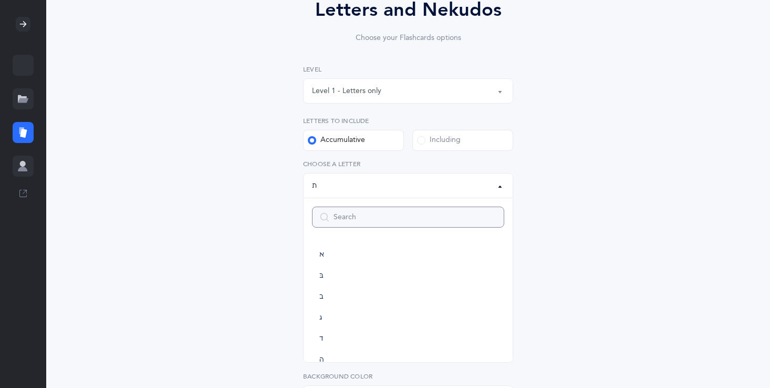
scroll to position [584, 0]
click at [331, 236] on link "ק" at bounding box center [408, 237] width 192 height 21
select select "24"
click at [330, 356] on link "ת" at bounding box center [408, 359] width 192 height 21
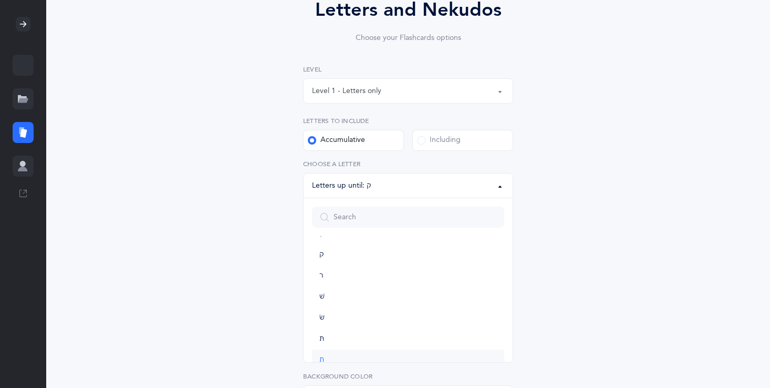
select select "27"
click at [249, 321] on div "Letters and Nekudos Choose your Flashcards options Level 1 - Letters only Level…" at bounding box center [408, 303] width 479 height 674
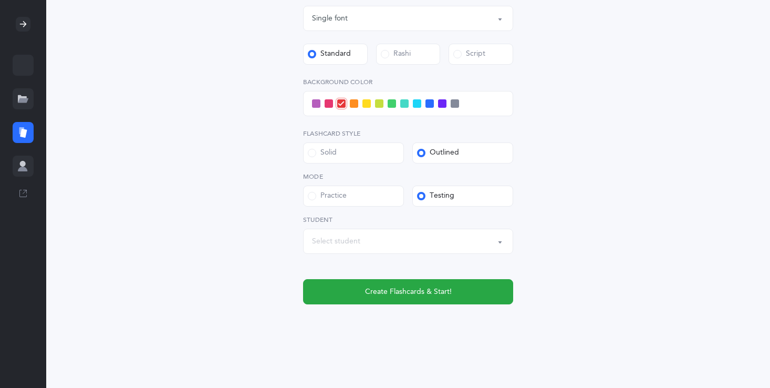
scroll to position [400, 0]
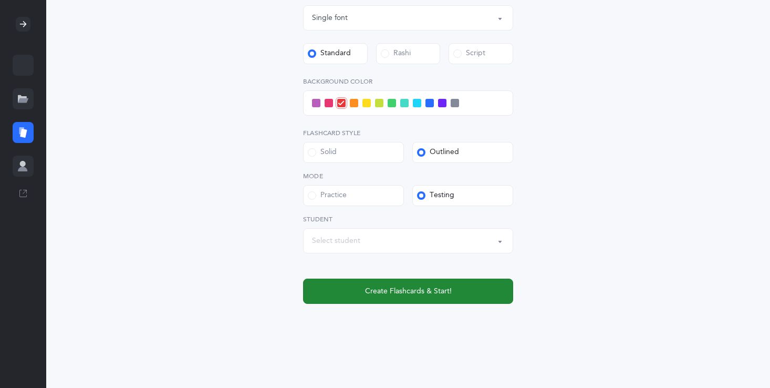
click at [353, 294] on button "Create Flashcards & Start!" at bounding box center [408, 290] width 210 height 25
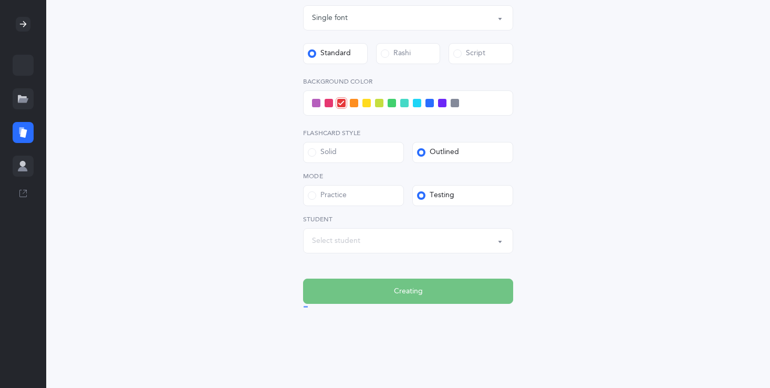
scroll to position [0, 0]
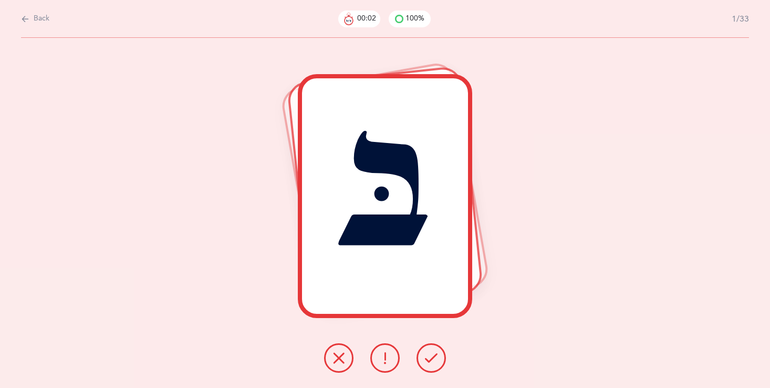
click at [43, 19] on span "Back" at bounding box center [42, 19] width 16 height 11
select select "27"
select select "single"
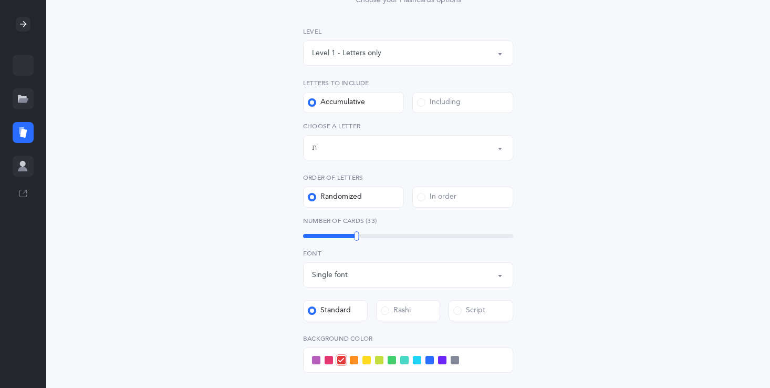
scroll to position [147, 0]
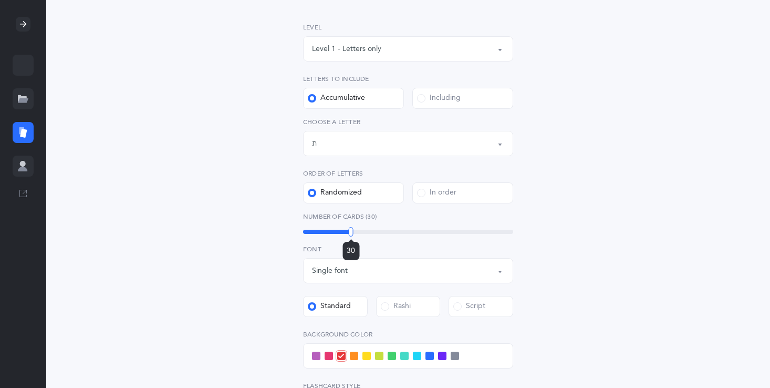
drag, startPoint x: 358, startPoint y: 231, endPoint x: 352, endPoint y: 231, distance: 6.3
click at [351, 231] on div at bounding box center [351, 231] width 5 height 9
click at [351, 227] on div at bounding box center [351, 231] width 5 height 9
click at [348, 226] on div "Number of Cards (29) 29" at bounding box center [408, 224] width 210 height 24
click at [349, 227] on div at bounding box center [349, 231] width 5 height 9
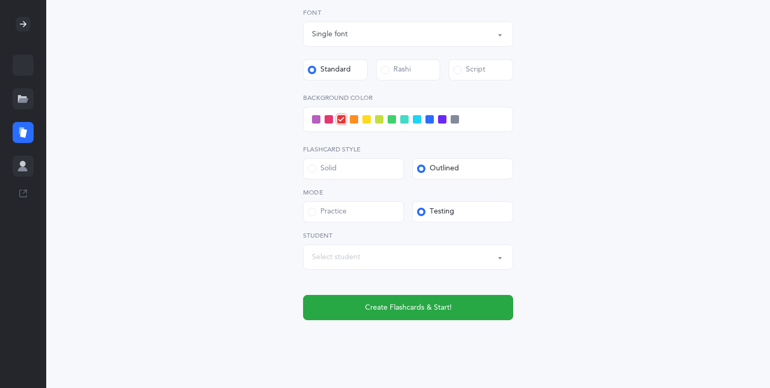
scroll to position [400, 0]
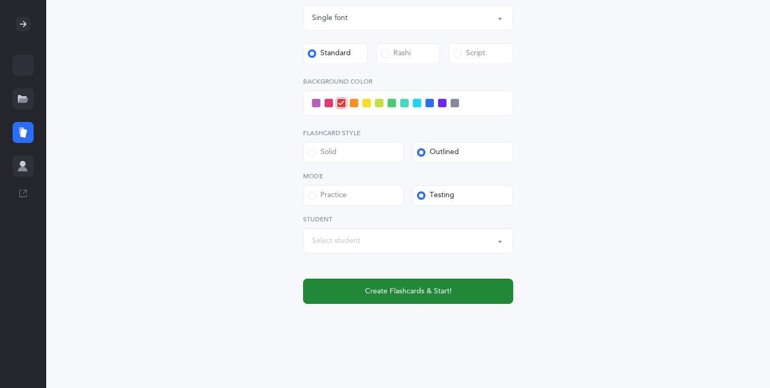
click at [359, 284] on button "Create Flashcards & Start!" at bounding box center [408, 290] width 210 height 25
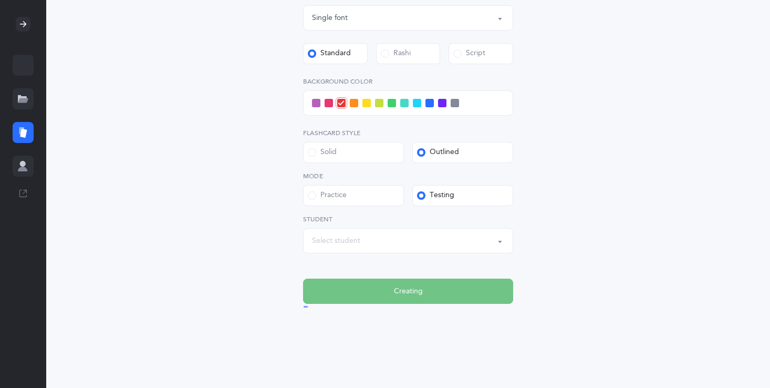
scroll to position [0, 0]
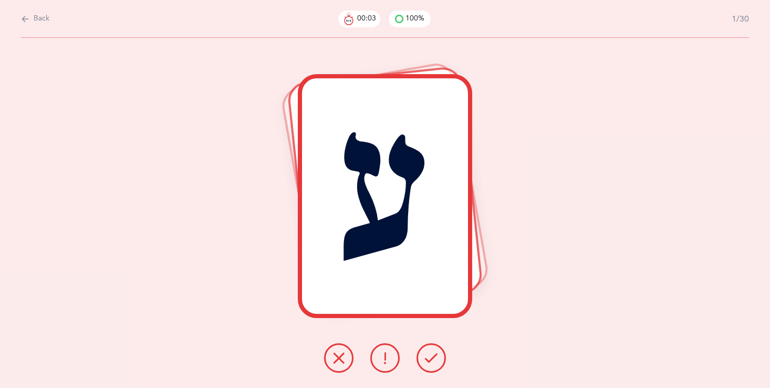
click at [425, 353] on button at bounding box center [431, 357] width 29 height 29
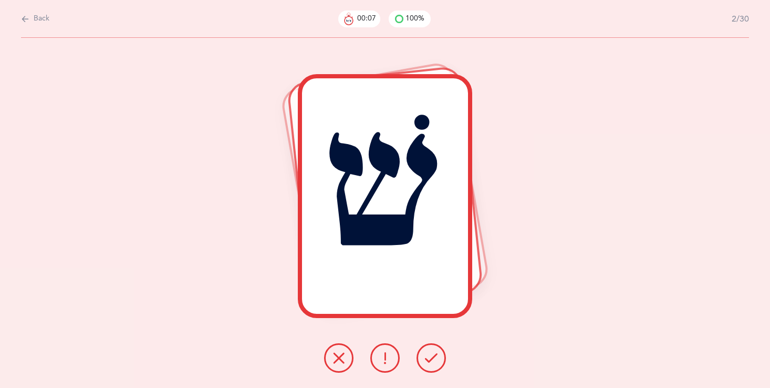
click at [422, 353] on button at bounding box center [431, 357] width 29 height 29
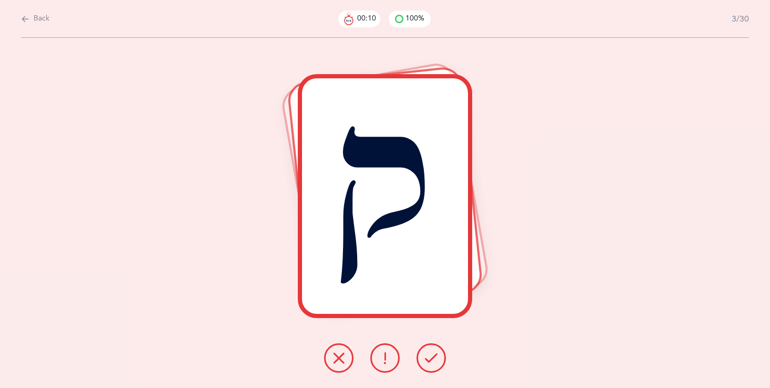
click at [439, 350] on button at bounding box center [431, 357] width 29 height 29
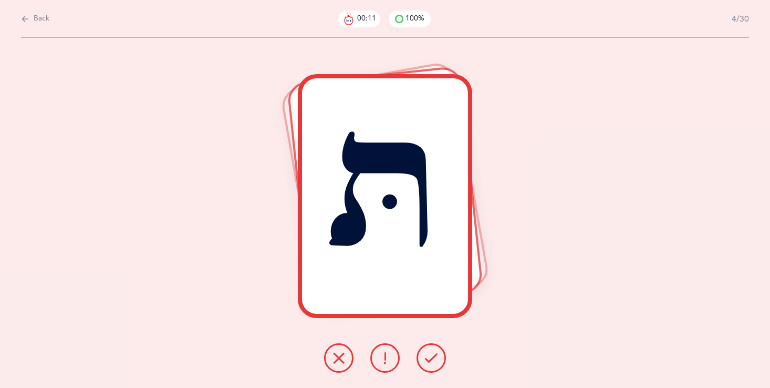
click at [439, 351] on button at bounding box center [431, 357] width 29 height 29
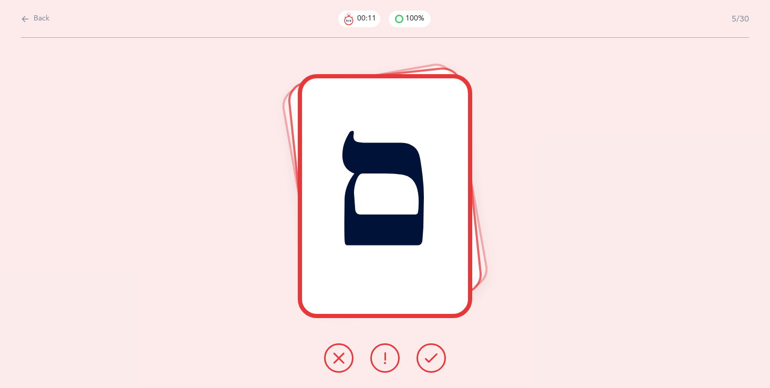
click at [439, 351] on button at bounding box center [431, 357] width 29 height 29
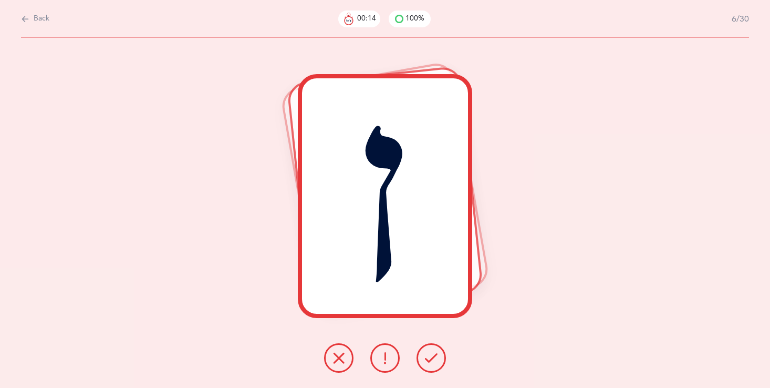
click at [31, 15] on button "Back" at bounding box center [35, 19] width 28 height 12
select select "27"
select select "single"
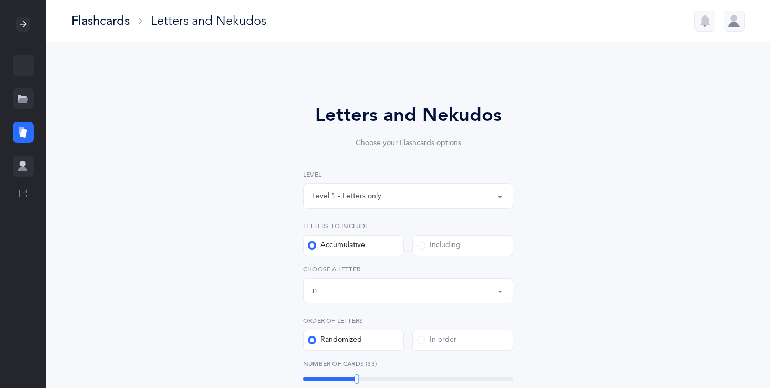
click at [20, 89] on div at bounding box center [23, 98] width 21 height 21
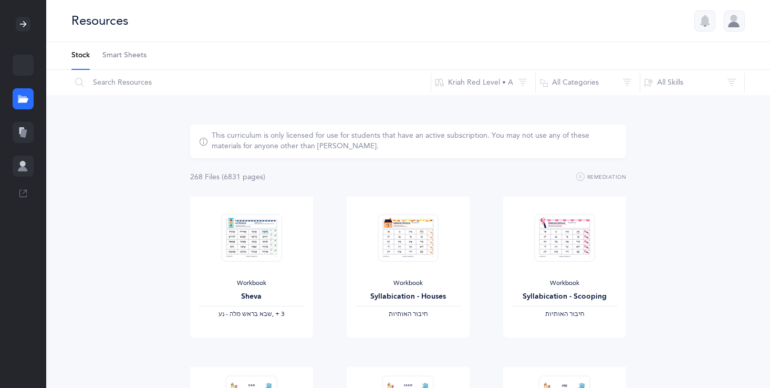
click at [27, 126] on div at bounding box center [23, 132] width 21 height 21
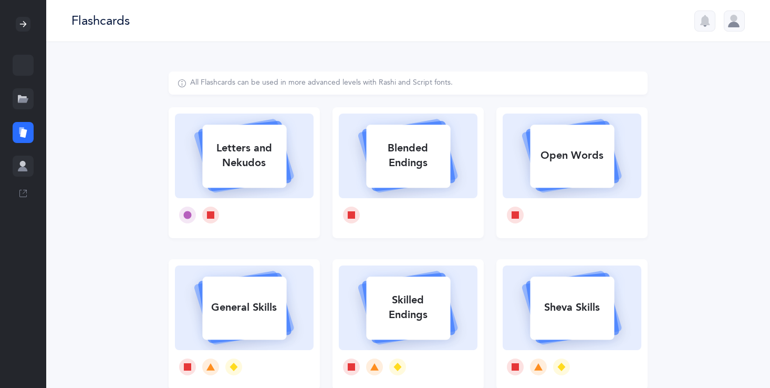
click at [441, 224] on div at bounding box center [408, 215] width 139 height 34
select select
select select "single"
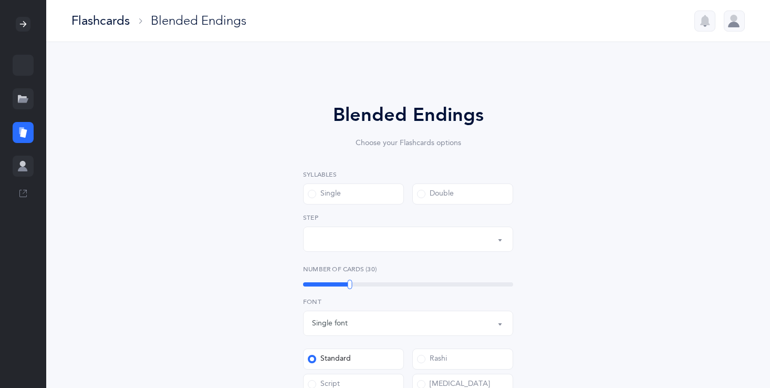
select select "28"
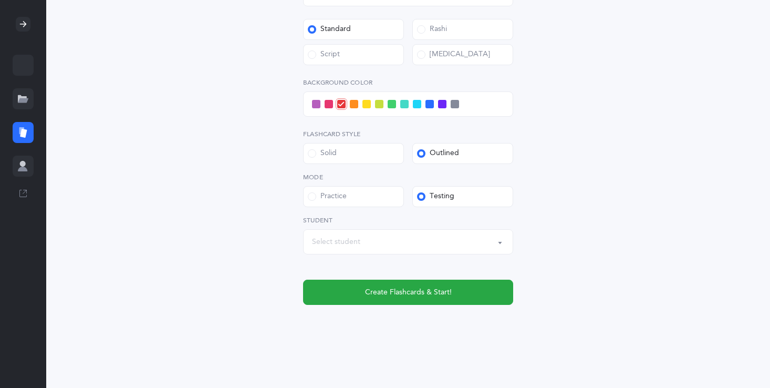
scroll to position [382, 0]
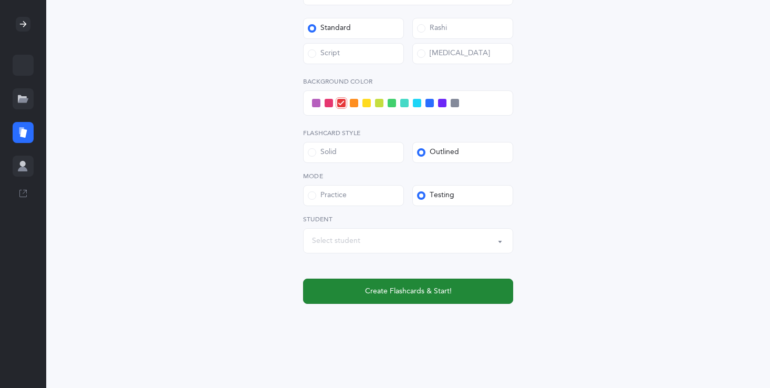
click at [433, 287] on span "Create Flashcards & Start!" at bounding box center [408, 291] width 87 height 11
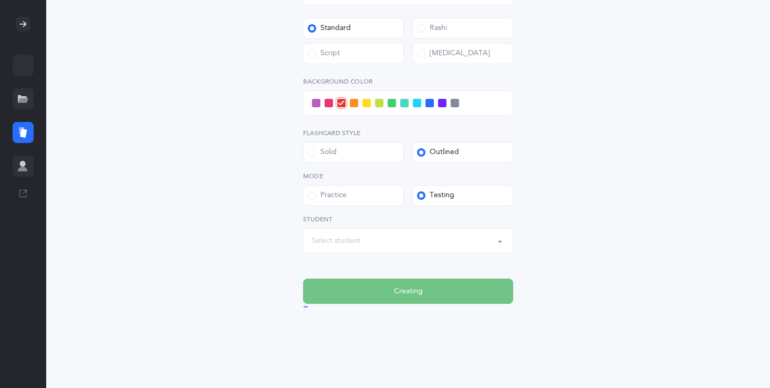
scroll to position [0, 0]
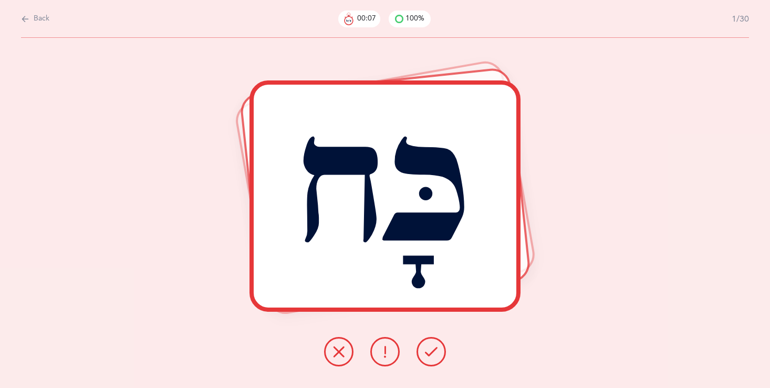
click at [432, 353] on icon at bounding box center [431, 351] width 13 height 13
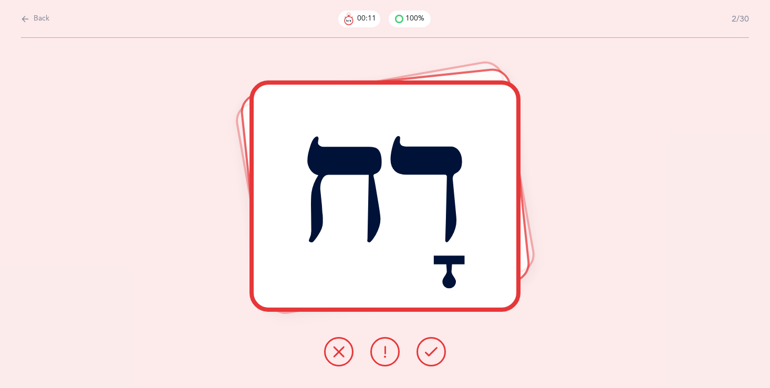
click at [434, 351] on icon at bounding box center [431, 351] width 13 height 13
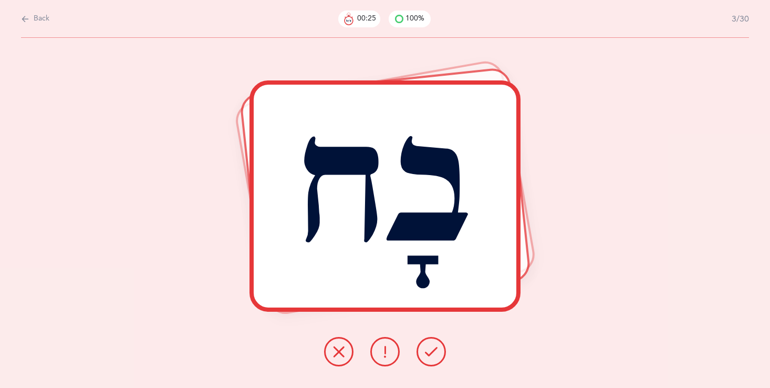
click at [434, 350] on icon at bounding box center [431, 351] width 13 height 13
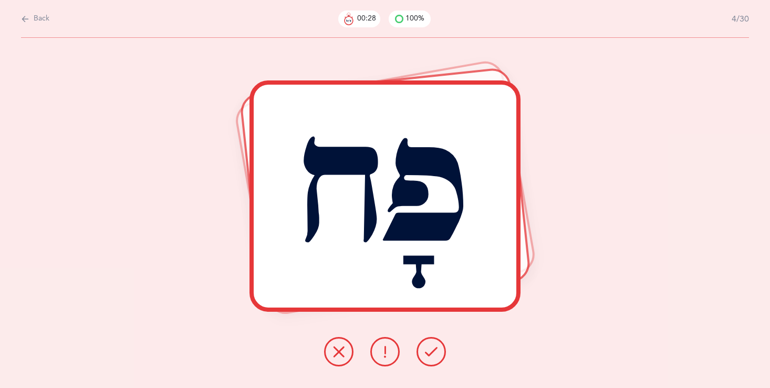
click at [434, 351] on icon at bounding box center [431, 351] width 13 height 13
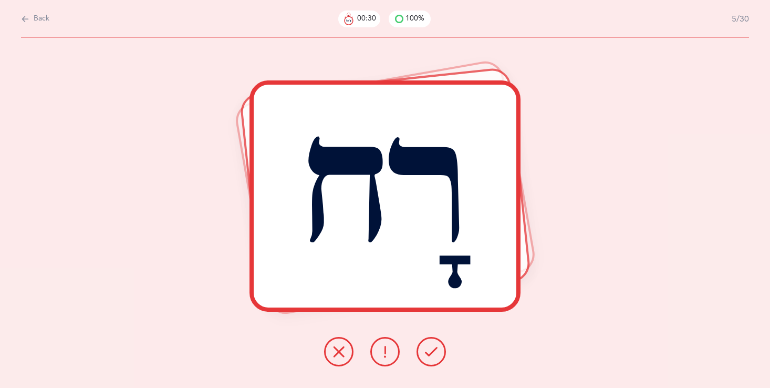
click at [435, 351] on icon at bounding box center [431, 351] width 13 height 13
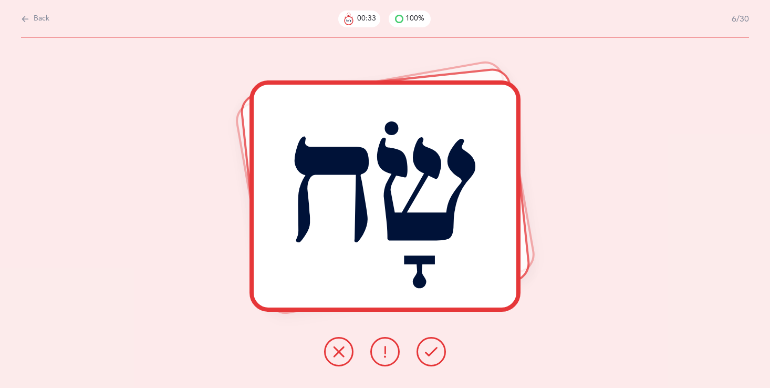
click at [434, 345] on icon at bounding box center [431, 351] width 13 height 13
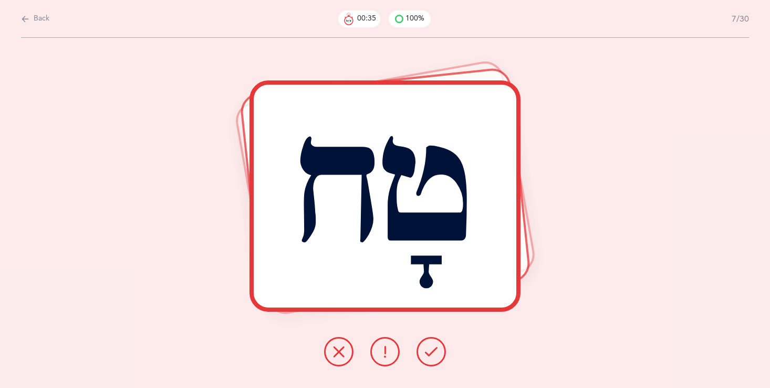
click at [435, 342] on button at bounding box center [431, 351] width 29 height 29
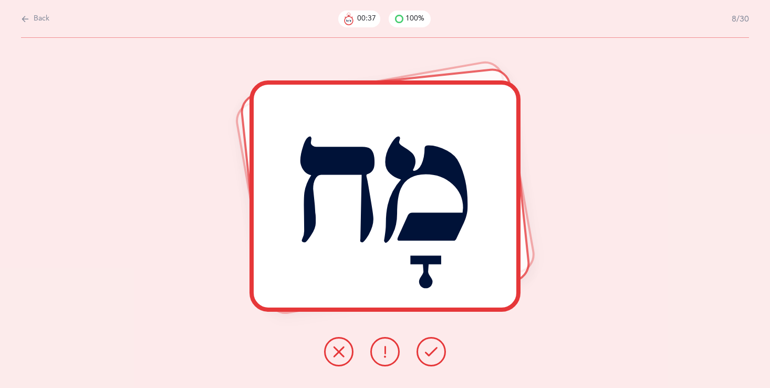
click at [435, 343] on button at bounding box center [431, 351] width 29 height 29
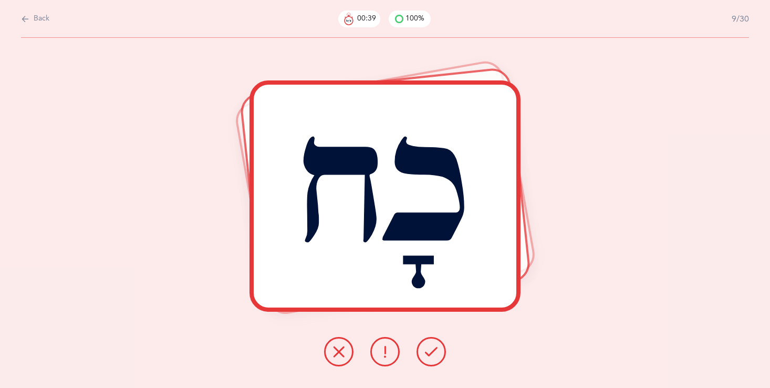
drag, startPoint x: 435, startPoint y: 344, endPoint x: 431, endPoint y: 352, distance: 9.6
click at [431, 352] on button at bounding box center [431, 351] width 29 height 29
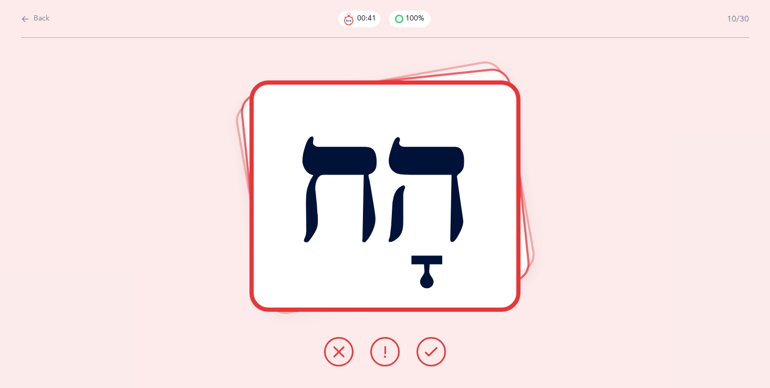
click at [415, 352] on div at bounding box center [385, 351] width 139 height 29
drag, startPoint x: 430, startPoint y: 360, endPoint x: 430, endPoint y: 353, distance: 6.8
click at [430, 353] on button at bounding box center [431, 351] width 29 height 29
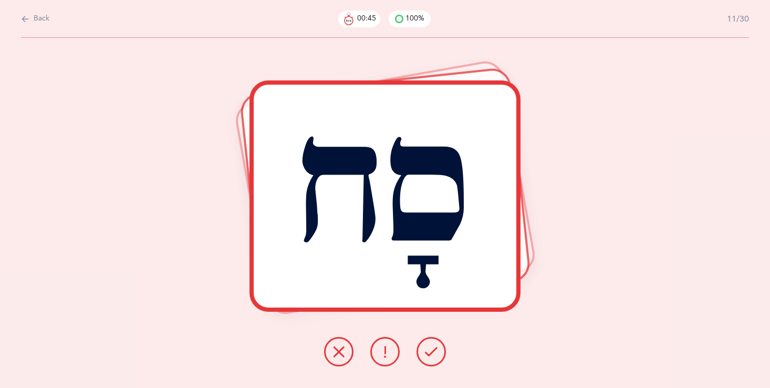
click at [429, 352] on icon at bounding box center [431, 351] width 13 height 13
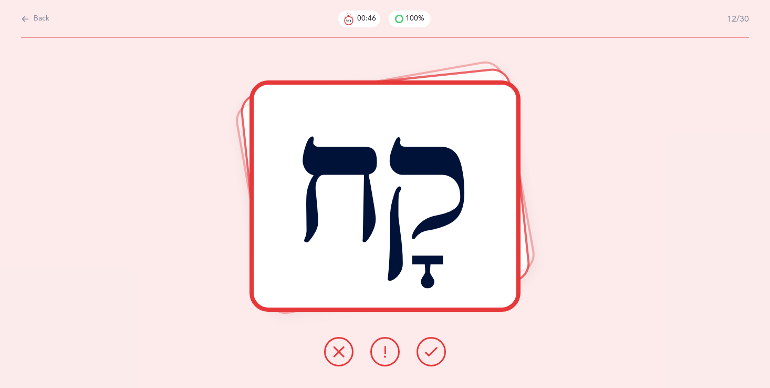
click at [429, 352] on icon at bounding box center [431, 351] width 13 height 13
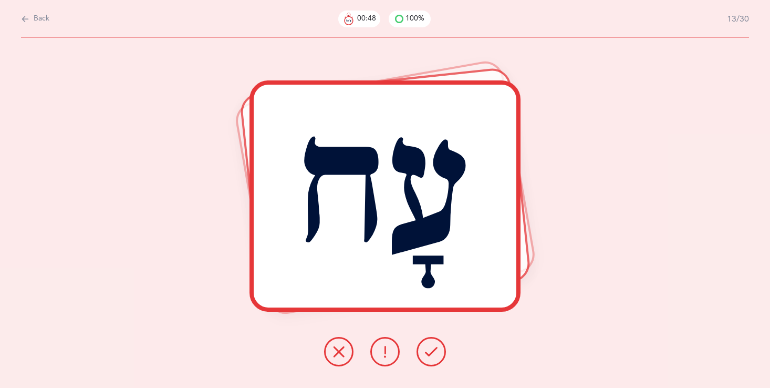
click at [429, 352] on icon at bounding box center [431, 351] width 13 height 13
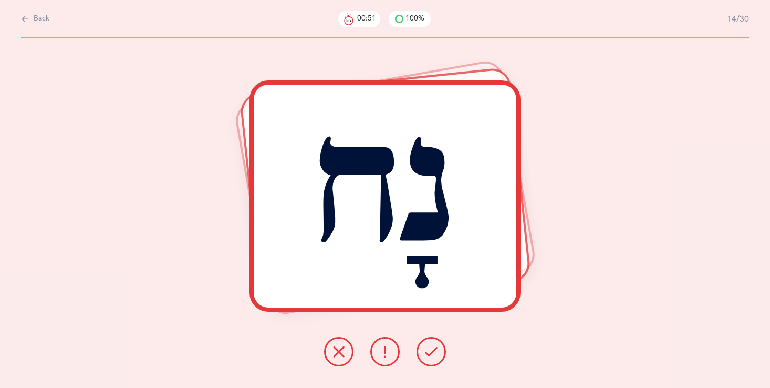
click at [428, 353] on icon at bounding box center [431, 351] width 13 height 13
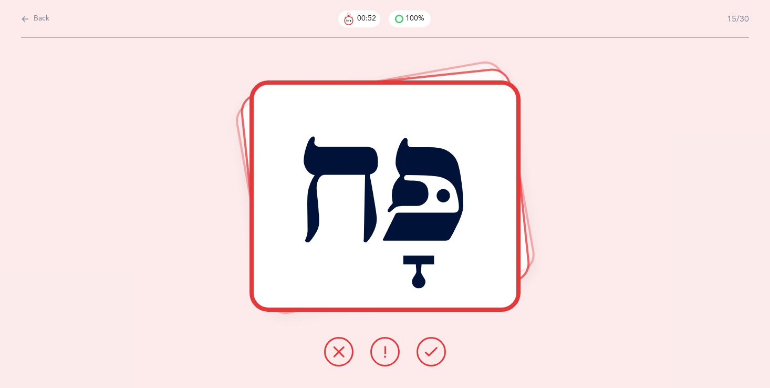
click at [428, 354] on icon at bounding box center [431, 351] width 13 height 13
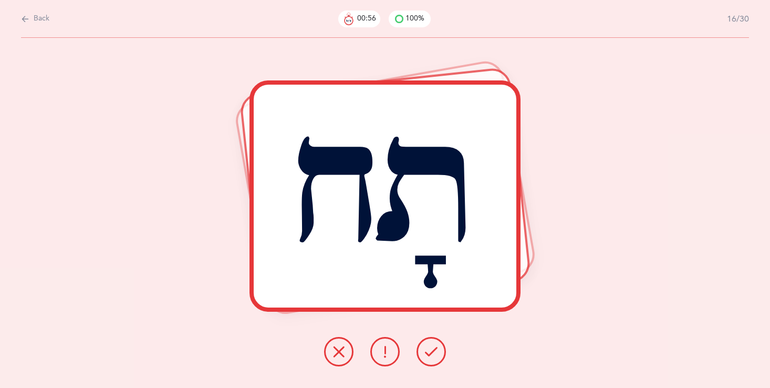
click at [28, 7] on div "Back 00:56 100% 16/30" at bounding box center [385, 19] width 728 height 38
click at [33, 14] on button "Back" at bounding box center [35, 19] width 28 height 12
select select "28"
select select "single"
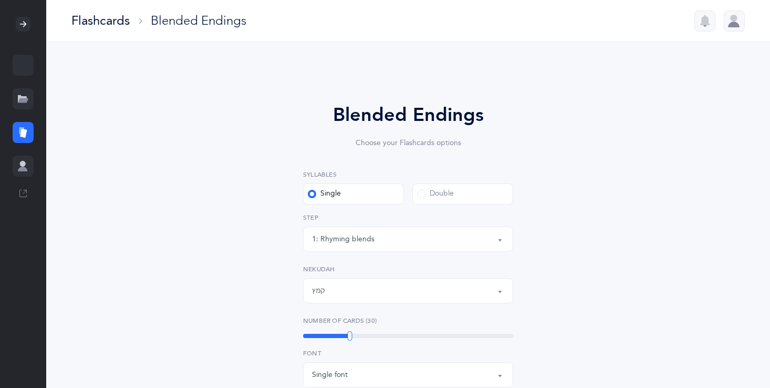
click at [27, 91] on div at bounding box center [23, 98] width 21 height 21
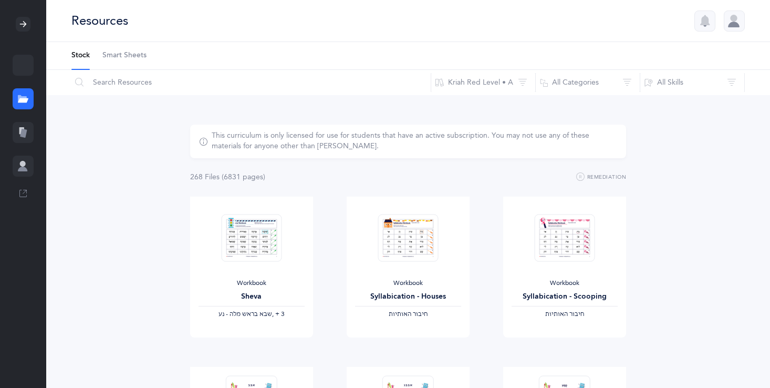
click at [20, 137] on icon at bounding box center [23, 132] width 11 height 11
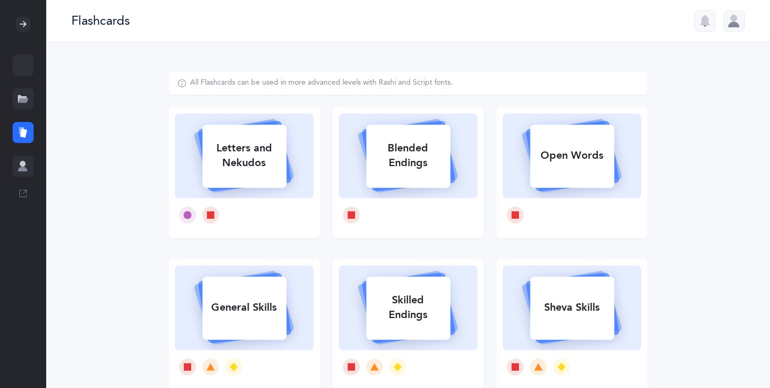
click at [221, 171] on div "Letters and Nekudos" at bounding box center [244, 155] width 84 height 42
select select "27"
select select "single"
